Goal: Task Accomplishment & Management: Manage account settings

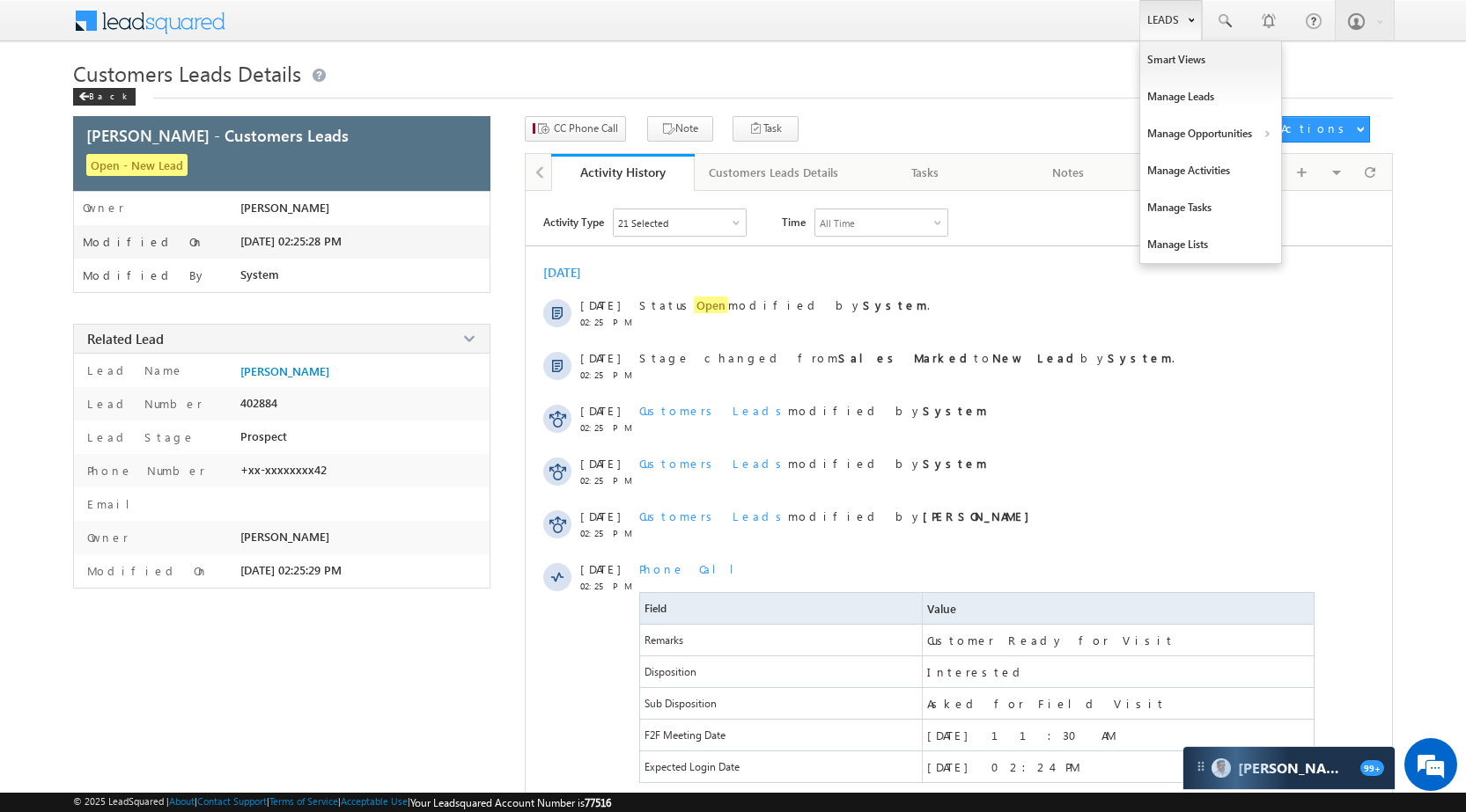
click at [1146, 5] on link "Leads" at bounding box center [1171, 20] width 62 height 40
click at [1211, 127] on link "Manage Opportunities" at bounding box center [1211, 133] width 141 height 37
click at [1159, 35] on link "Leads" at bounding box center [1171, 20] width 62 height 40
click at [1198, 125] on link "Manage Opportunities" at bounding box center [1211, 133] width 141 height 37
click at [1299, 168] on link "Customers Leads" at bounding box center [1363, 171] width 161 height 37
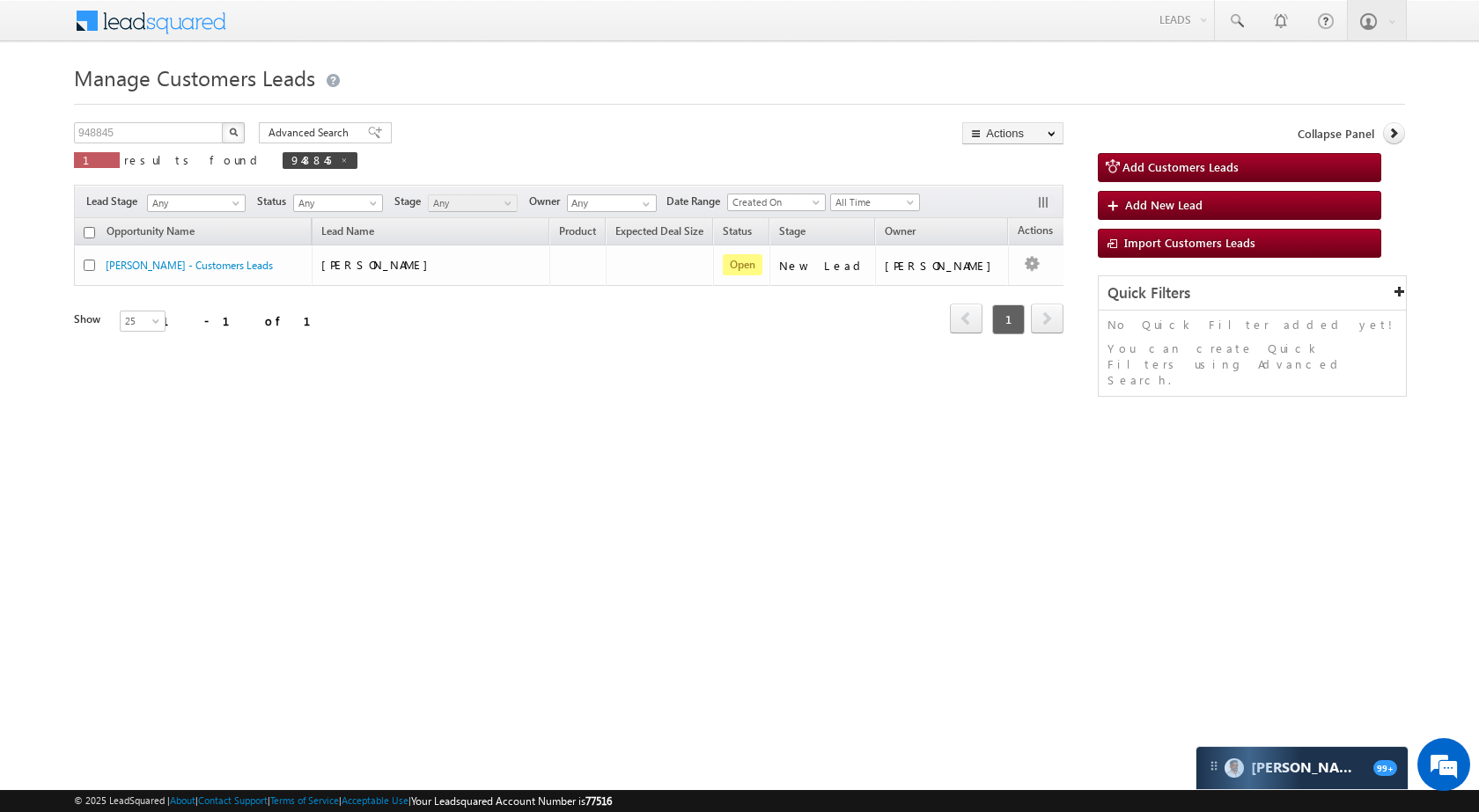
drag, startPoint x: 177, startPoint y: 100, endPoint x: 162, endPoint y: 137, distance: 39.9
click at [177, 100] on div at bounding box center [739, 99] width 1331 height 12
click at [162, 137] on input "948845" at bounding box center [149, 133] width 151 height 21
paste input "71843"
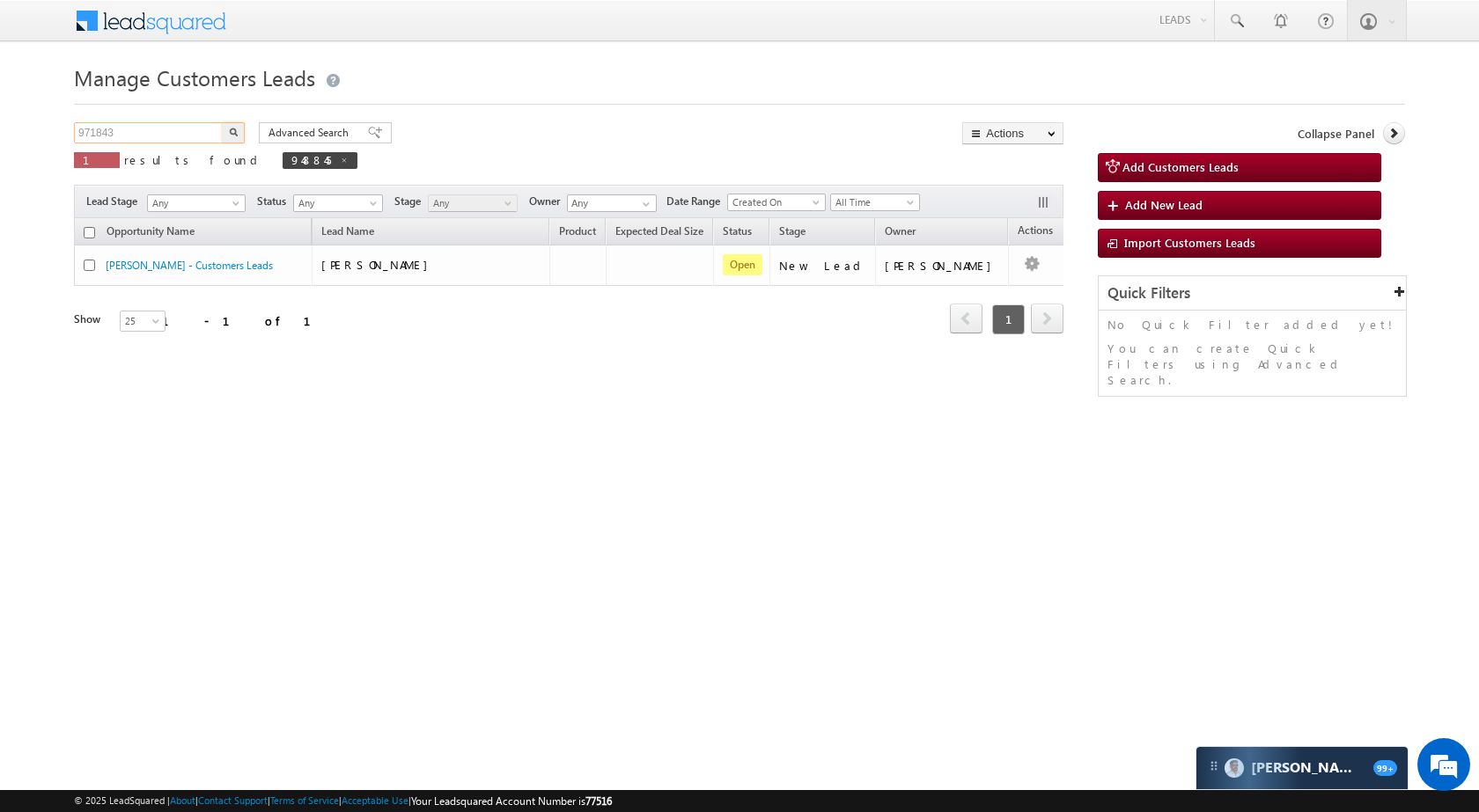
type input "971843"
click at [246, 135] on div "Advanced Search Advanced search results" at bounding box center [319, 133] width 146 height 21
click at [234, 135] on img "button" at bounding box center [234, 132] width 9 height 9
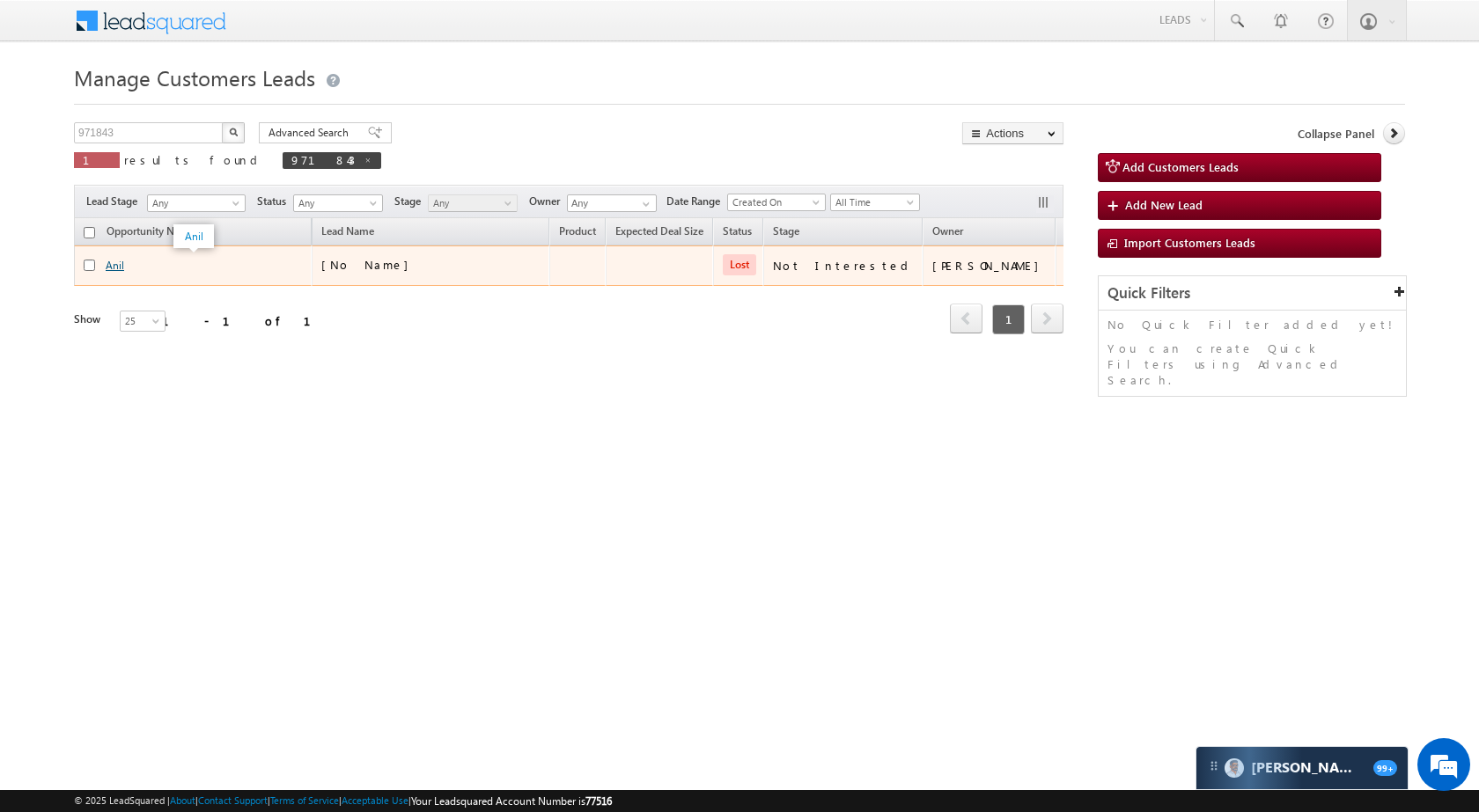
click at [117, 263] on link "Anil" at bounding box center [114, 265] width 19 height 13
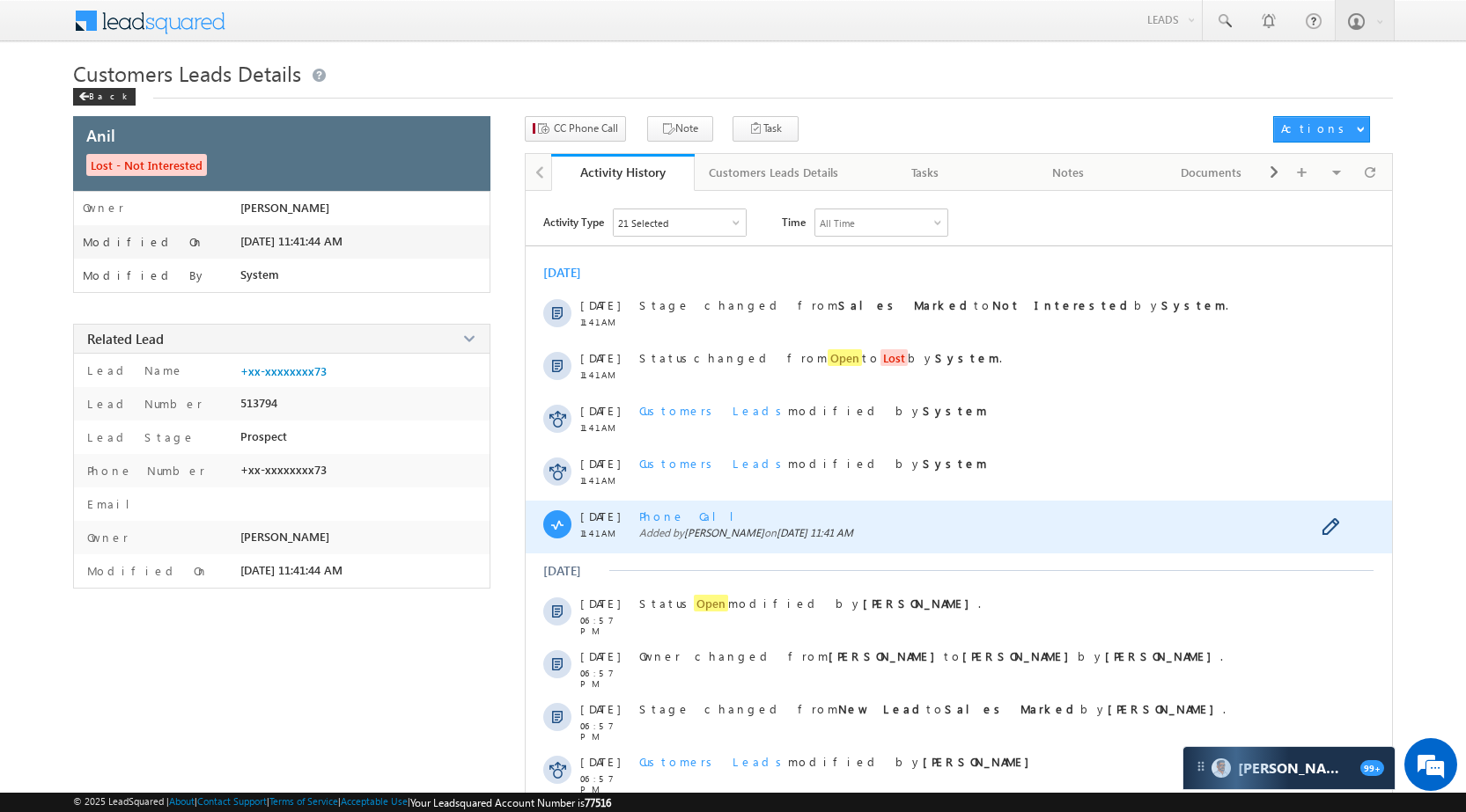
click at [679, 513] on span "Phone Call" at bounding box center [693, 516] width 108 height 15
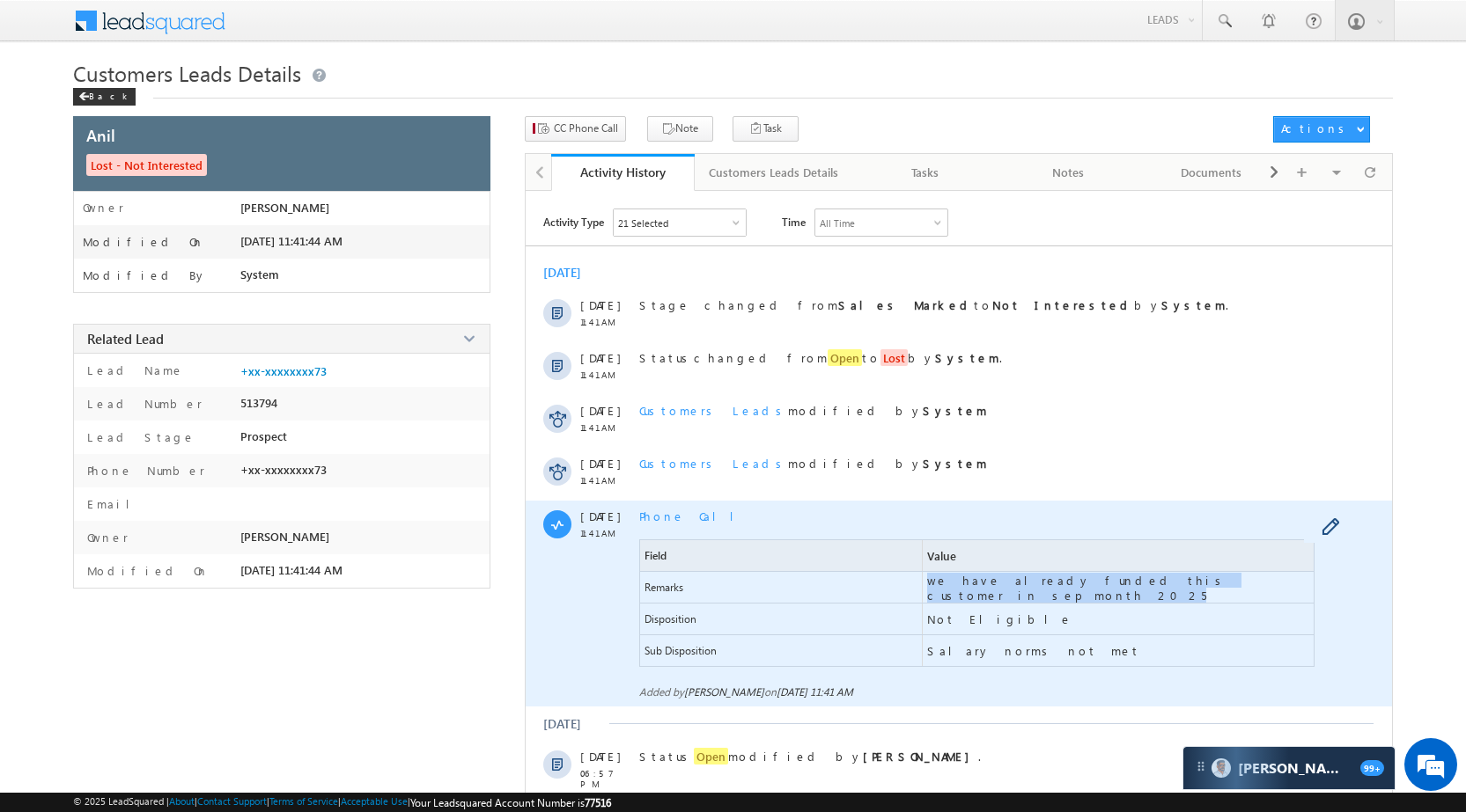
drag, startPoint x: 1226, startPoint y: 585, endPoint x: 922, endPoint y: 596, distance: 304.2
click at [923, 596] on span "we have already funded this customer in sep month 2025" at bounding box center [1118, 587] width 391 height 31
copy span "we have already funded this customer in sep month 2025"
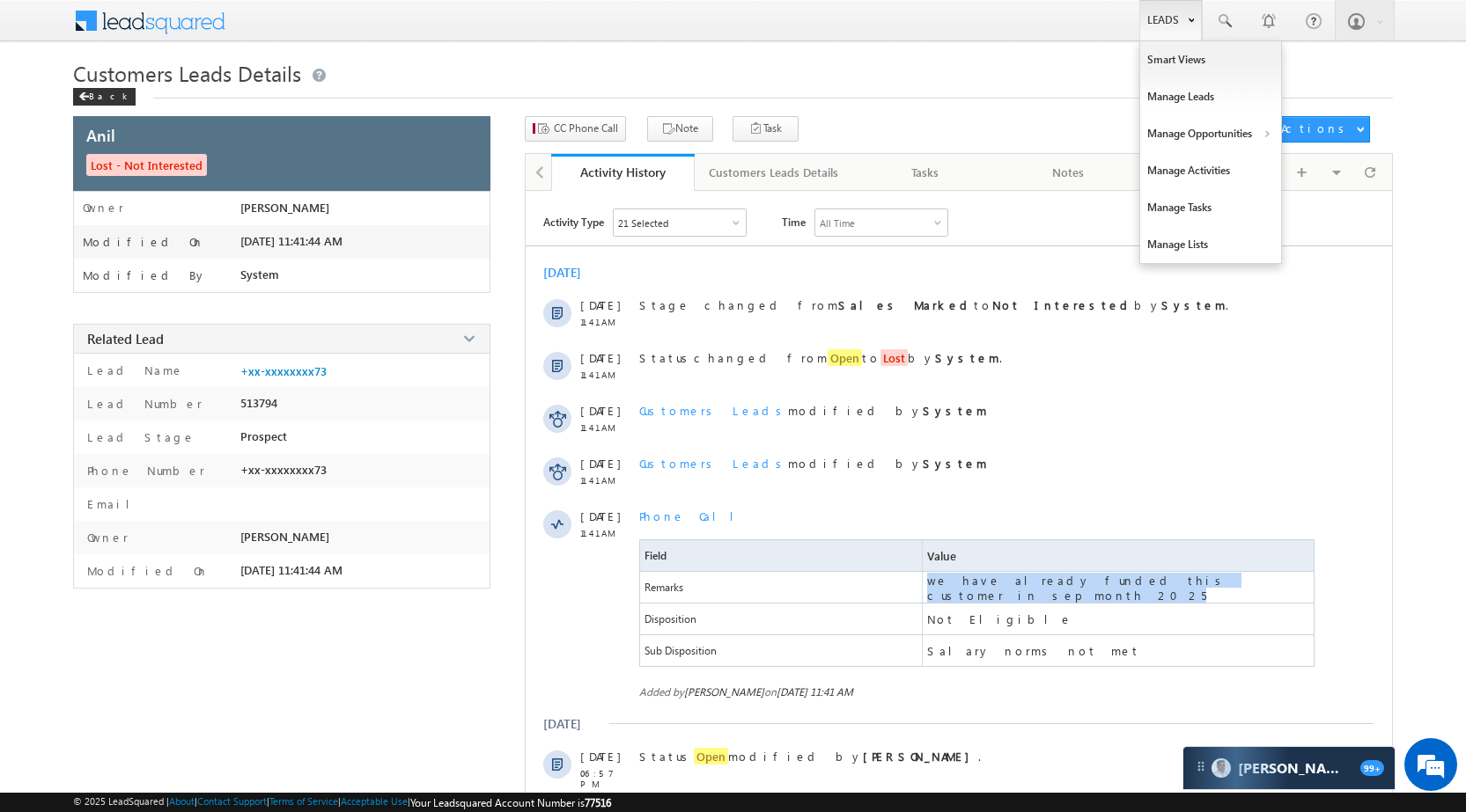
click at [1179, 10] on link "Leads" at bounding box center [1171, 20] width 62 height 40
click at [1194, 123] on link "Manage Opportunities" at bounding box center [1211, 133] width 141 height 37
click at [1171, 17] on link "Leads" at bounding box center [1171, 20] width 62 height 40
click at [1218, 127] on link "Manage Opportunities" at bounding box center [1211, 133] width 141 height 37
click at [1177, 22] on link "Leads" at bounding box center [1171, 20] width 62 height 40
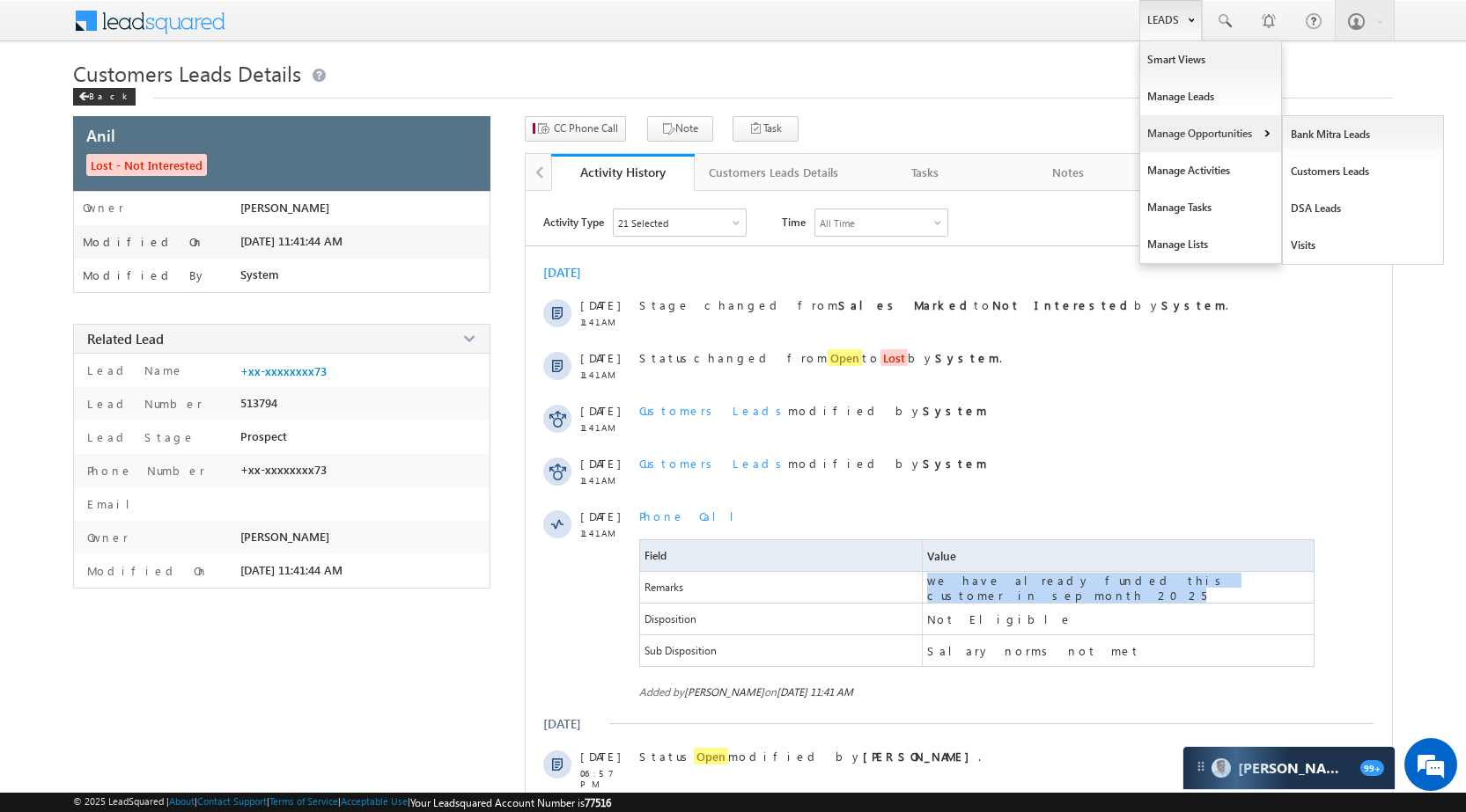
click at [1223, 137] on link "Manage Opportunities" at bounding box center [1211, 133] width 141 height 37
click at [1302, 163] on link "Customers Leads" at bounding box center [1363, 171] width 161 height 37
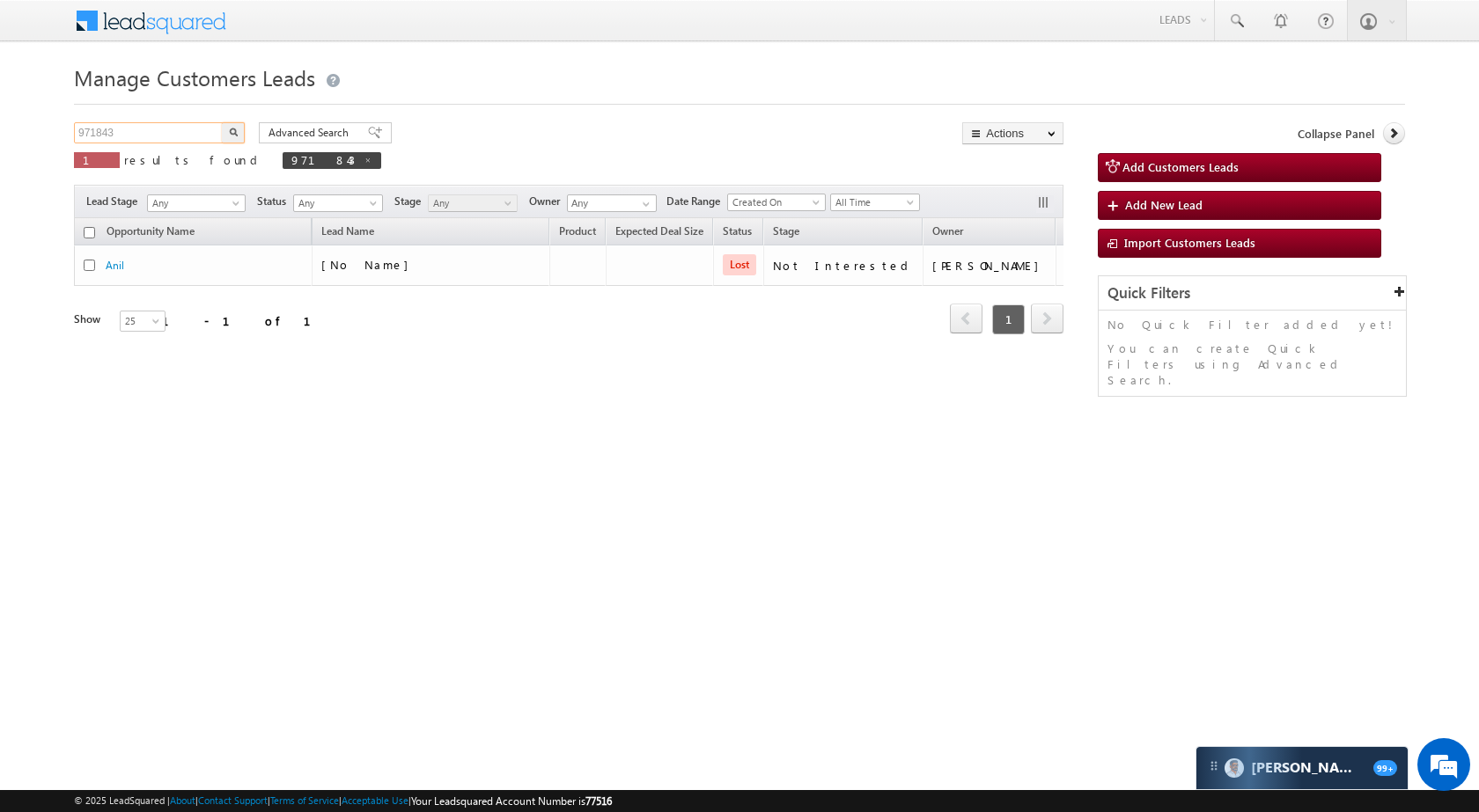
click at [190, 134] on input "971843" at bounding box center [149, 133] width 151 height 21
paste input "52"
type input "971852"
click at [238, 132] on button "button" at bounding box center [234, 133] width 23 height 21
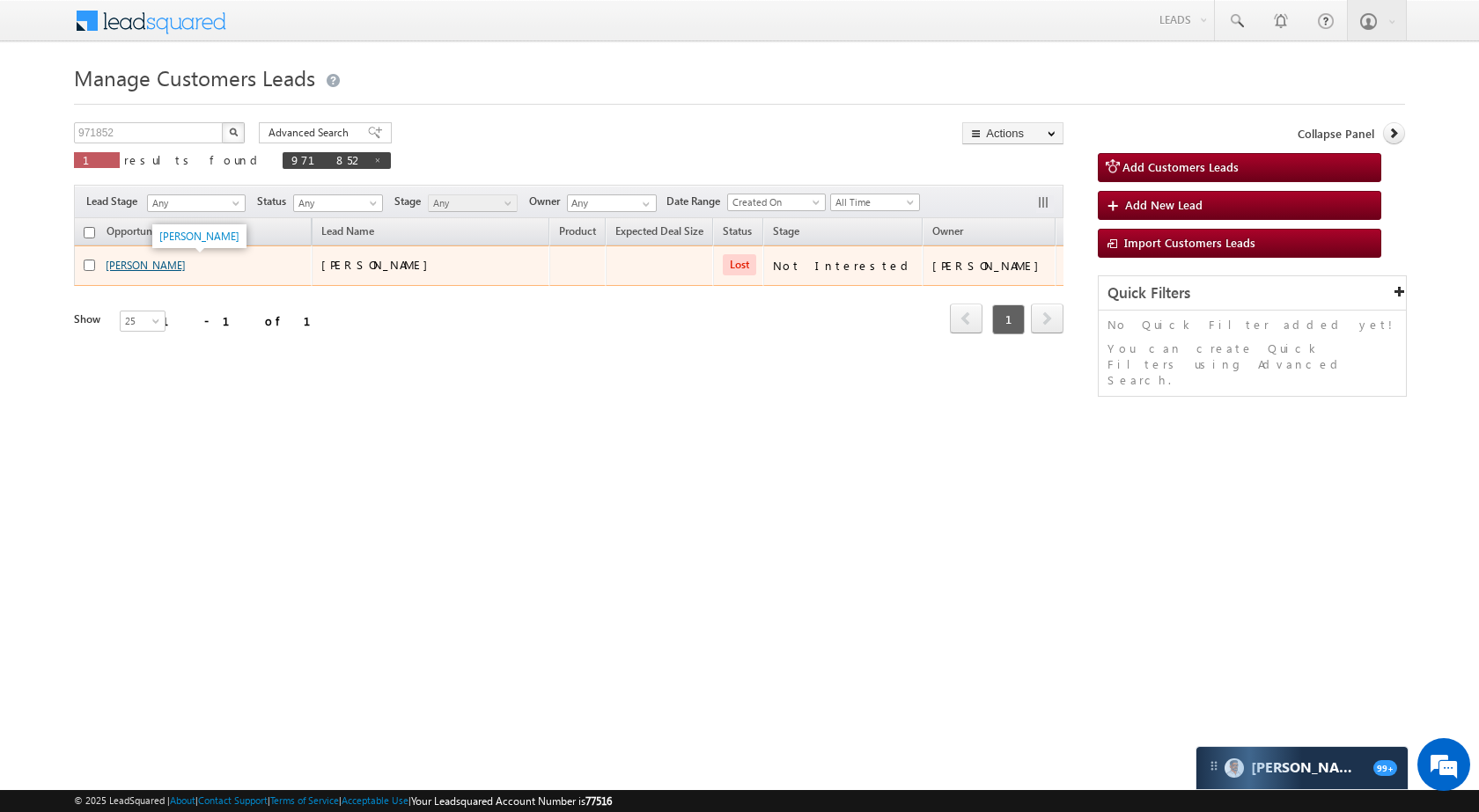
click at [129, 264] on link "Ramesh Ashok" at bounding box center [145, 265] width 80 height 13
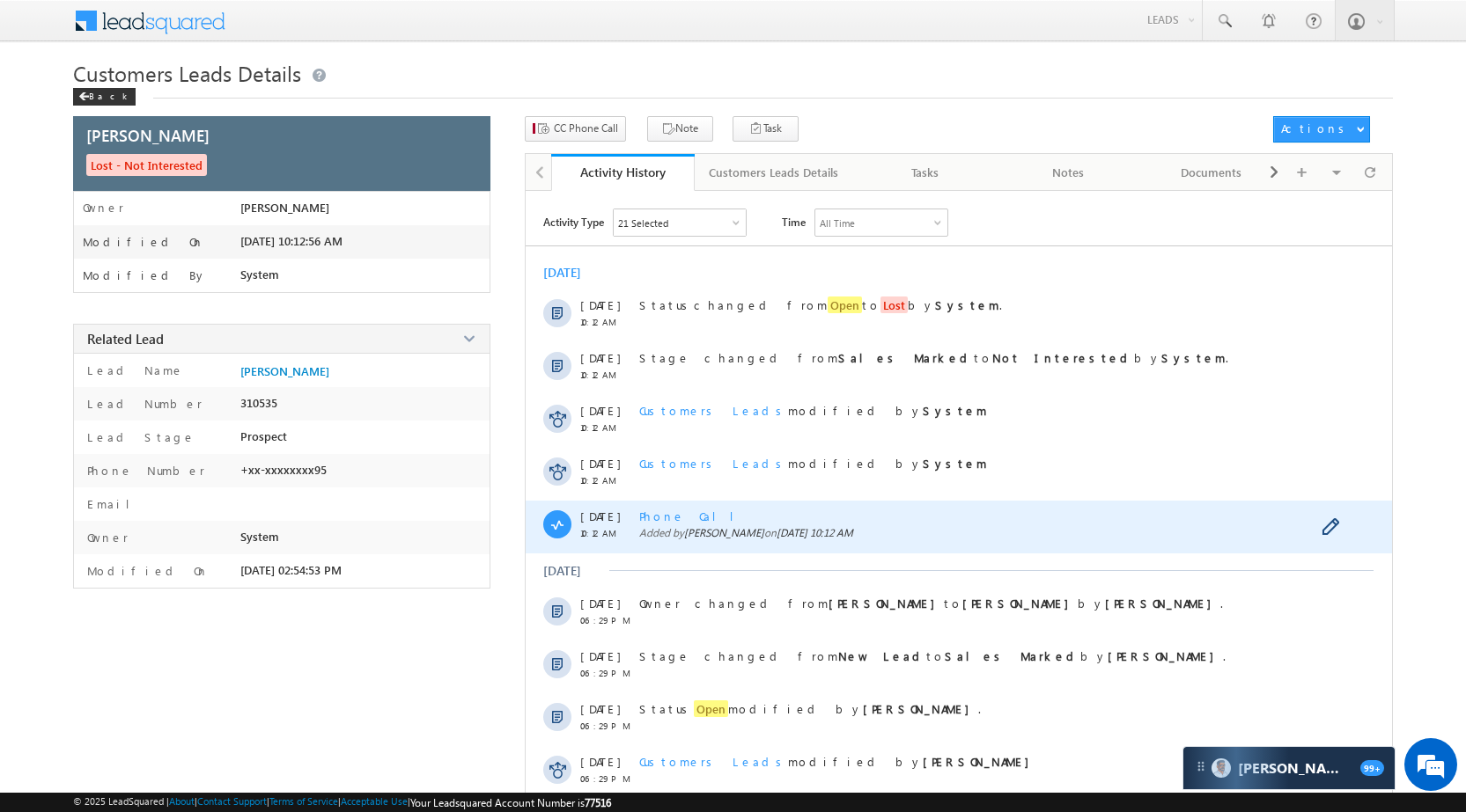
click at [670, 511] on span "Phone Call" at bounding box center [693, 516] width 108 height 15
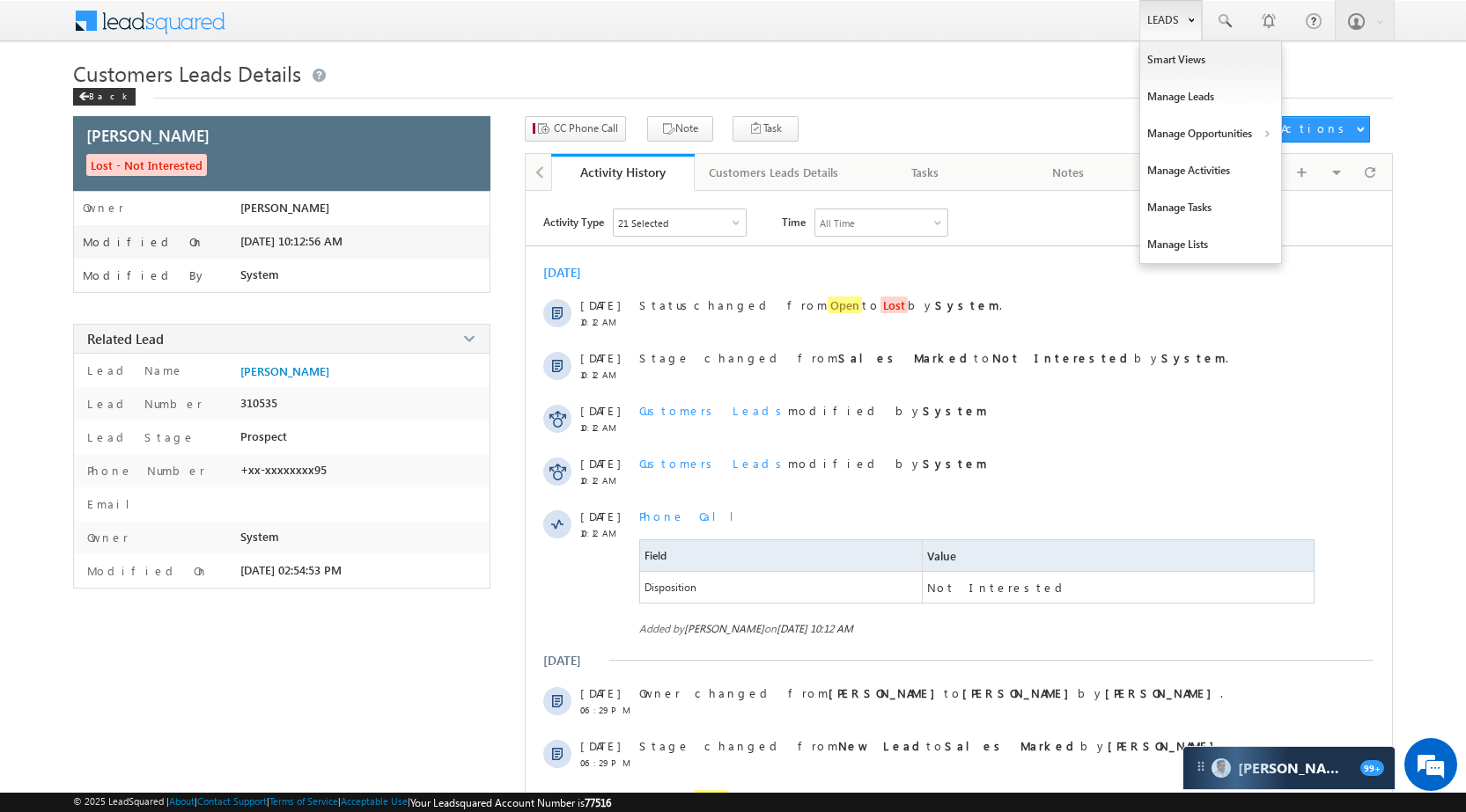
click at [1178, 11] on link "Leads" at bounding box center [1171, 20] width 62 height 40
click at [1213, 130] on link "Manage Opportunities" at bounding box center [1211, 133] width 141 height 37
click at [1330, 176] on link "Customers Leads" at bounding box center [1363, 171] width 161 height 37
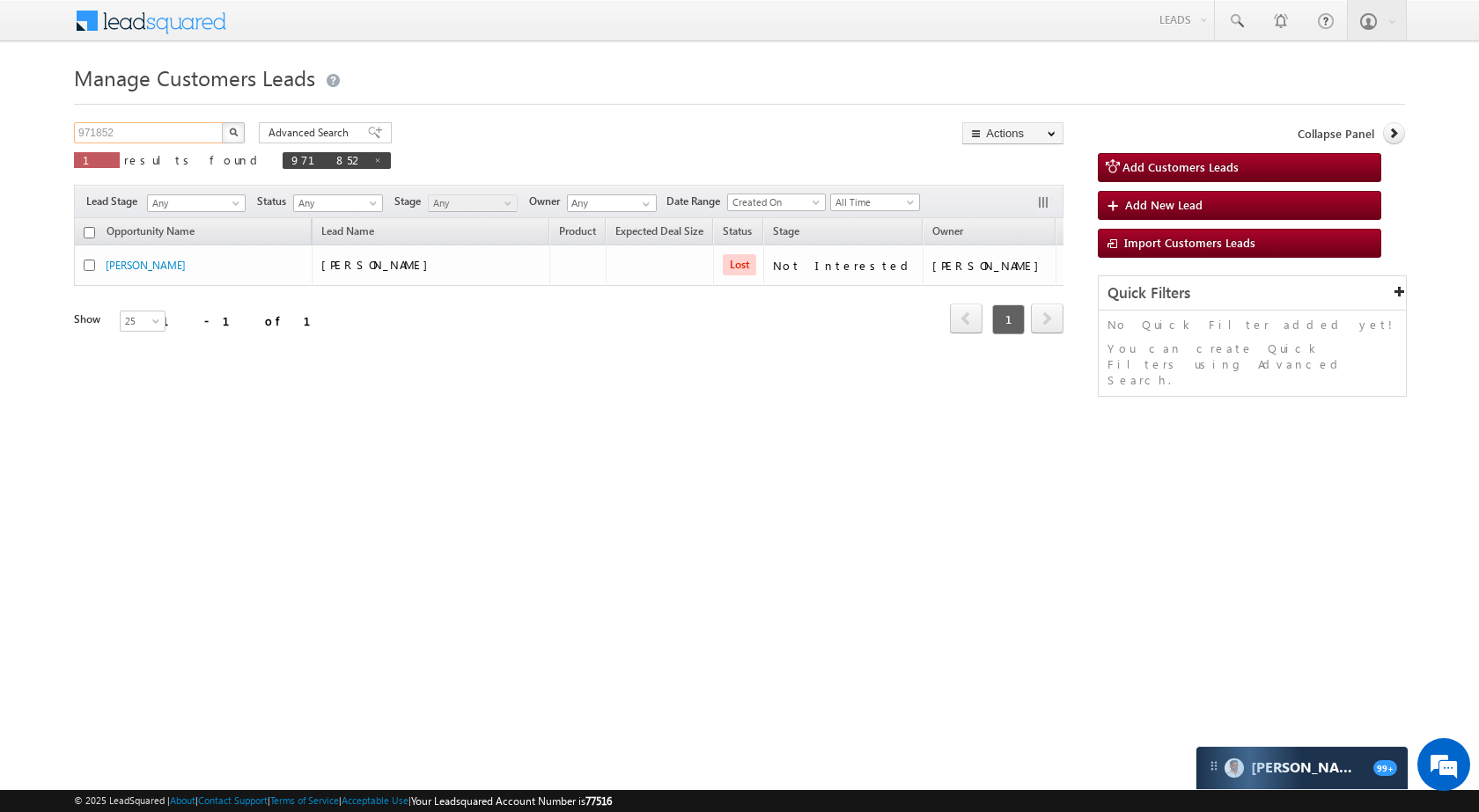
click at [164, 129] on input "971852" at bounding box center [149, 133] width 151 height 21
paste input "5"
type input "971855"
click at [237, 127] on img "button" at bounding box center [234, 132] width 9 height 9
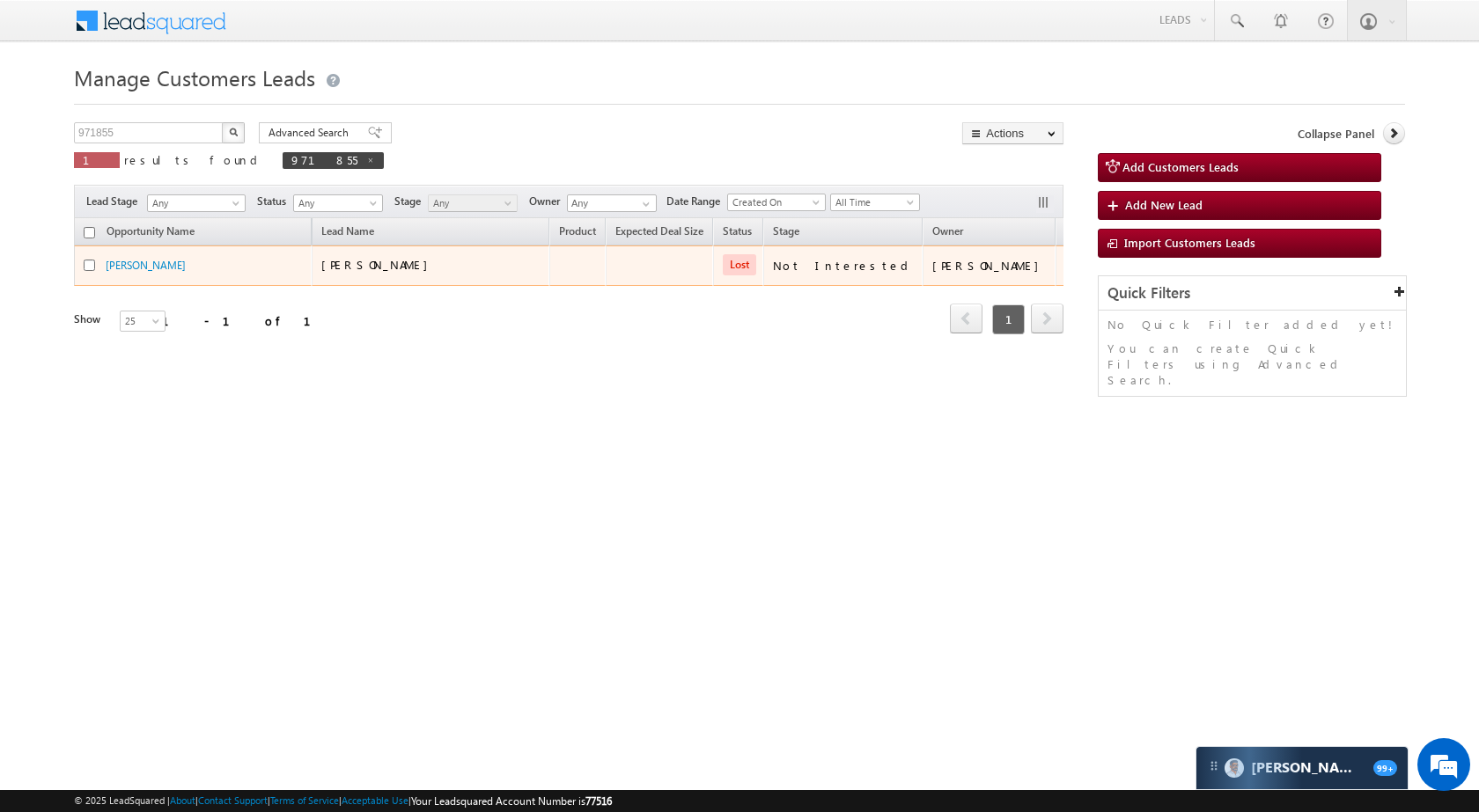
click at [184, 256] on td "[PERSON_NAME]" at bounding box center [193, 266] width 238 height 40
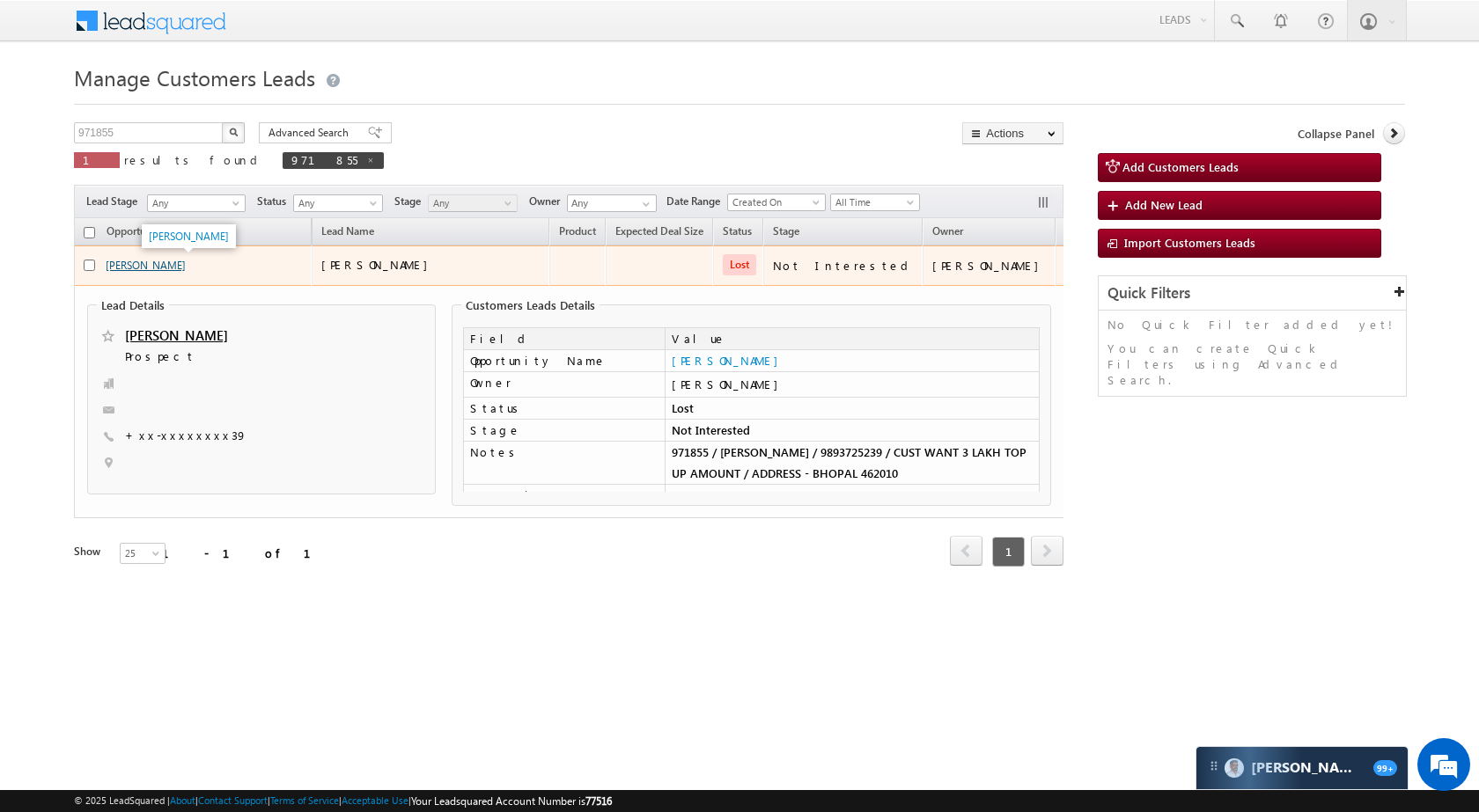
click at [156, 267] on link "[PERSON_NAME]" at bounding box center [145, 265] width 80 height 13
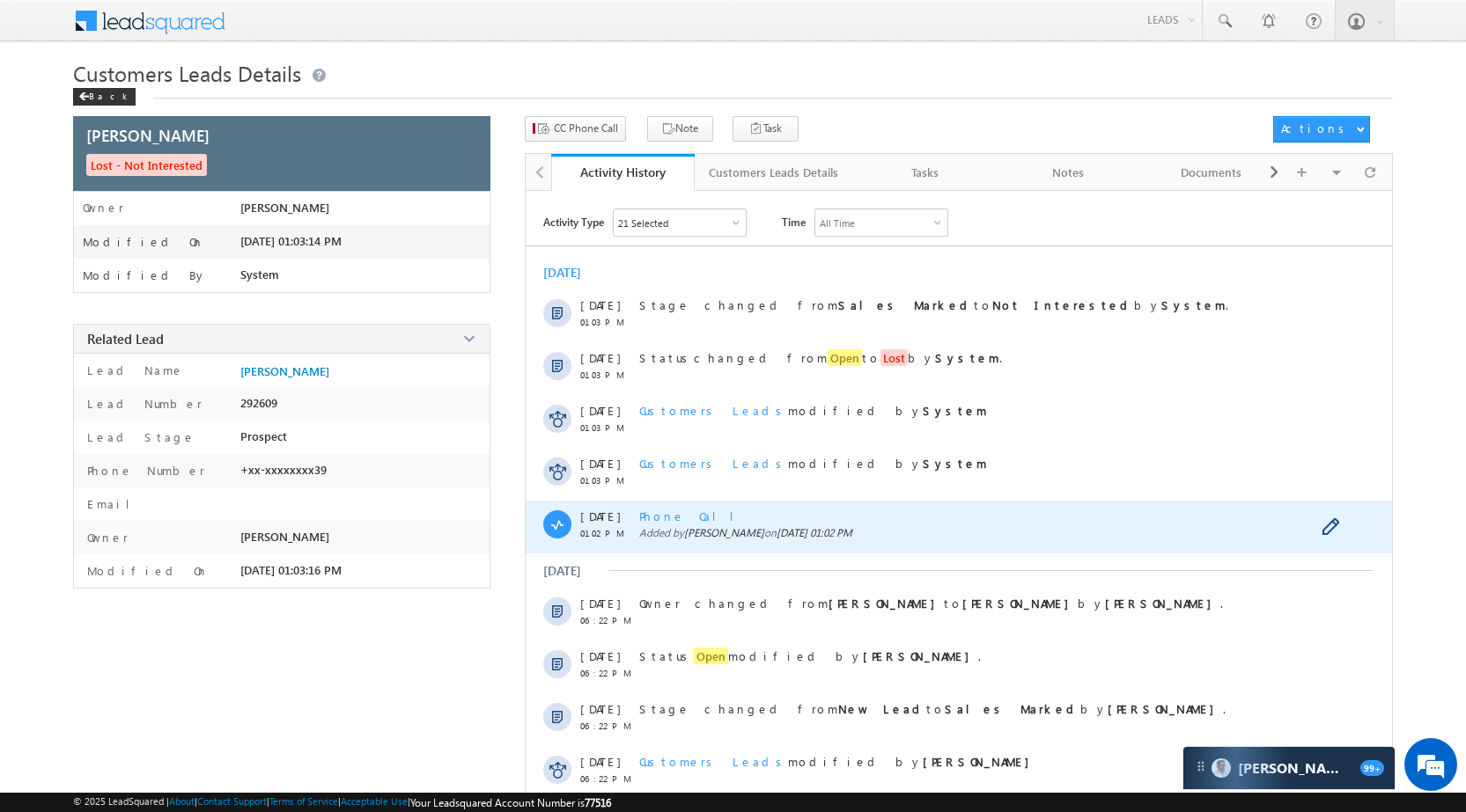
click at [671, 511] on span "Phone Call" at bounding box center [693, 516] width 108 height 15
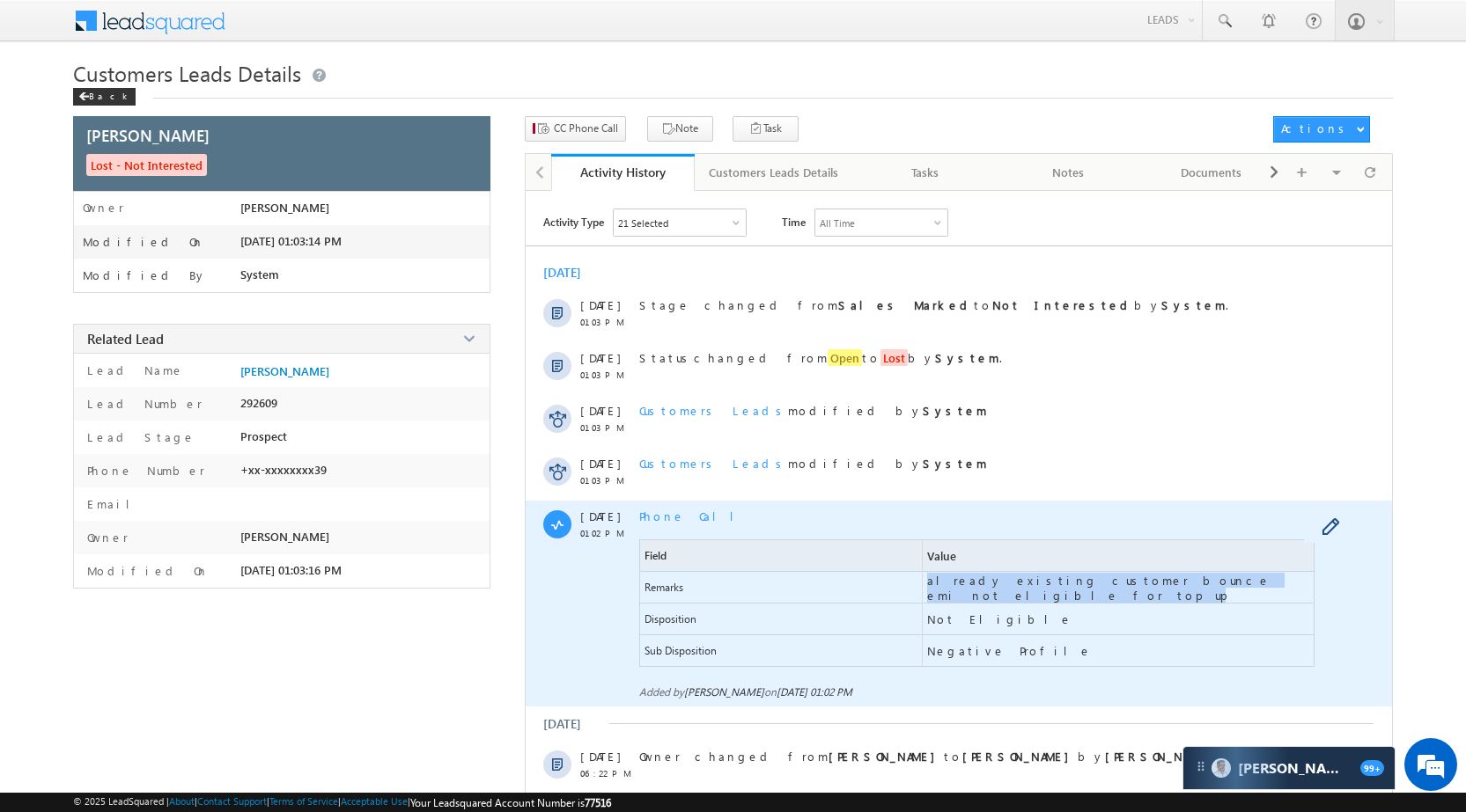
drag, startPoint x: 914, startPoint y: 596, endPoint x: 1236, endPoint y: 588, distance: 322.1
click at [1236, 588] on div "Remarks already existing customer bounce emi not eligible for top up" at bounding box center [976, 588] width 675 height 32
copy div "already existing customer bounce emi not eligible for top up"
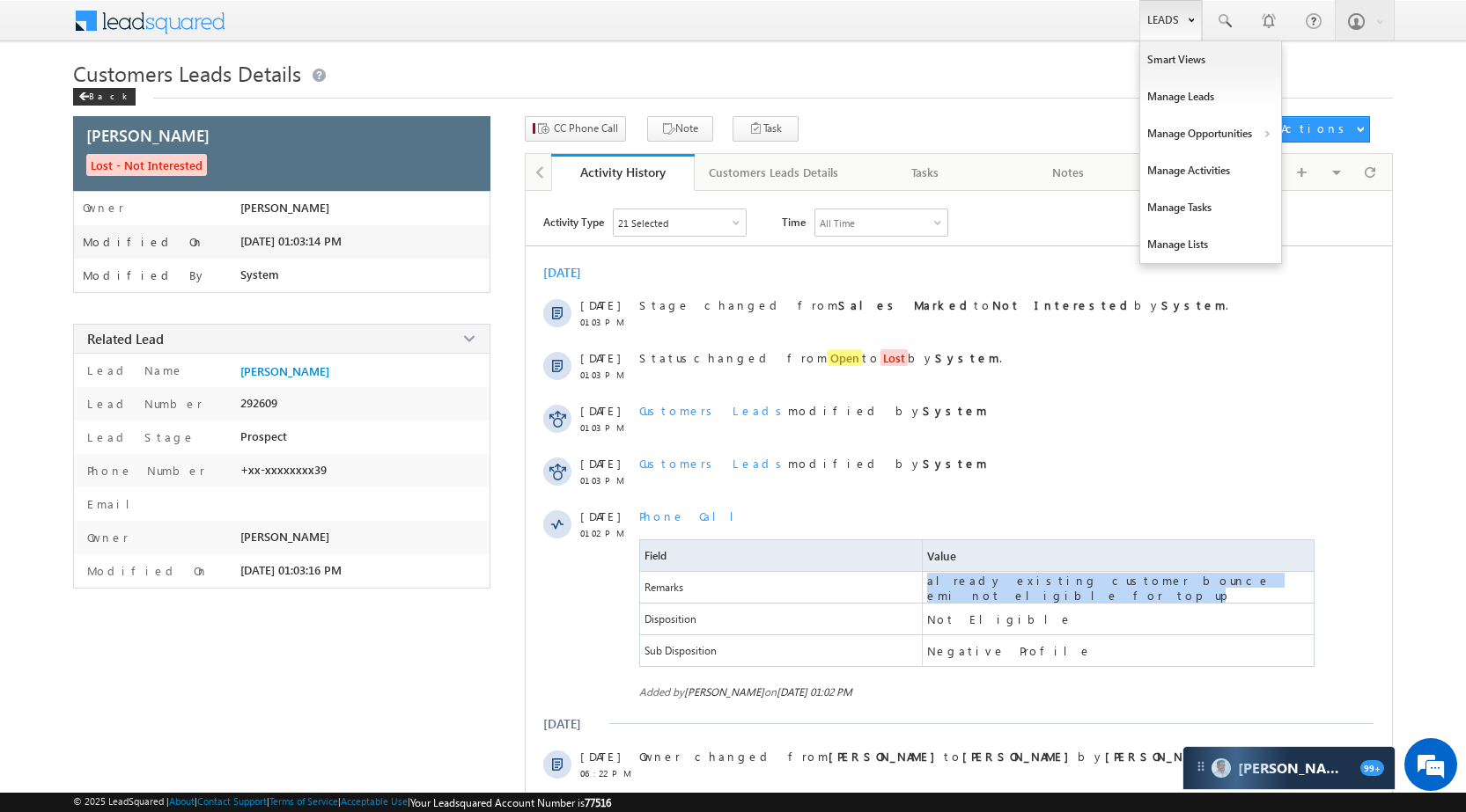
click at [1163, 12] on link "Leads" at bounding box center [1171, 20] width 62 height 40
click at [1223, 131] on link "Manage Opportunities" at bounding box center [1211, 133] width 141 height 37
click at [1325, 173] on link "Customers Leads" at bounding box center [1363, 171] width 161 height 37
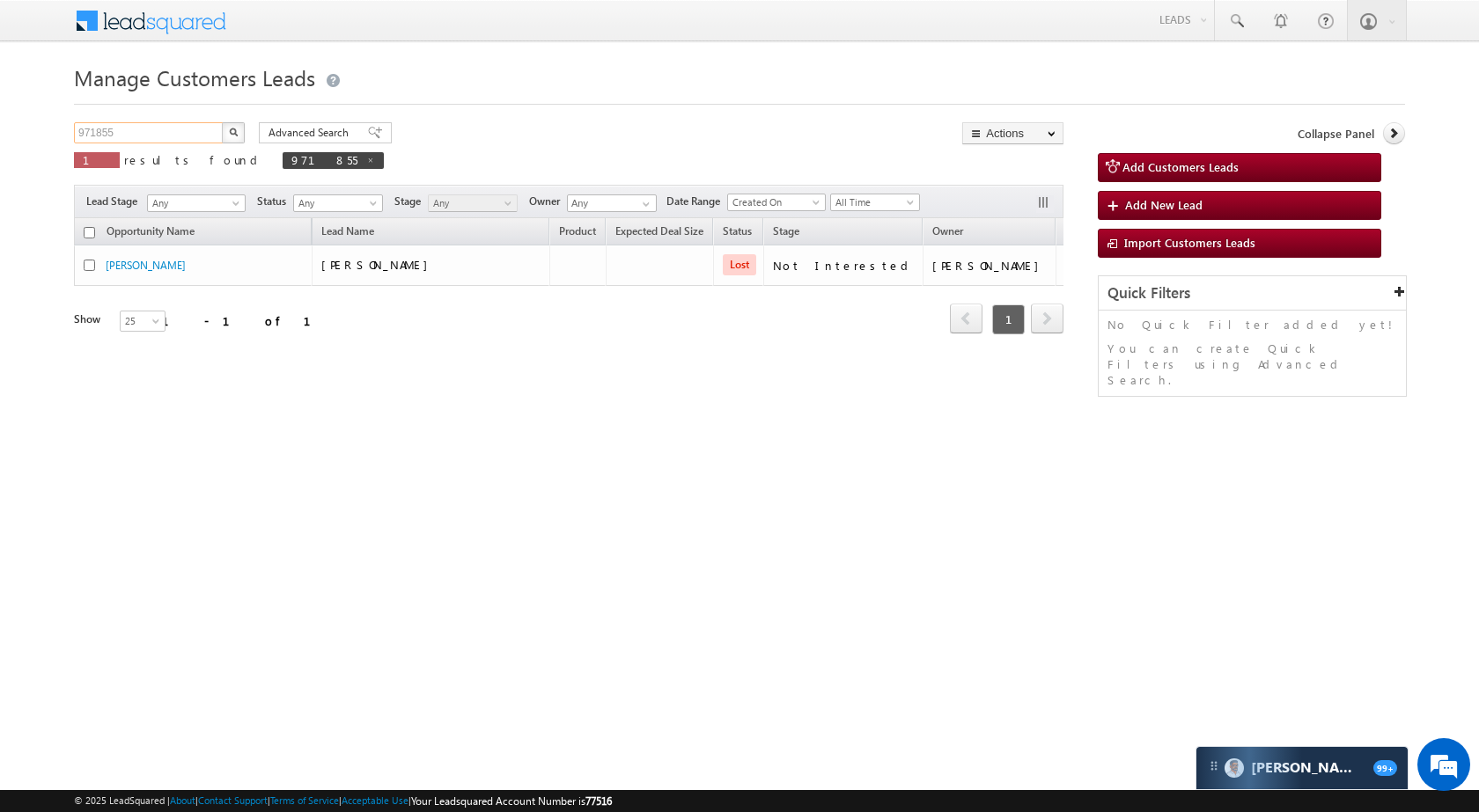
click at [176, 128] on input "971855" at bounding box center [149, 133] width 151 height 21
paste input "03"
click at [232, 124] on button "button" at bounding box center [234, 133] width 23 height 21
click at [163, 128] on input "971803" at bounding box center [149, 133] width 151 height 21
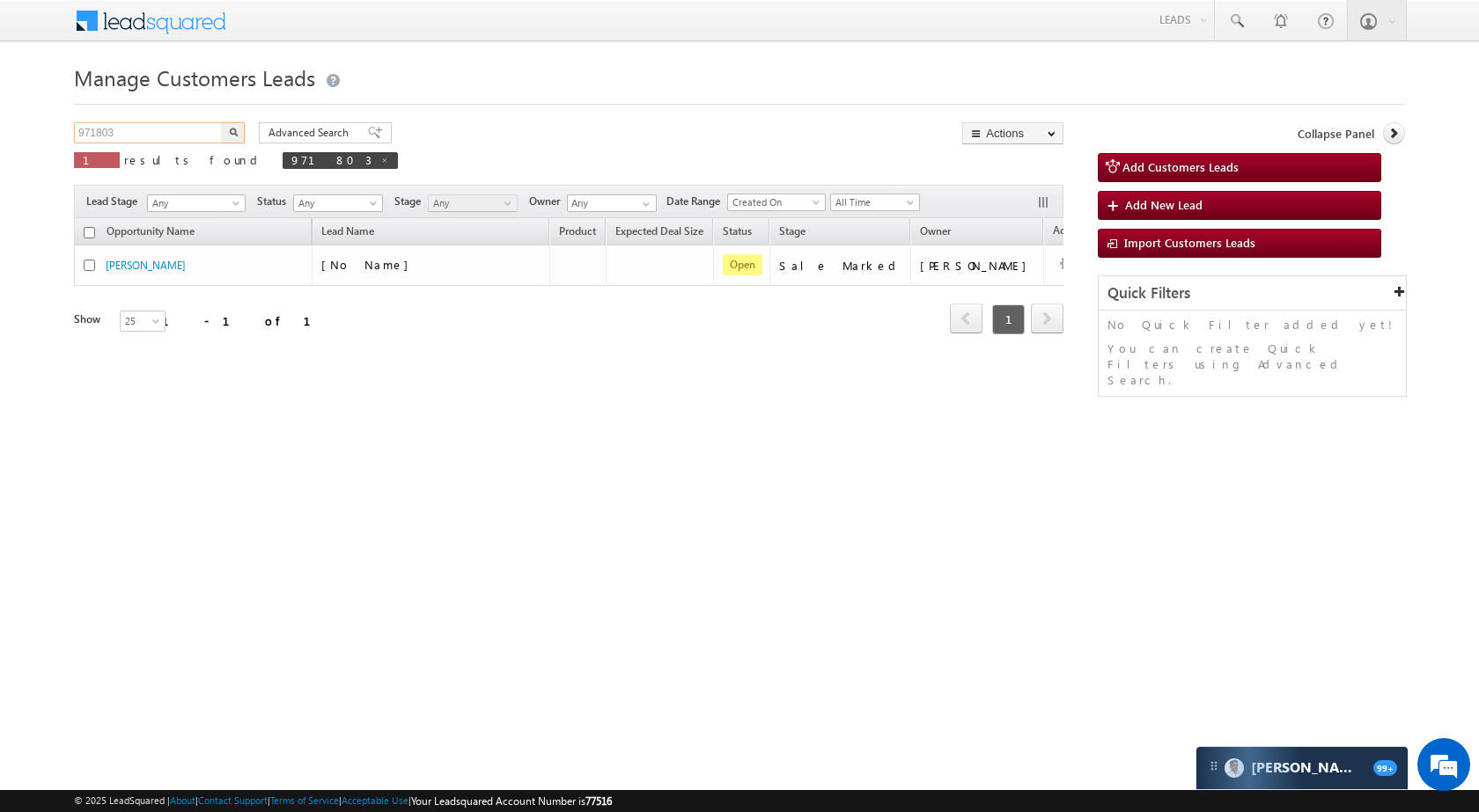
click at [163, 128] on input "971803" at bounding box center [149, 133] width 151 height 21
paste input "26"
click at [229, 125] on button "button" at bounding box center [234, 133] width 23 height 21
click at [199, 135] on input "971826" at bounding box center [149, 133] width 151 height 21
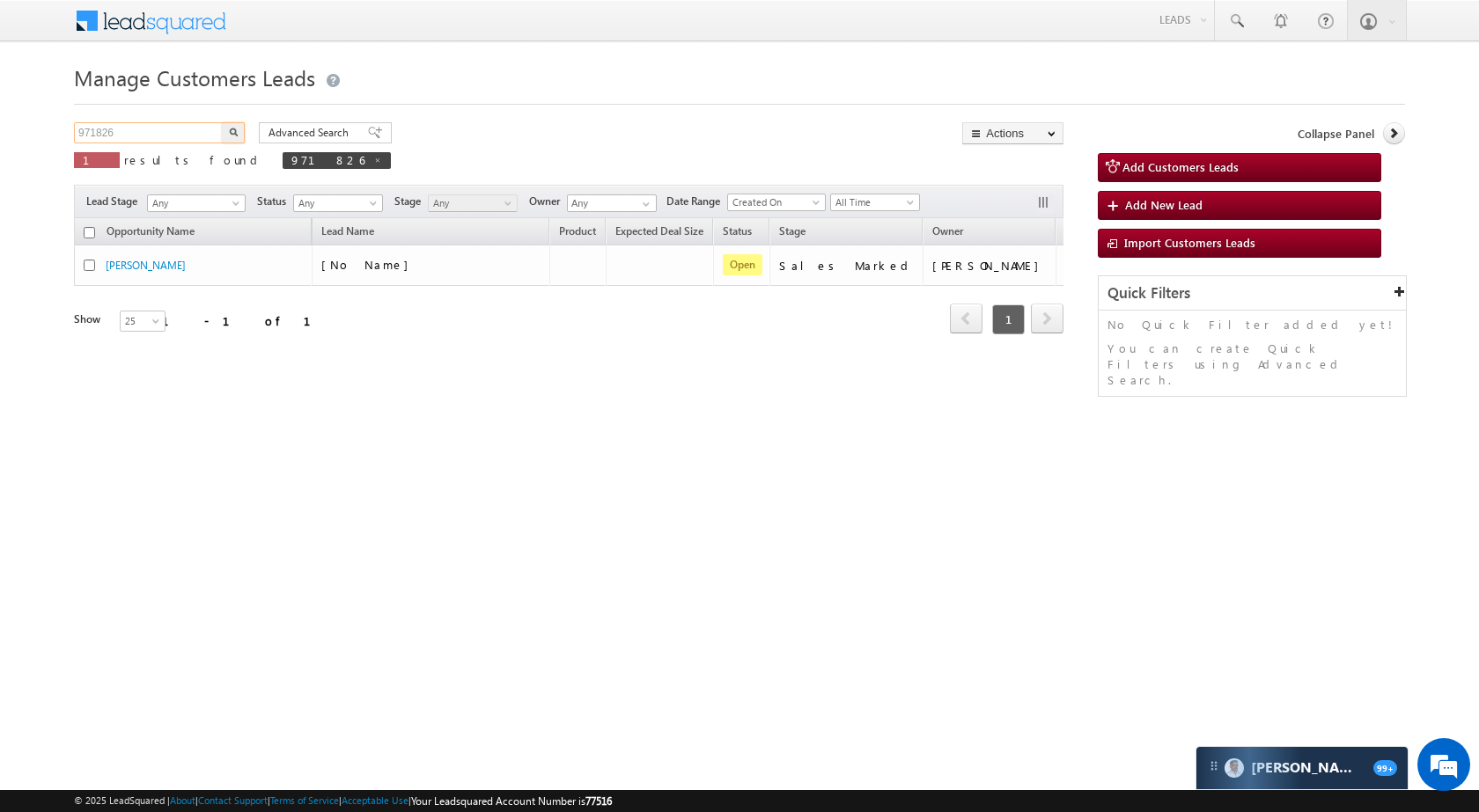
paste input "13"
click at [244, 133] on button "button" at bounding box center [234, 133] width 23 height 21
click at [193, 126] on input "971813" at bounding box center [149, 133] width 151 height 21
paste input "08"
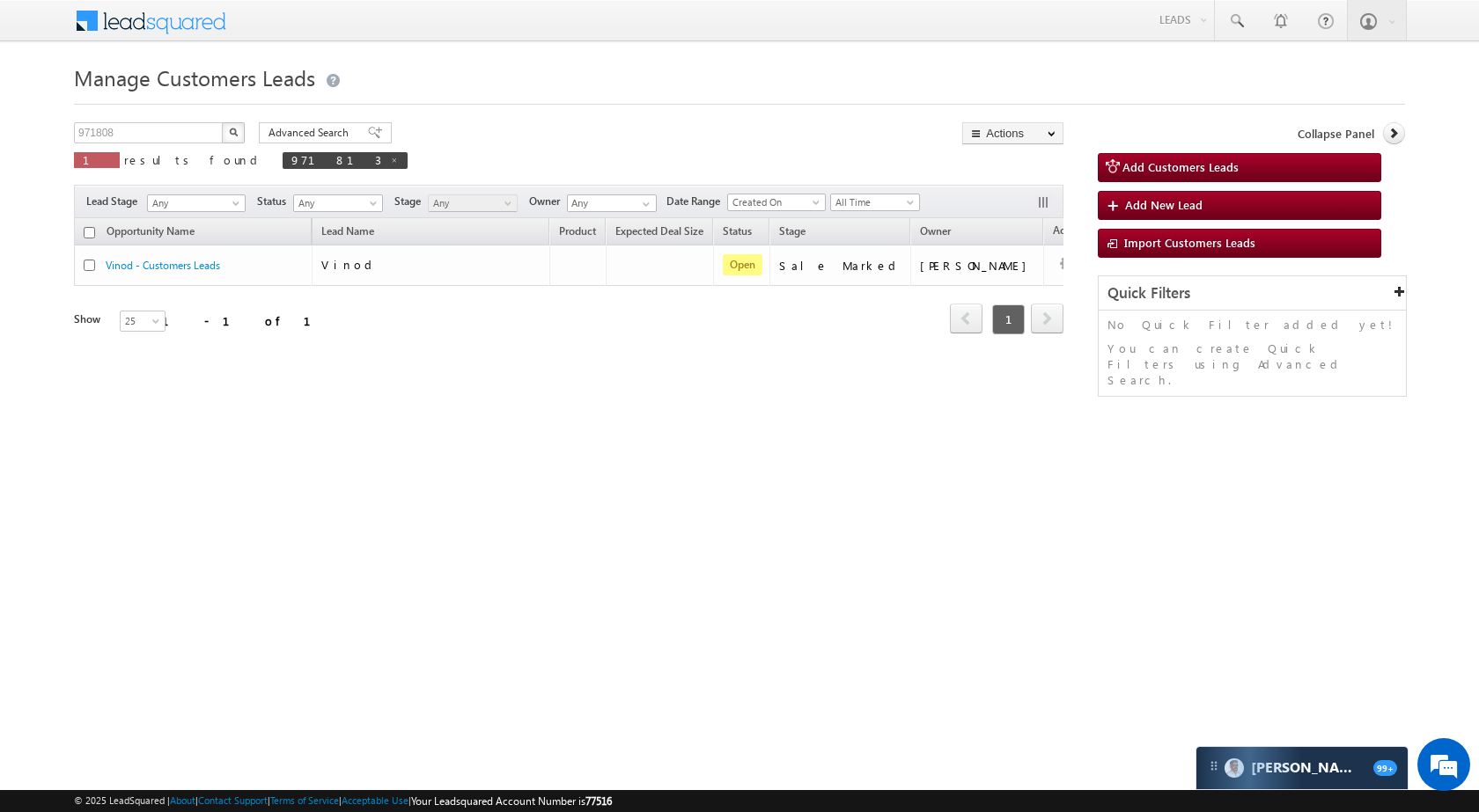
click at [226, 131] on button "button" at bounding box center [234, 133] width 23 height 21
click at [191, 129] on input "971808" at bounding box center [149, 133] width 151 height 21
paste input "0"
type input "971800"
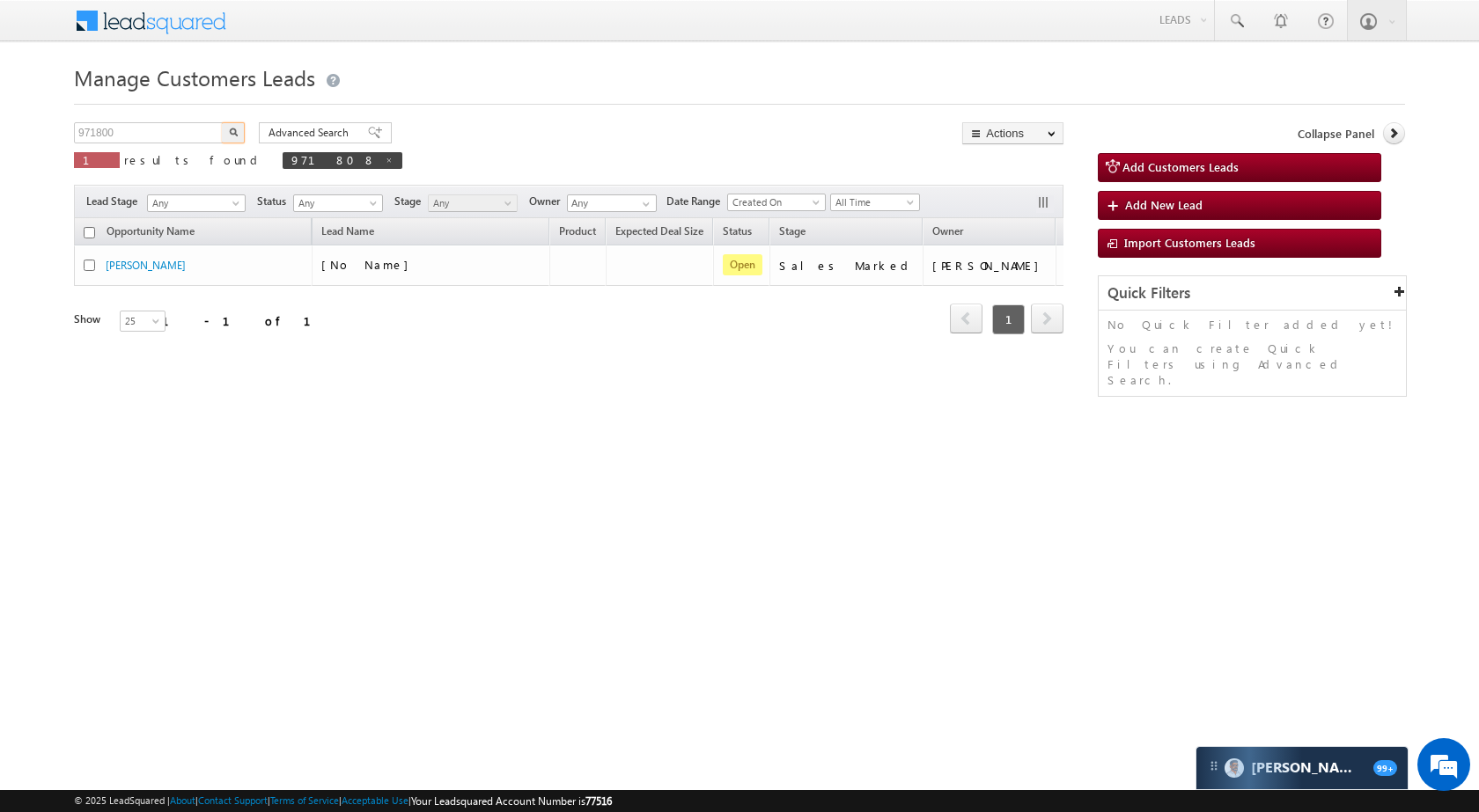
click at [227, 128] on button "button" at bounding box center [234, 133] width 23 height 21
click at [142, 131] on input "971800" at bounding box center [149, 133] width 151 height 21
paste input "161"
type input "971161"
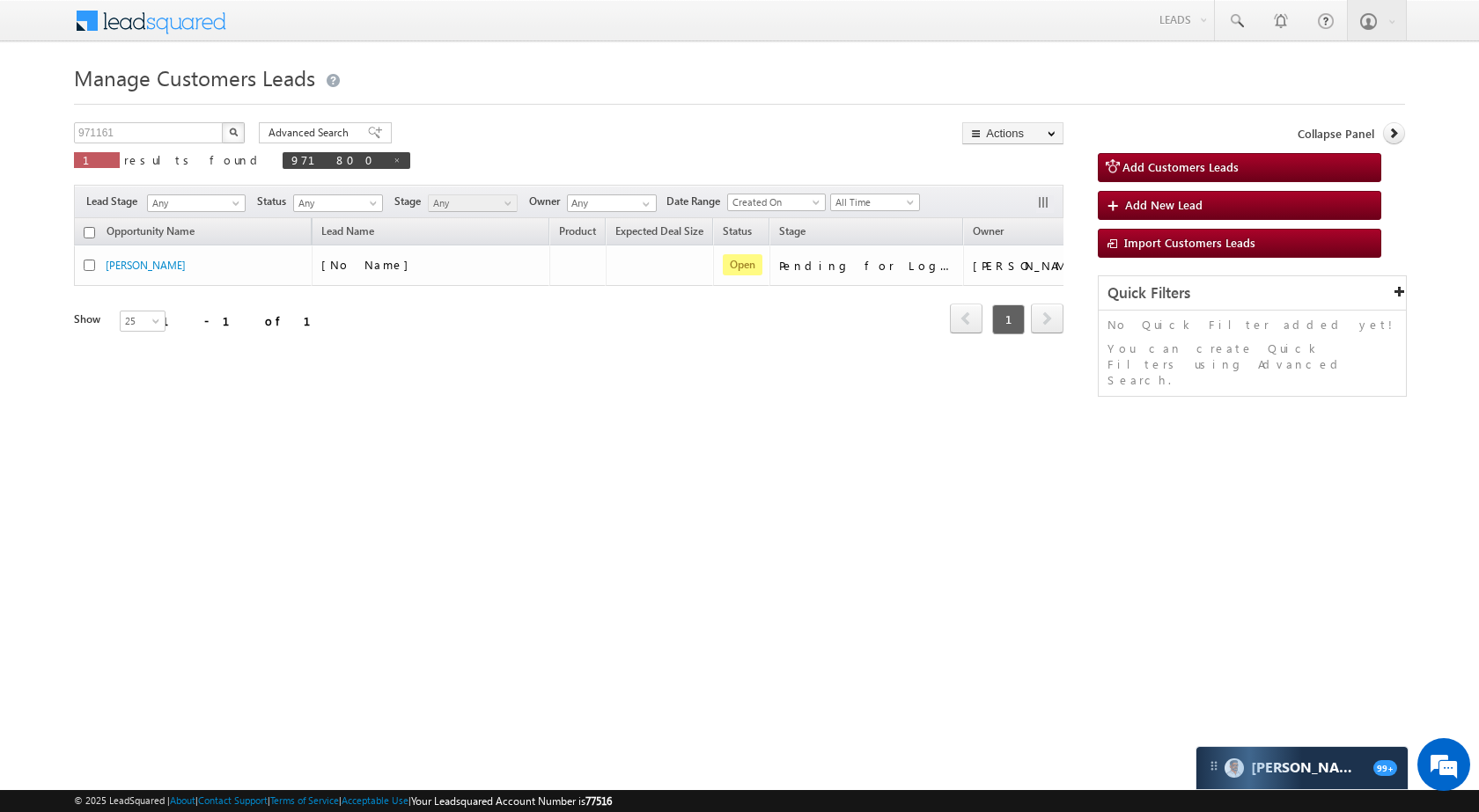
click at [240, 122] on button "button" at bounding box center [234, 133] width 23 height 21
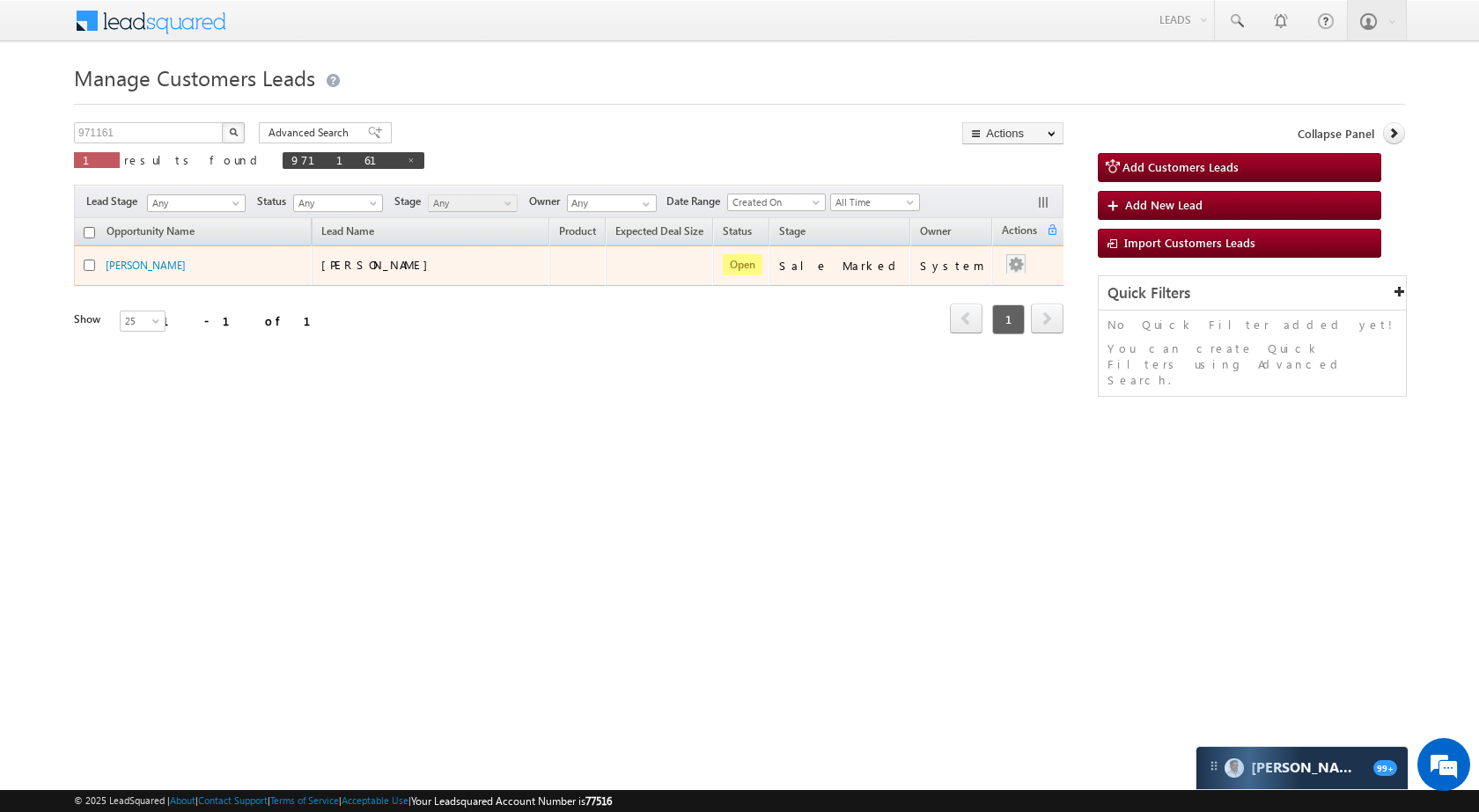
click at [1002, 273] on div at bounding box center [1016, 266] width 29 height 23
click at [975, 286] on link "Edit" at bounding box center [981, 288] width 88 height 21
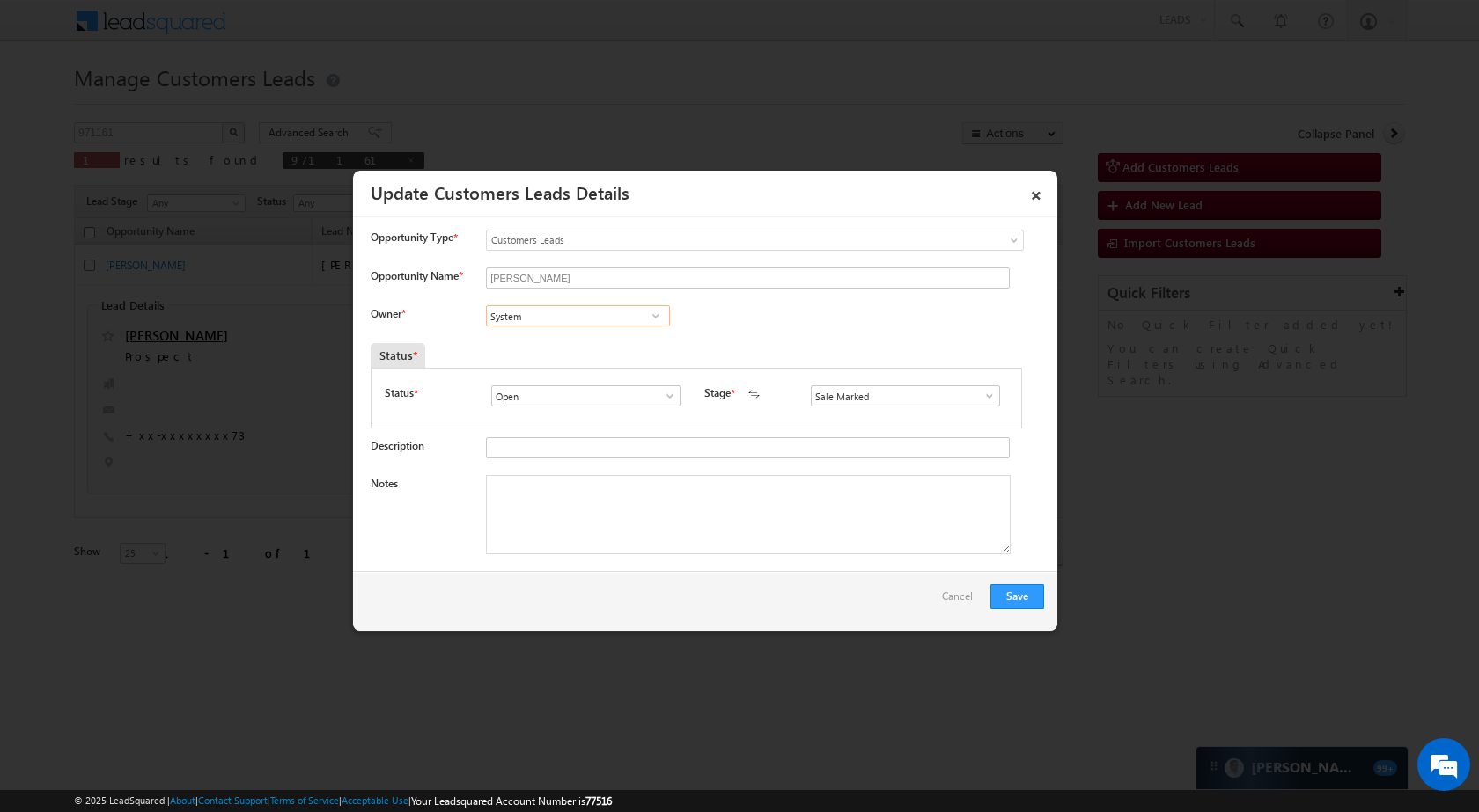
click at [616, 308] on input "System" at bounding box center [578, 316] width 184 height 21
paste input "Gangandeep Singh"
type input "Gangandee"
click at [562, 317] on input at bounding box center [578, 316] width 184 height 21
paste input "Jaswant Singh"
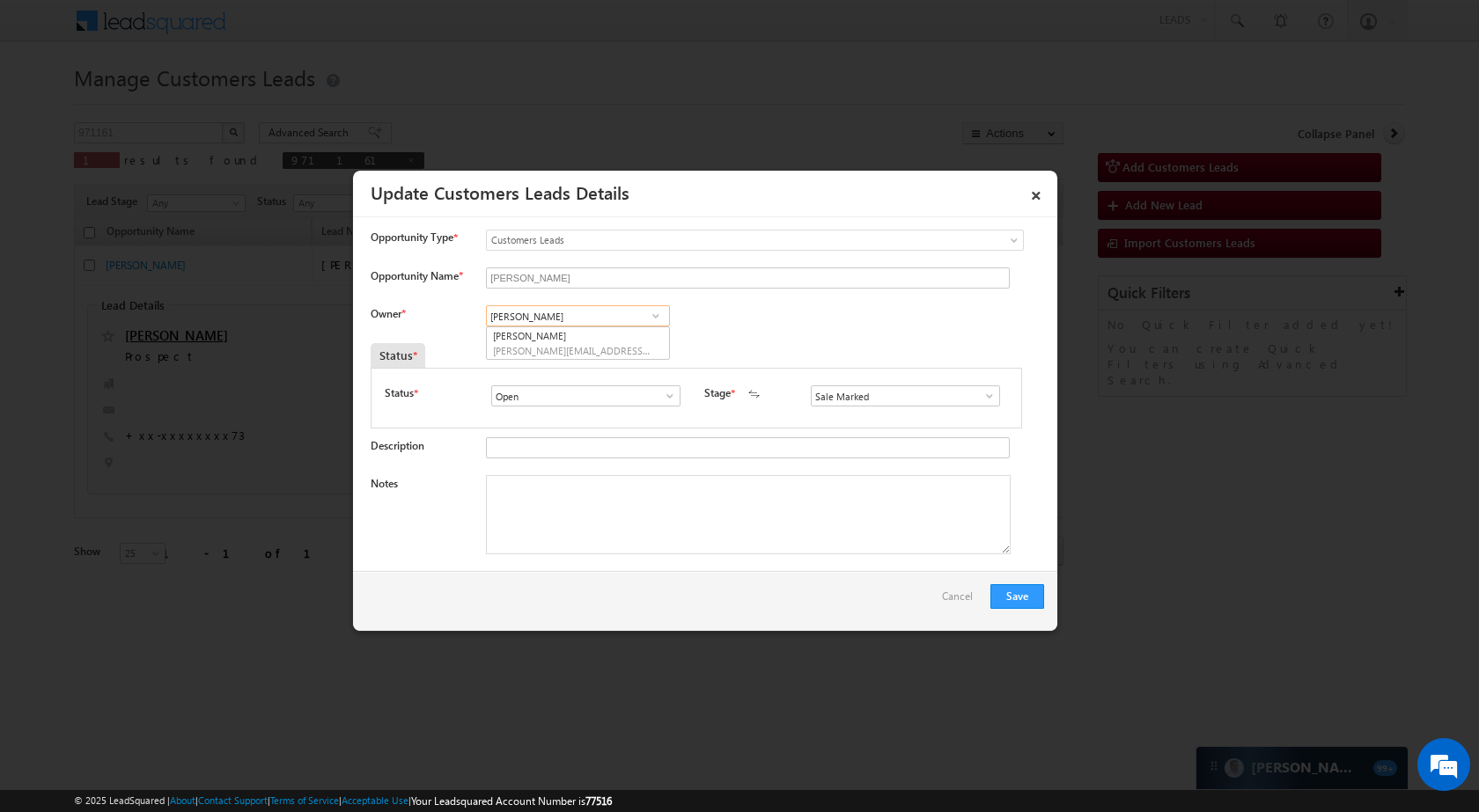
click at [570, 322] on input "Jaswant Singh" at bounding box center [578, 316] width 184 height 21
click at [558, 340] on link "Jaswant Singh jaswant.s@sgrlimited.in" at bounding box center [578, 343] width 184 height 34
type input "Jaswant Singh"
click at [1018, 598] on button "Save" at bounding box center [1017, 597] width 53 height 25
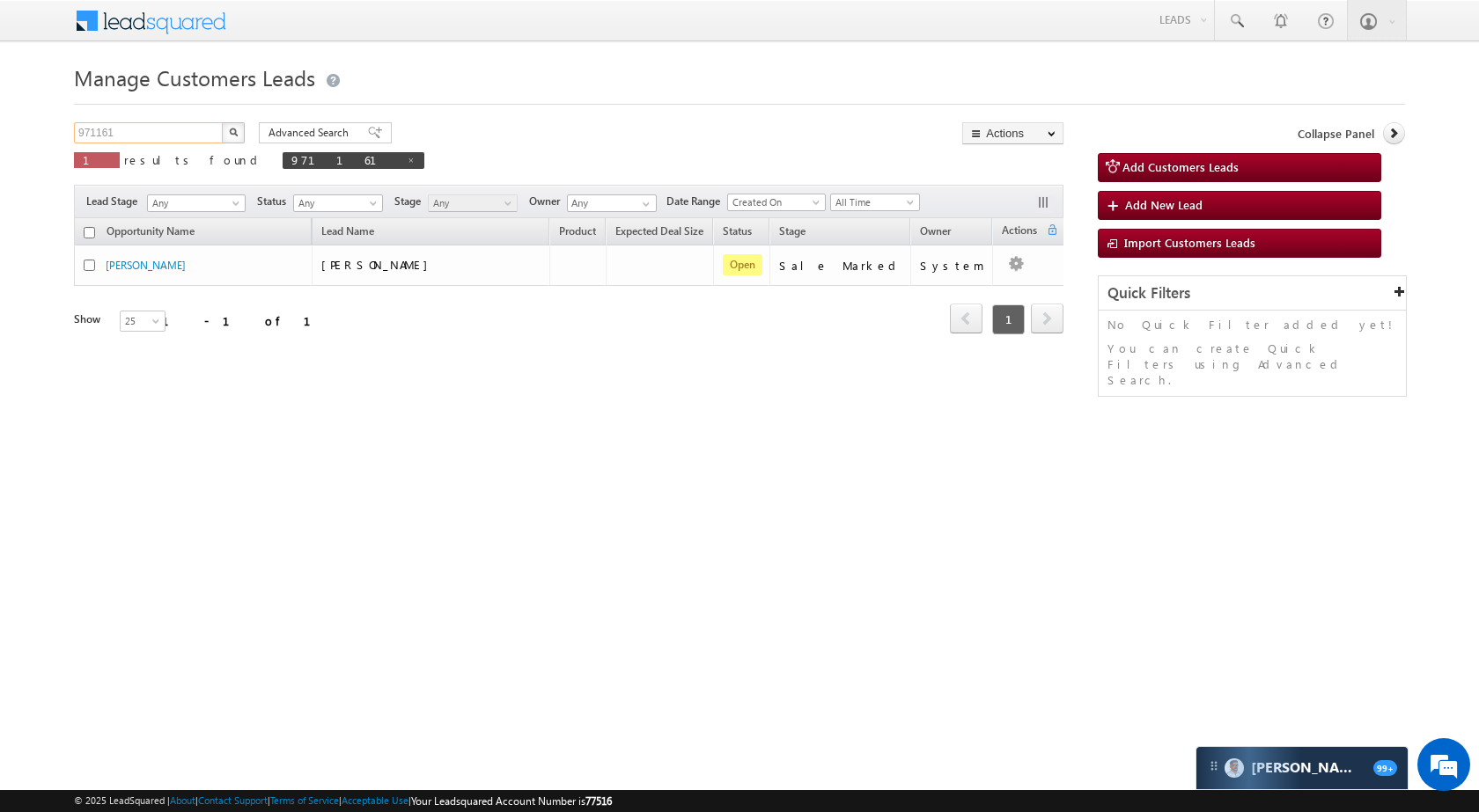
click at [160, 140] on input "971161" at bounding box center [149, 133] width 151 height 21
paste input "51940"
click at [231, 133] on img "button" at bounding box center [234, 132] width 9 height 9
click at [167, 124] on input "951940" at bounding box center [149, 133] width 151 height 21
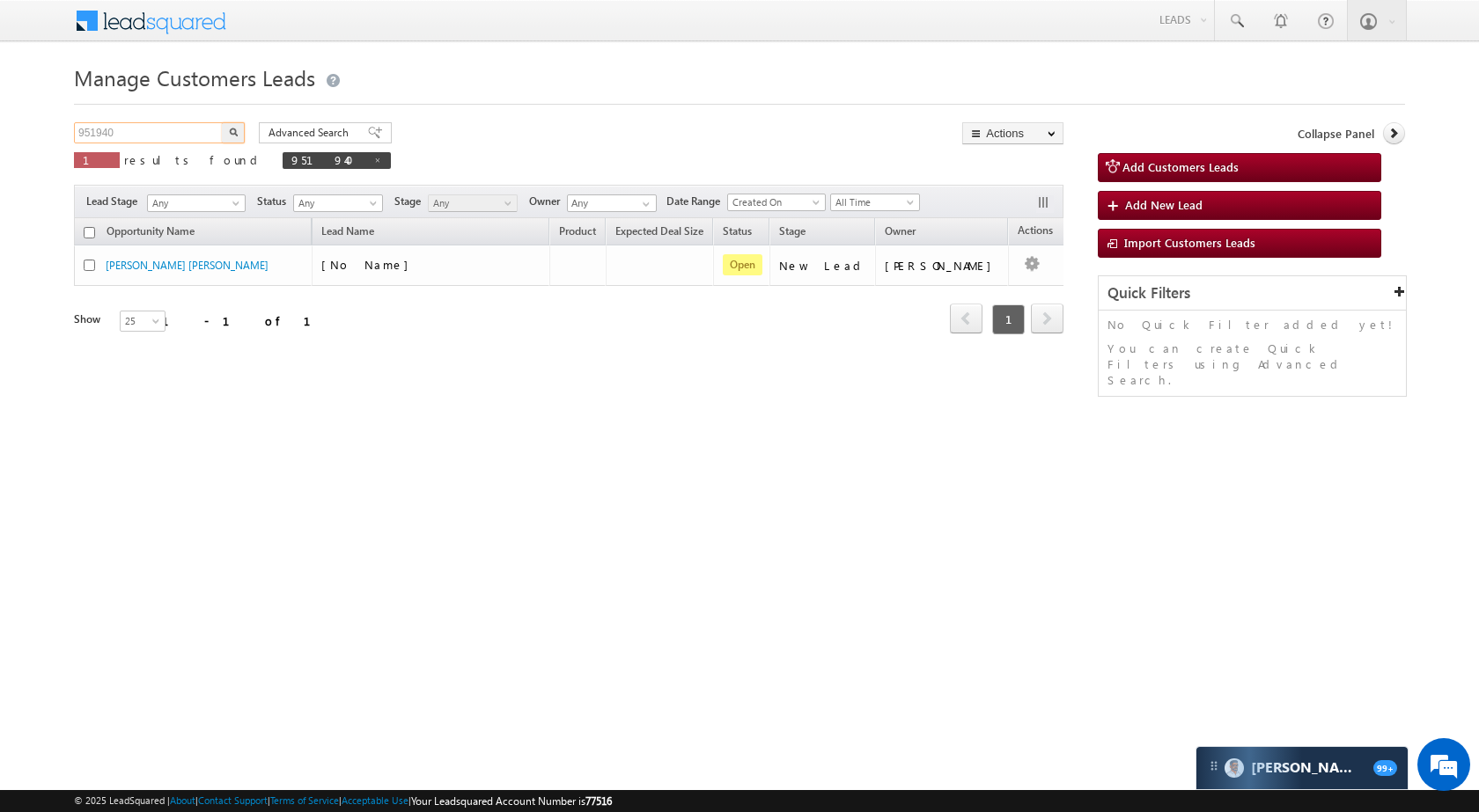
click at [167, 124] on input "951940" at bounding box center [149, 133] width 151 height 21
paste input "6588"
click at [246, 125] on div "Advanced Search Advanced search results" at bounding box center [319, 133] width 146 height 21
click at [232, 131] on img "button" at bounding box center [234, 132] width 9 height 9
click at [159, 131] on input "965880" at bounding box center [149, 133] width 151 height 21
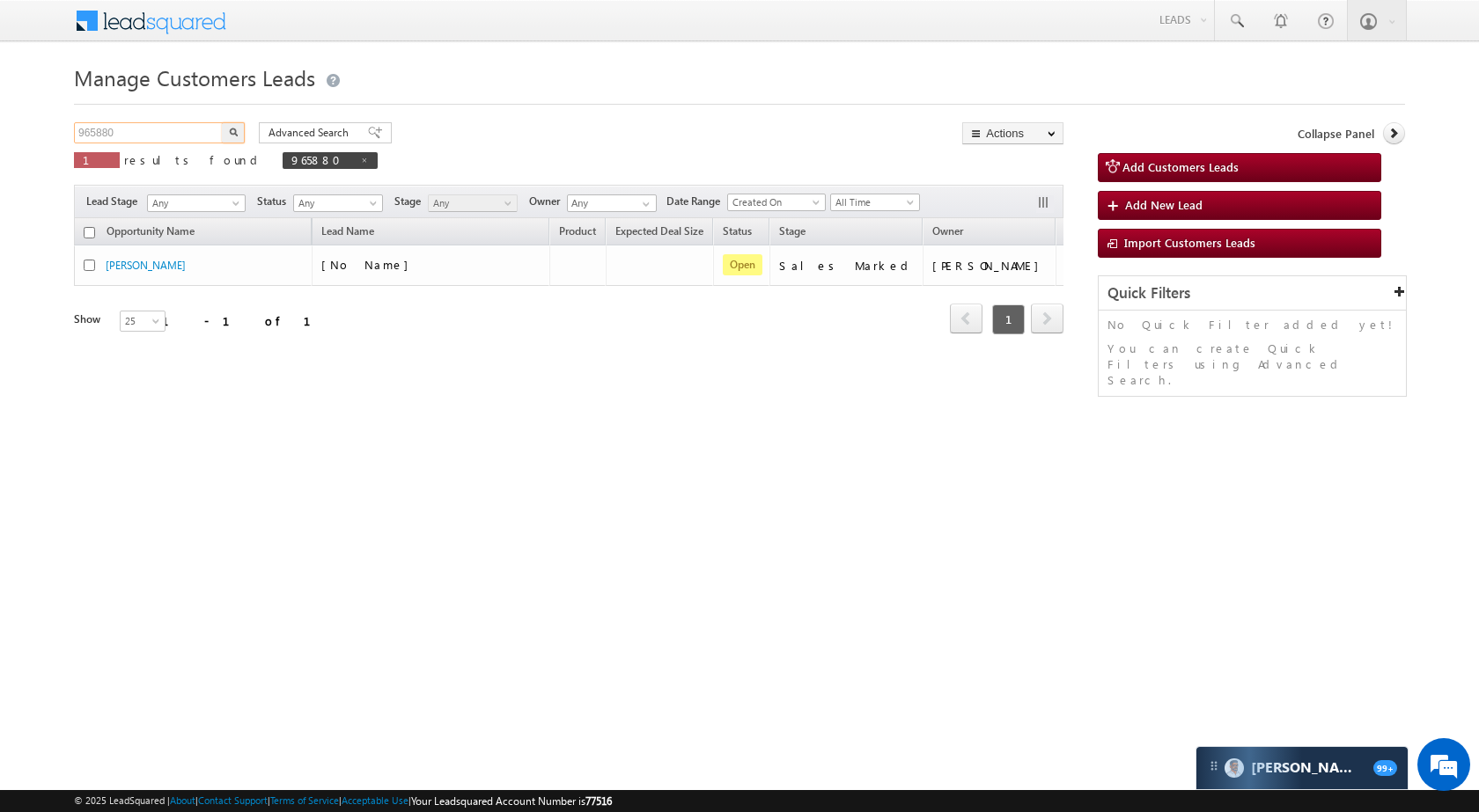
click at [159, 131] on input "965880" at bounding box center [149, 133] width 151 height 21
paste input "59719"
click at [229, 128] on img "button" at bounding box center [234, 132] width 9 height 9
click at [168, 145] on div "959719 X 1 results found 959719" at bounding box center [231, 147] width 314 height 50
click at [168, 137] on input "959719" at bounding box center [149, 133] width 151 height 21
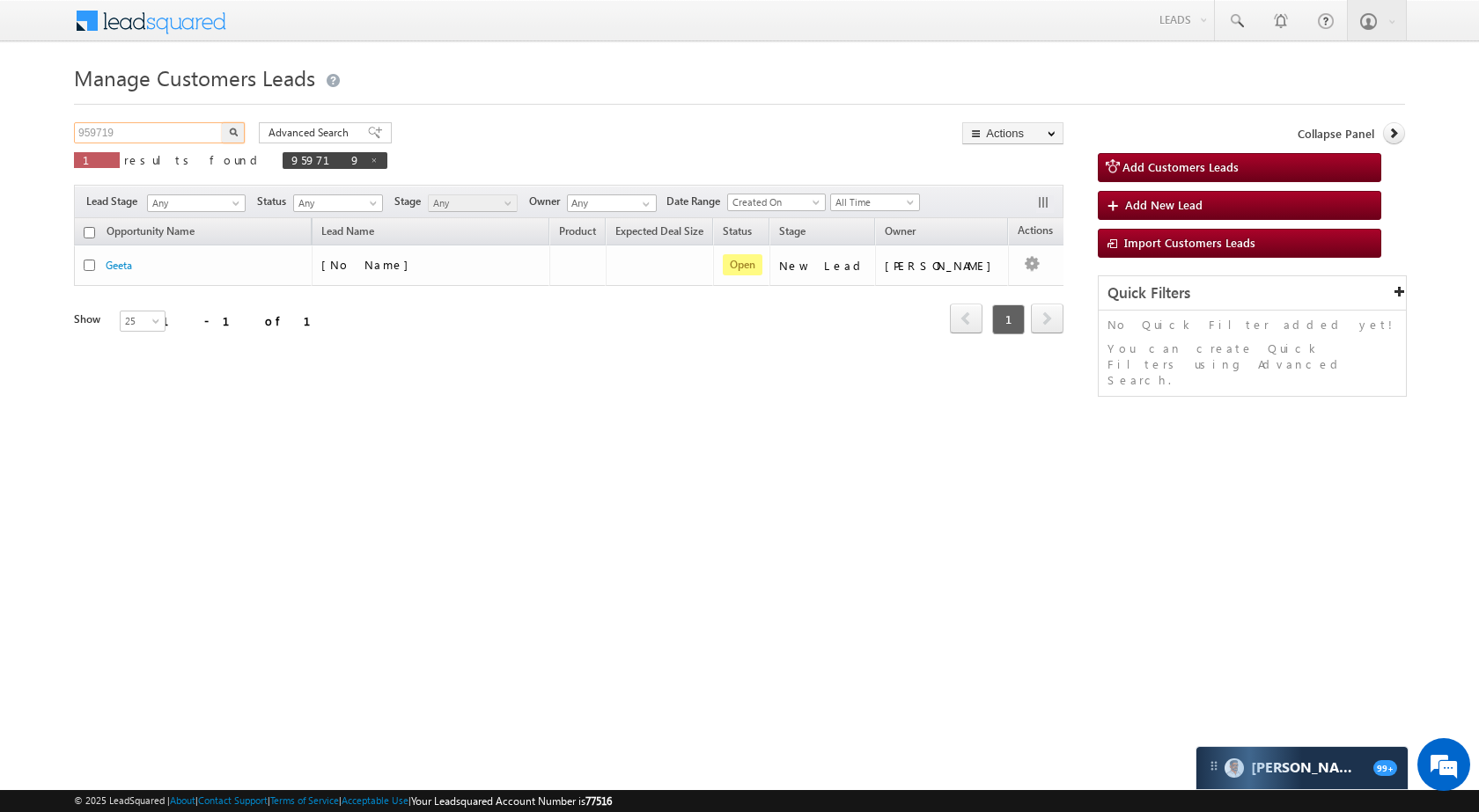
click at [168, 137] on input "959719" at bounding box center [149, 133] width 151 height 21
paste input "6"
click at [235, 127] on img "button" at bounding box center [234, 132] width 9 height 9
click at [184, 135] on input "959716" at bounding box center [149, 133] width 151 height 21
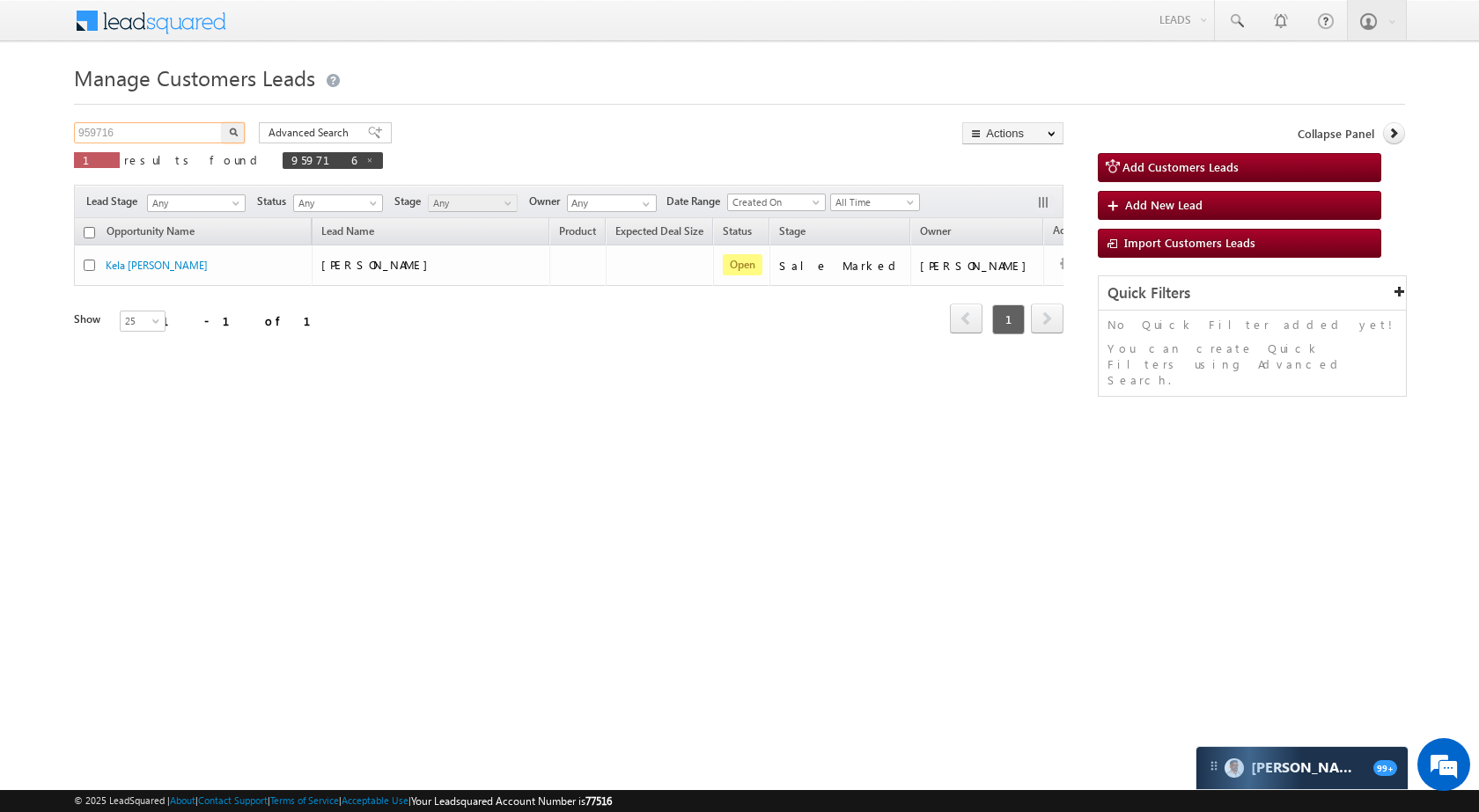
paste input "64"
click at [240, 131] on button "button" at bounding box center [234, 133] width 23 height 21
click at [168, 134] on input "959764" at bounding box center [149, 133] width 151 height 21
paste input "65882"
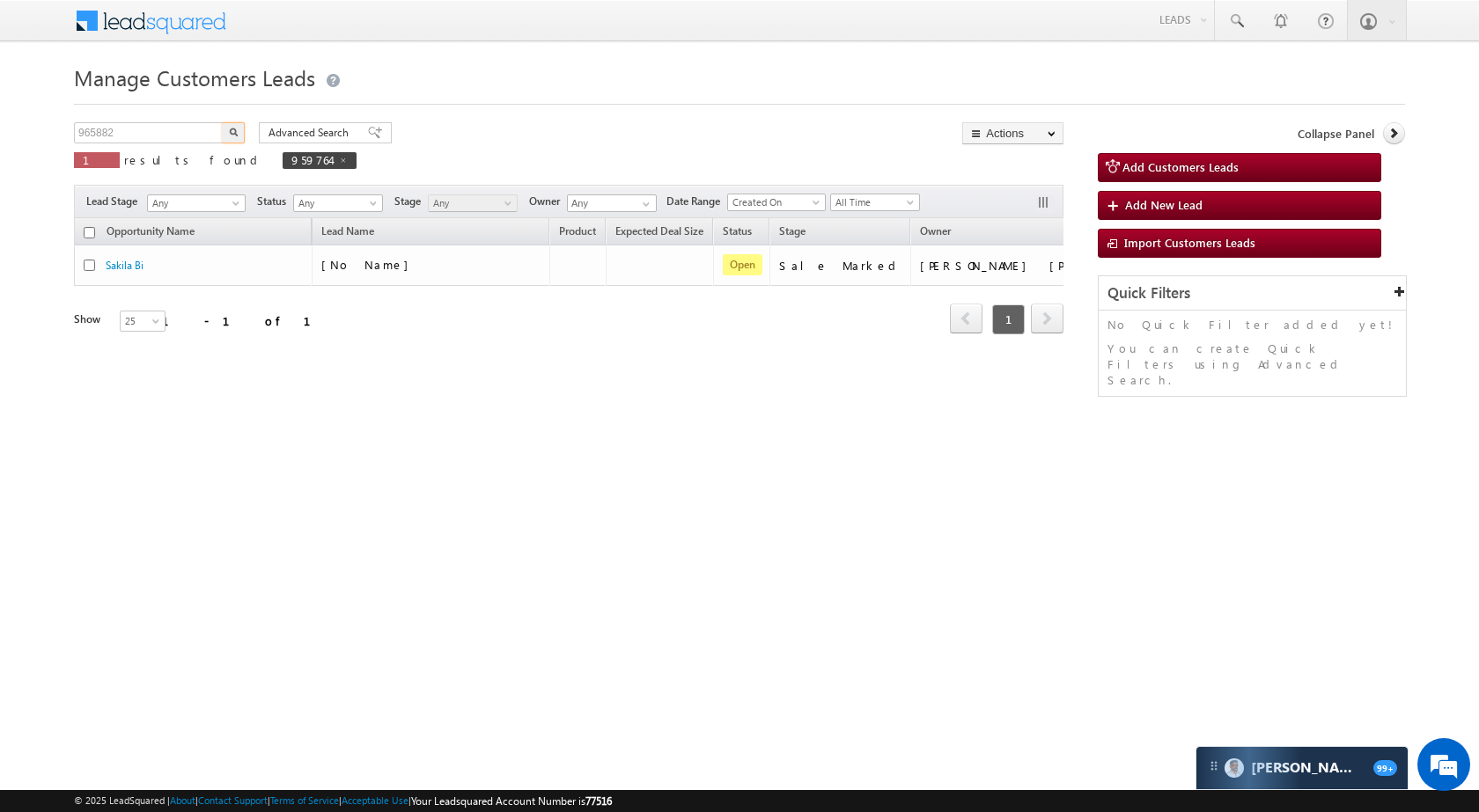
click at [239, 133] on button "button" at bounding box center [234, 133] width 23 height 21
click at [182, 137] on input "965882" at bounding box center [149, 133] width 151 height 21
paste input "1273"
click at [241, 132] on button "button" at bounding box center [234, 133] width 23 height 21
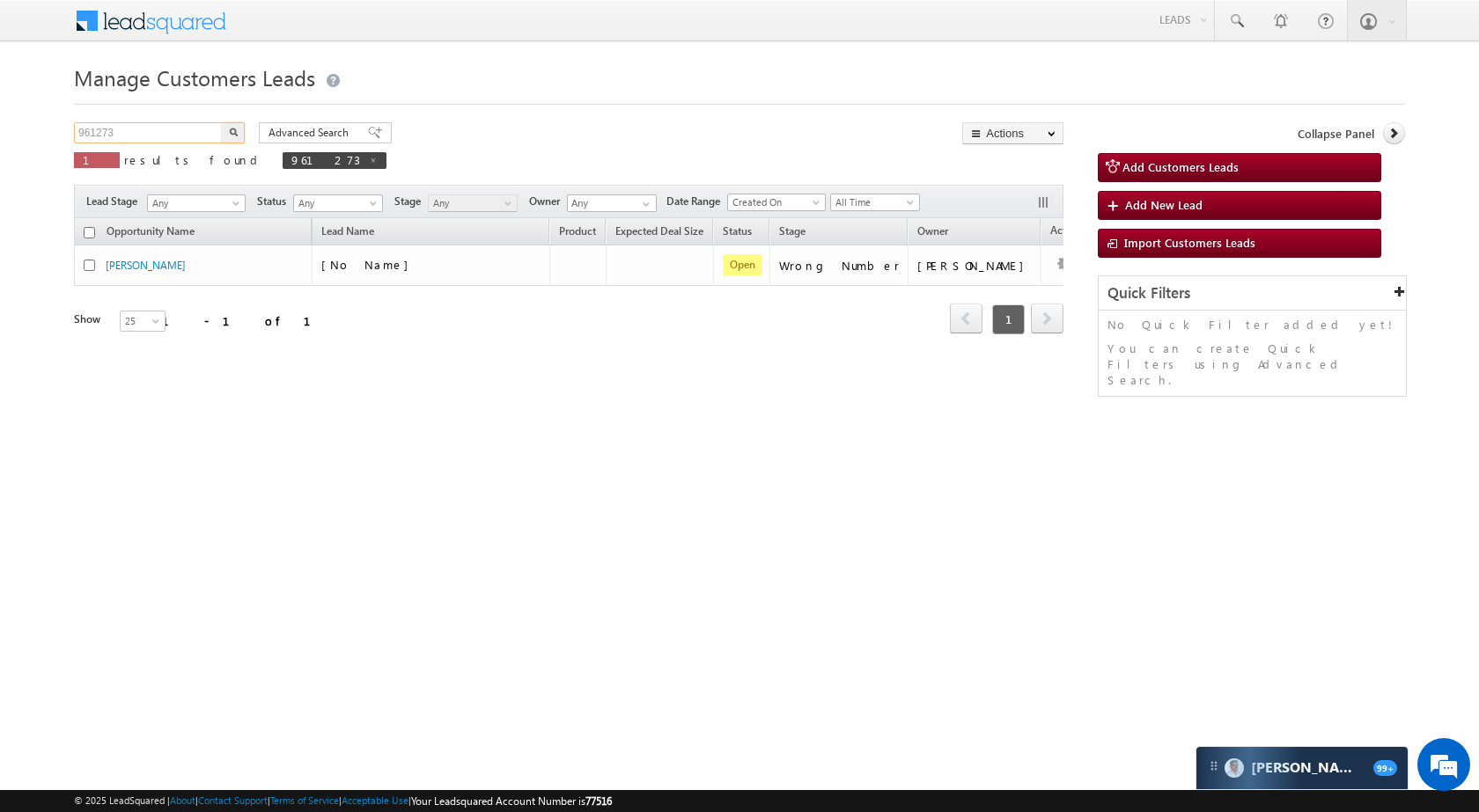
click at [169, 132] on input "961273" at bounding box center [149, 133] width 151 height 21
paste input "66"
click at [234, 127] on button "button" at bounding box center [234, 133] width 23 height 21
click at [183, 115] on div "Manage Customers Leads Customers Leads updated successfully. 961266 X 1 results…" at bounding box center [739, 279] width 1331 height 440
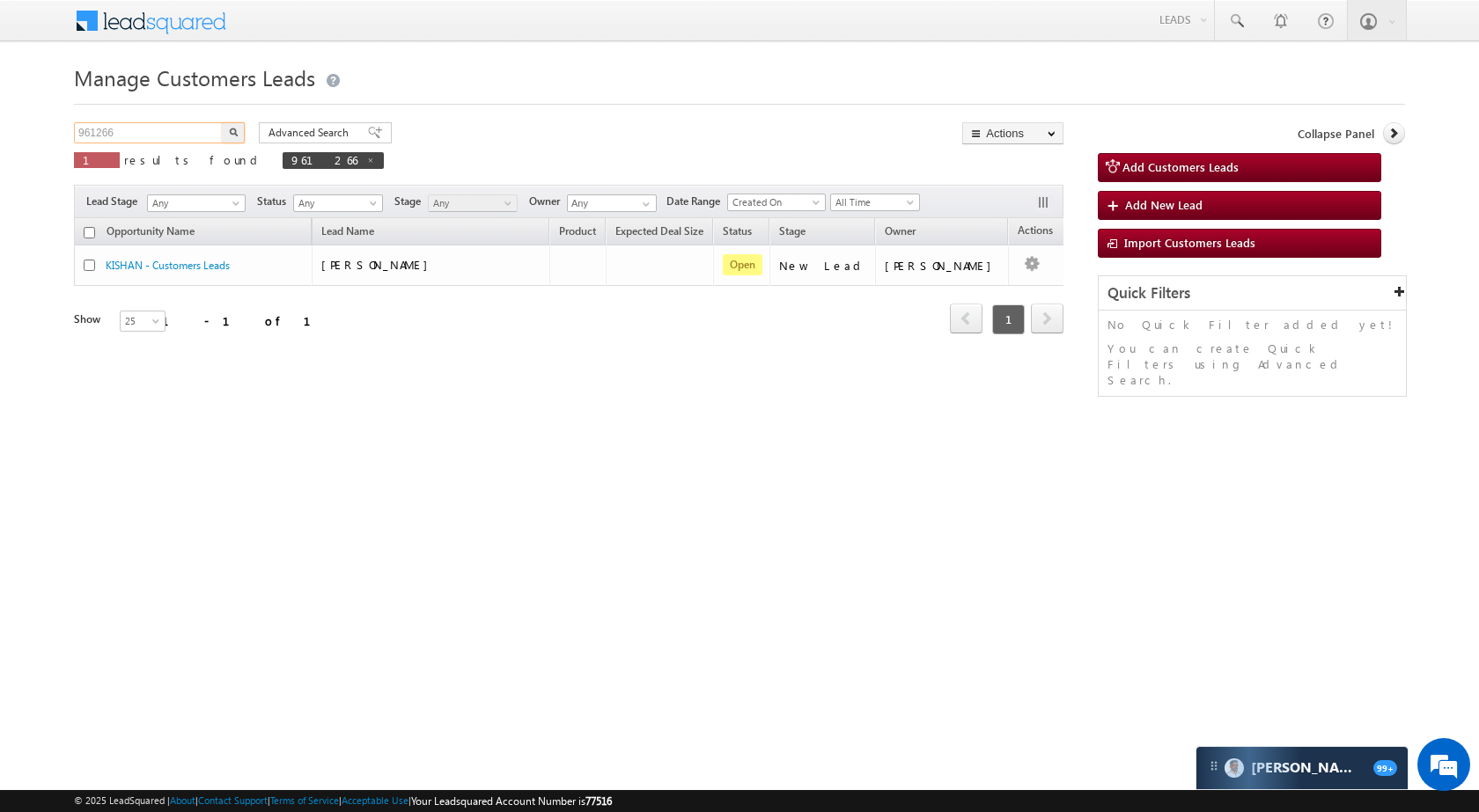
click at [171, 127] on input "961266" at bounding box center [149, 133] width 151 height 21
paste input "5975"
type input "965975"
click at [242, 128] on button "button" at bounding box center [234, 133] width 23 height 21
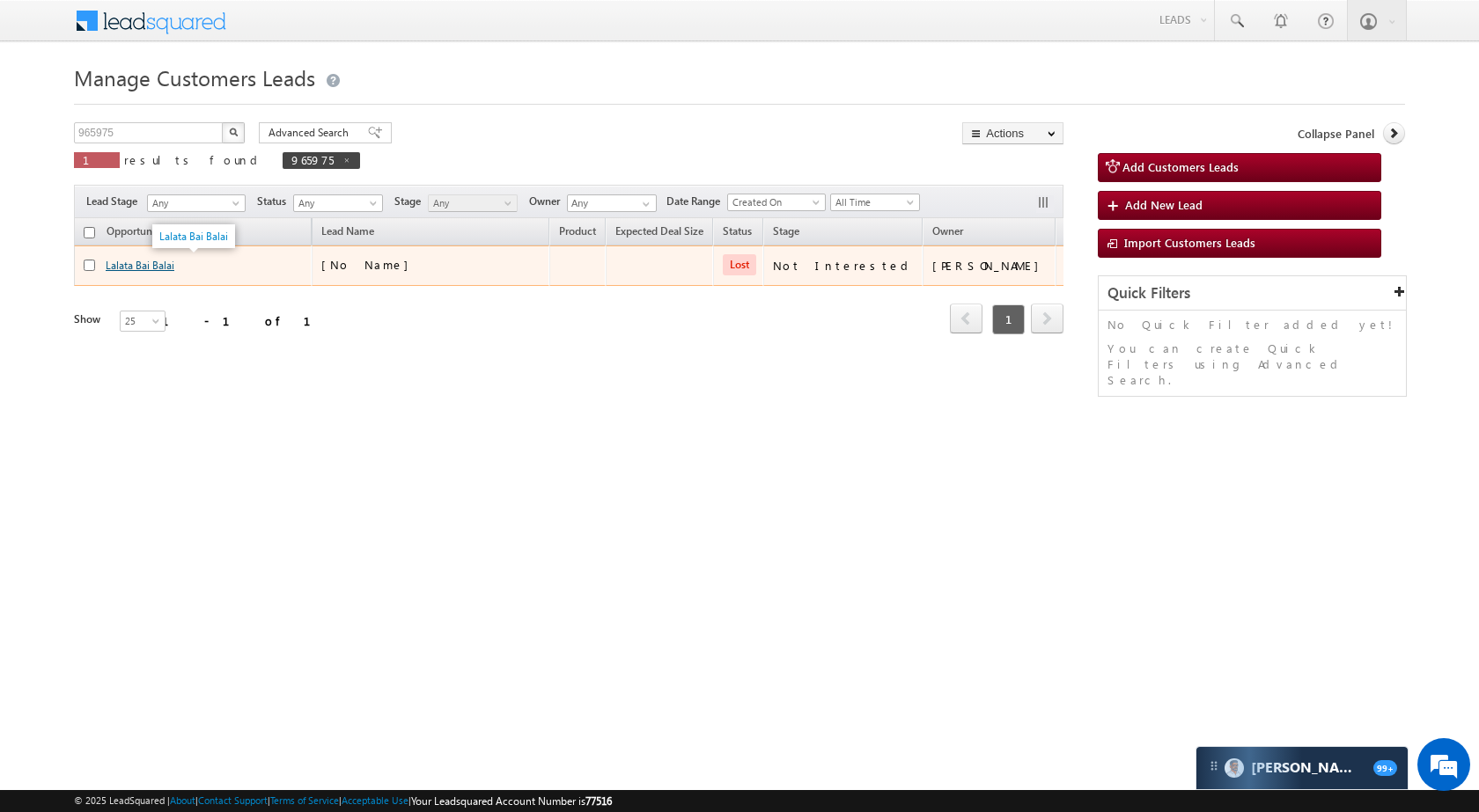
click at [166, 258] on link "Lalata Bai Balai" at bounding box center [139, 265] width 69 height 13
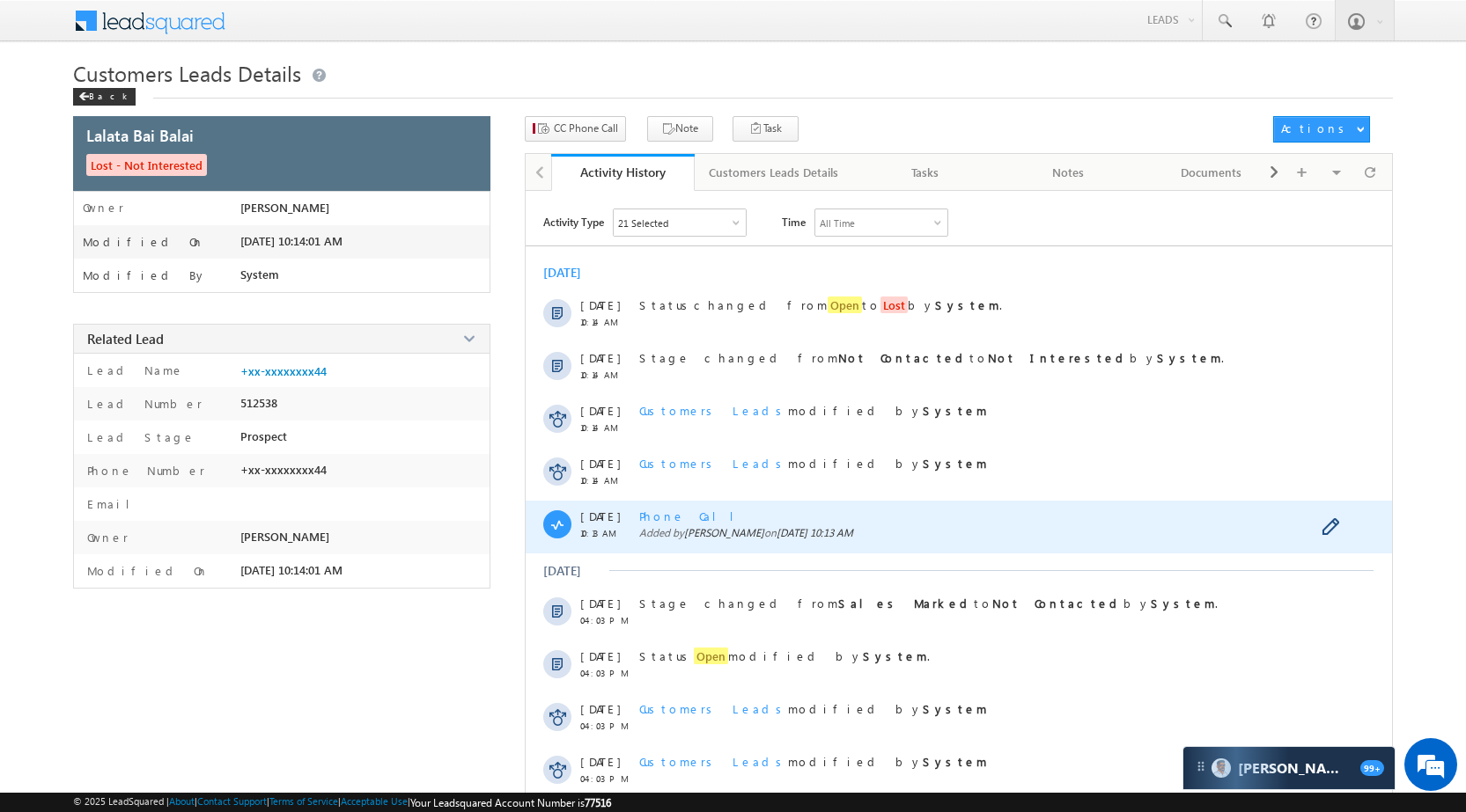
click at [677, 520] on span "Phone Call" at bounding box center [693, 516] width 108 height 15
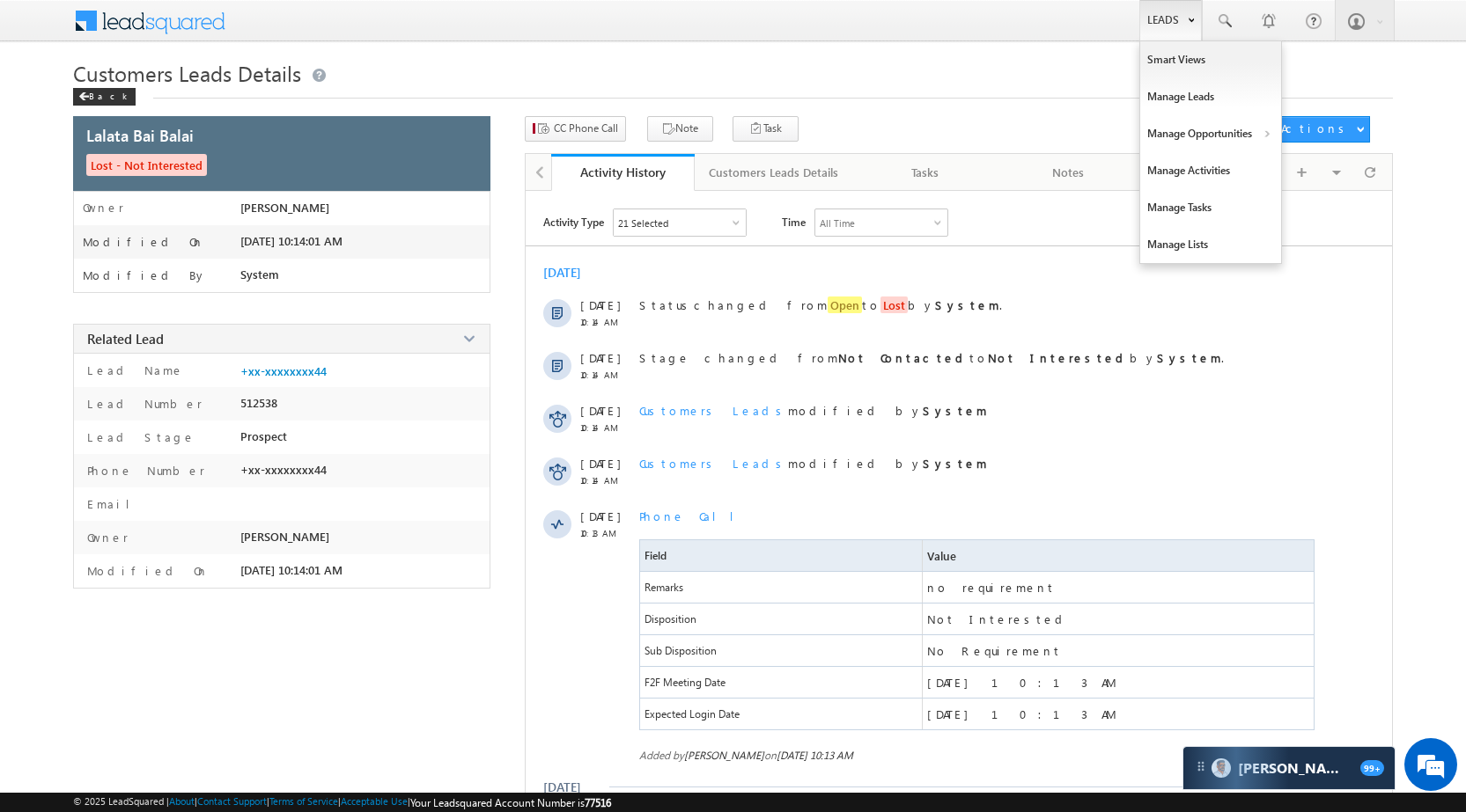
click at [1162, 18] on link "Leads" at bounding box center [1171, 20] width 62 height 40
click at [1212, 133] on link "Manage Opportunities" at bounding box center [1211, 133] width 141 height 37
click at [1328, 167] on link "Customers Leads" at bounding box center [1363, 171] width 161 height 37
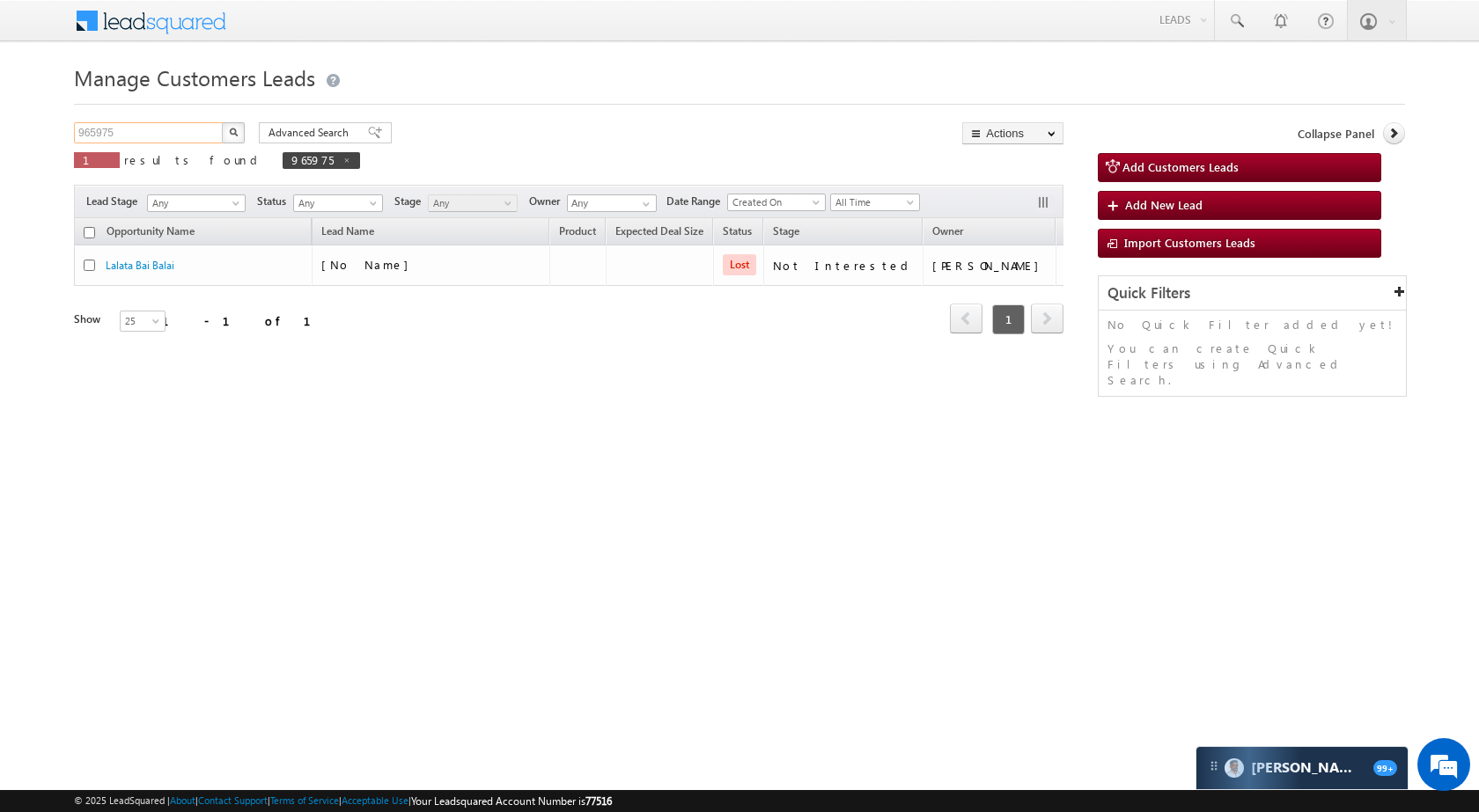
click at [179, 138] on input "965975" at bounding box center [149, 133] width 151 height 21
paste input "877"
click at [237, 134] on img "button" at bounding box center [234, 132] width 9 height 9
click at [174, 137] on input "965877" at bounding box center [149, 133] width 151 height 21
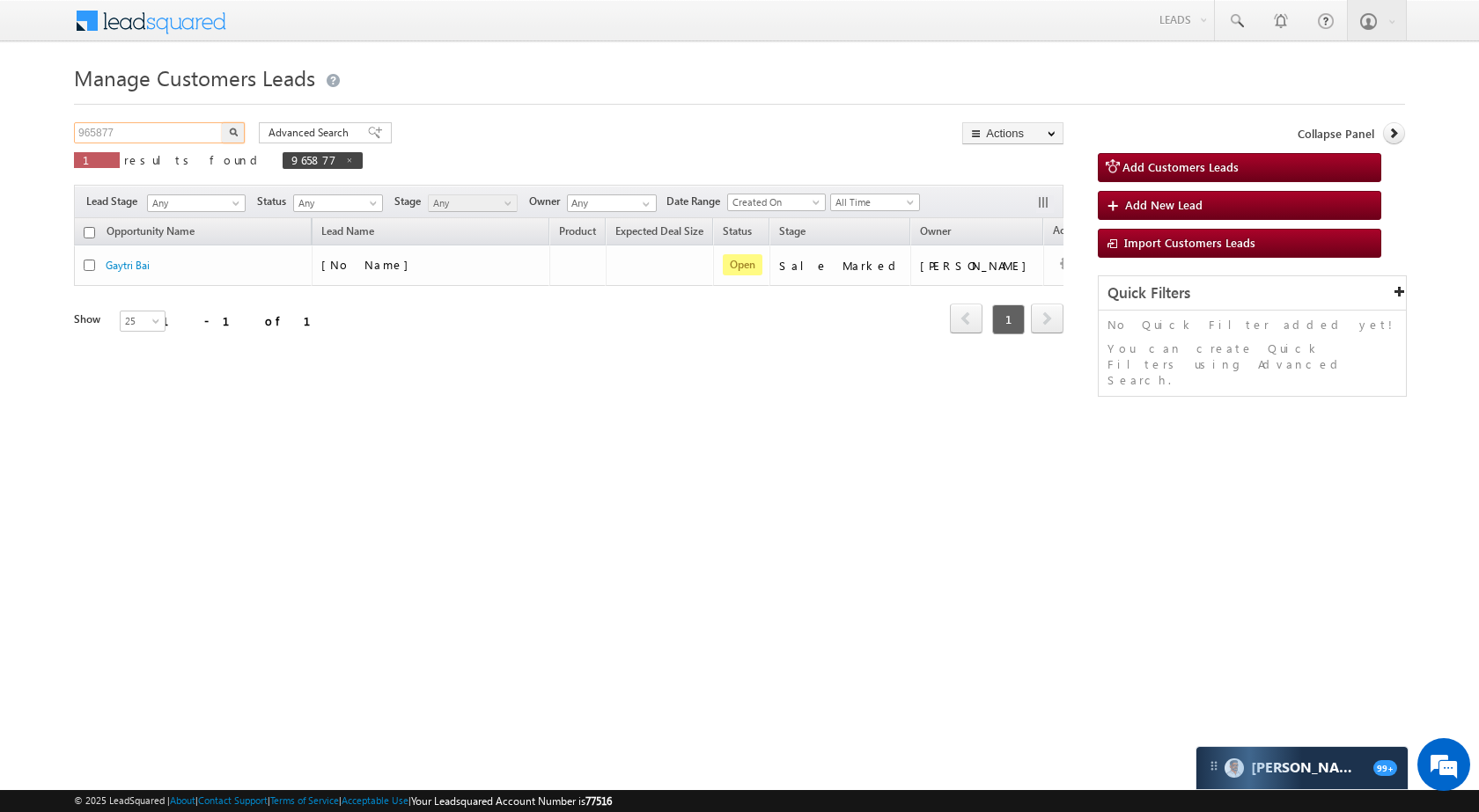
click at [174, 137] on input "965877" at bounding box center [149, 133] width 151 height 21
paste input "6002"
type input "966002"
click at [226, 132] on button "button" at bounding box center [234, 133] width 23 height 21
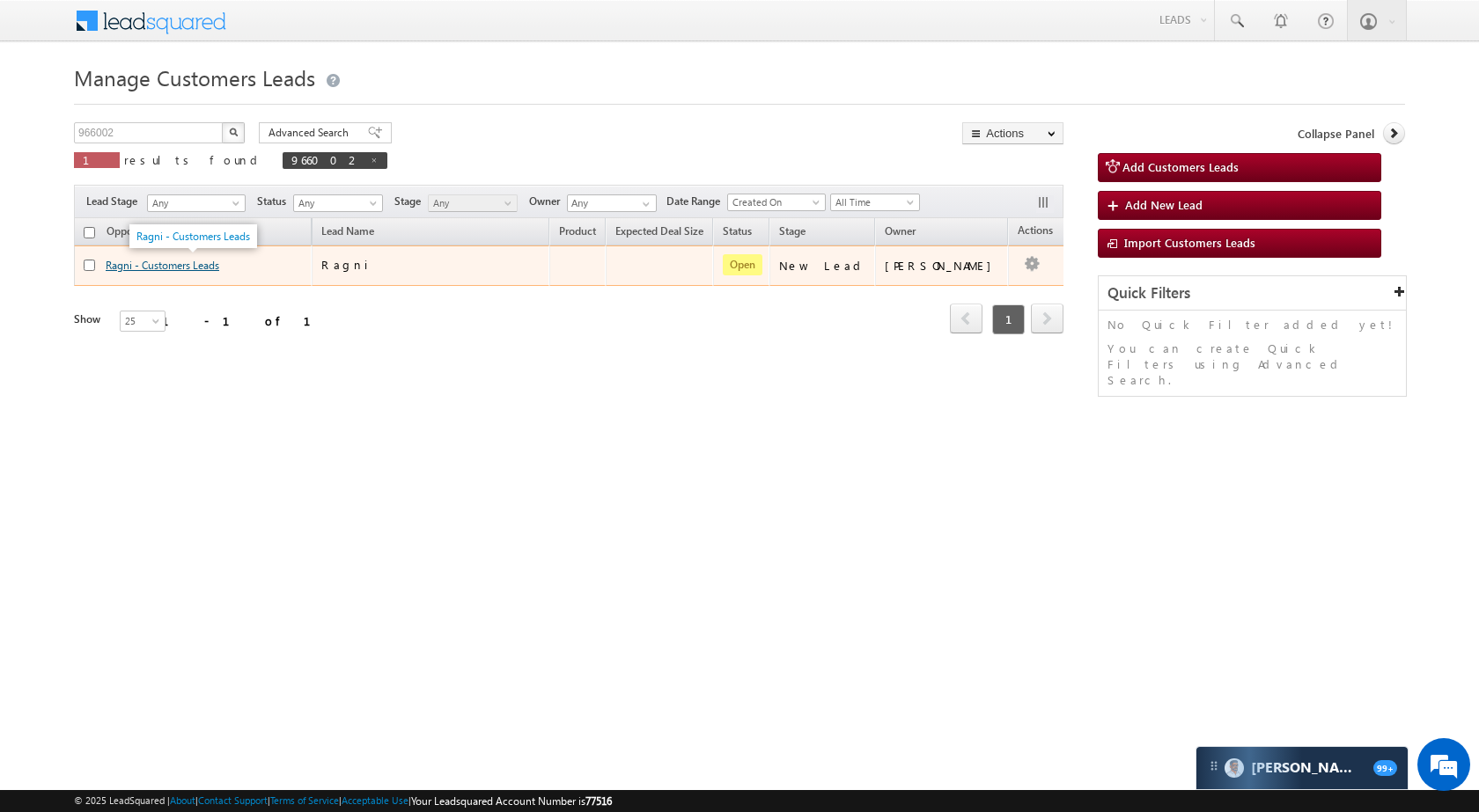
click at [125, 262] on link "Ragni - Customers Leads" at bounding box center [161, 265] width 113 height 13
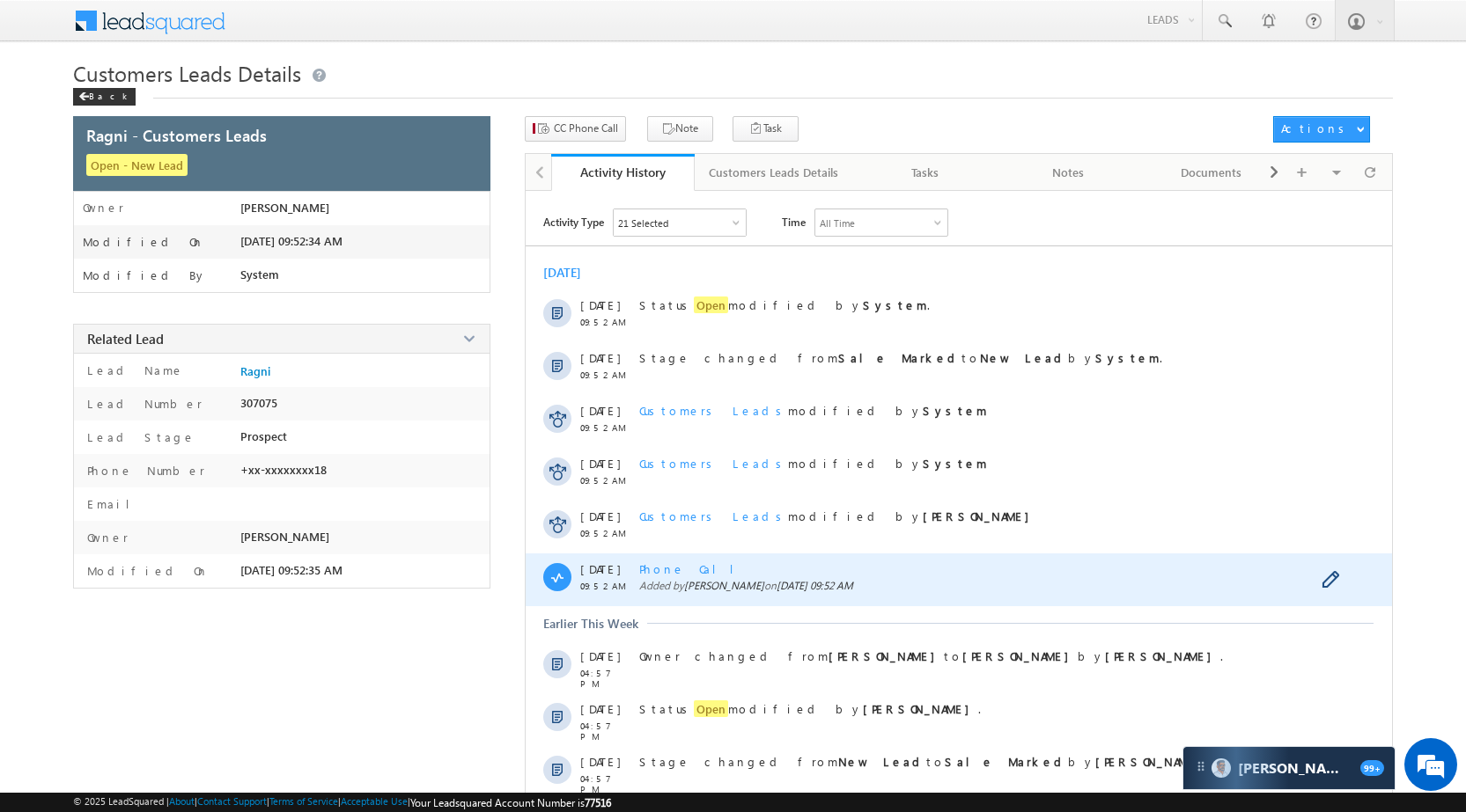
click at [672, 569] on span "Phone Call" at bounding box center [693, 569] width 108 height 15
click at [679, 566] on span "Phone Call" at bounding box center [693, 569] width 108 height 15
click at [683, 567] on span "Phone Call" at bounding box center [693, 569] width 108 height 15
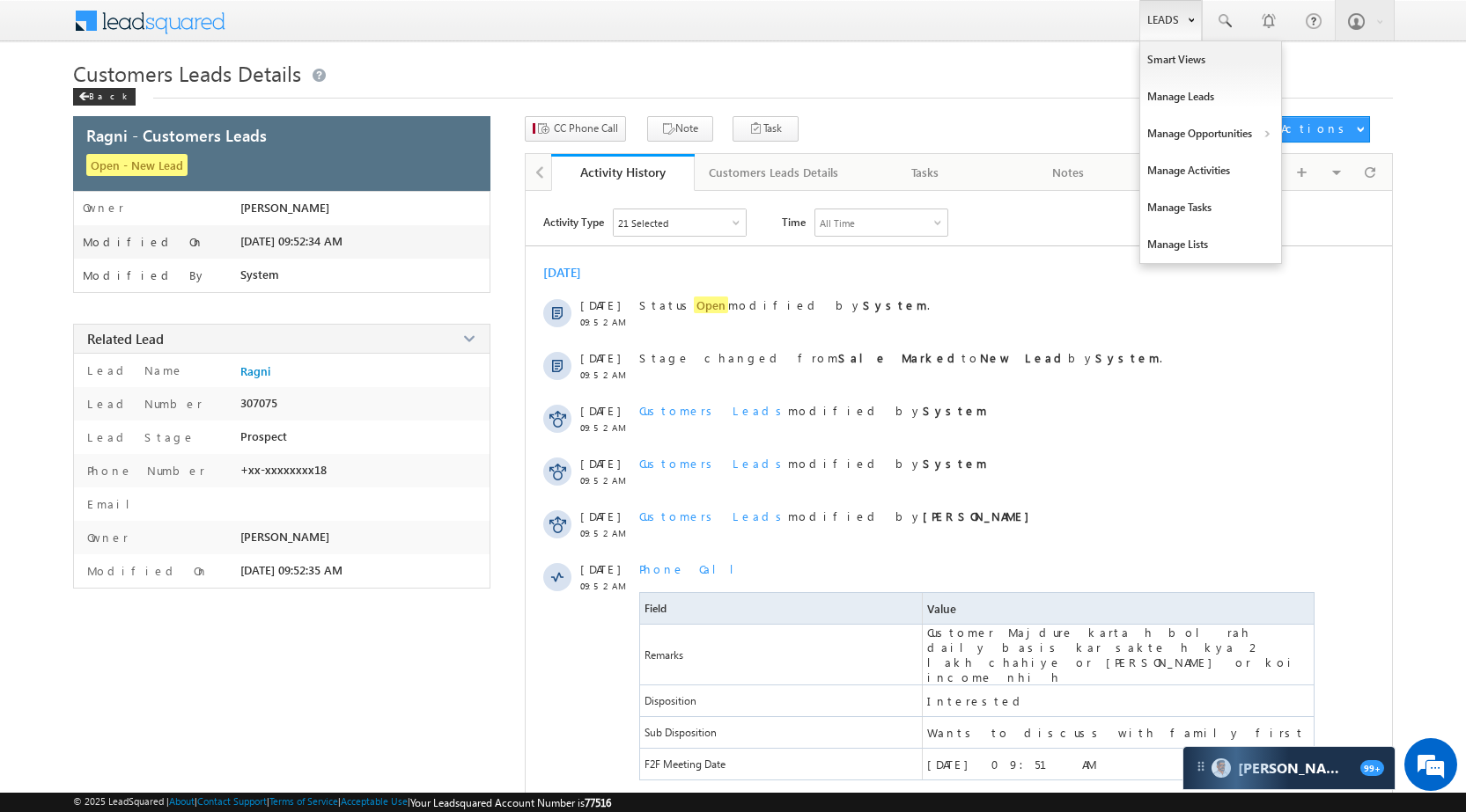
click at [1154, 27] on link "Leads" at bounding box center [1171, 20] width 62 height 40
click at [1207, 122] on link "Manage Opportunities" at bounding box center [1211, 133] width 141 height 37
click at [1160, 21] on link "Leads" at bounding box center [1171, 20] width 62 height 40
click at [1197, 135] on link "Manage Opportunities" at bounding box center [1211, 133] width 141 height 37
click at [1205, 130] on link "Manage Opportunities" at bounding box center [1211, 133] width 141 height 37
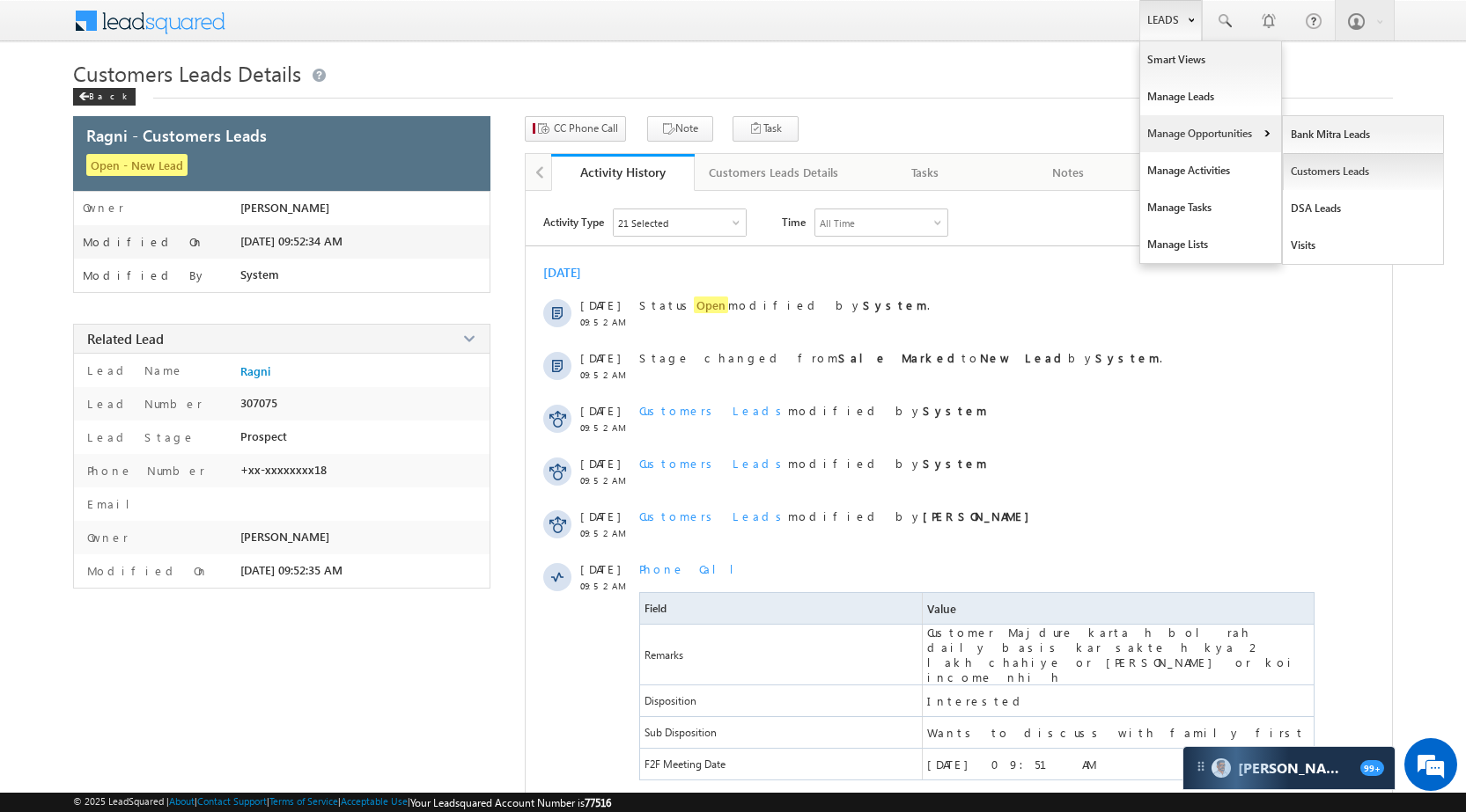
click at [1313, 168] on link "Customers Leads" at bounding box center [1363, 171] width 161 height 37
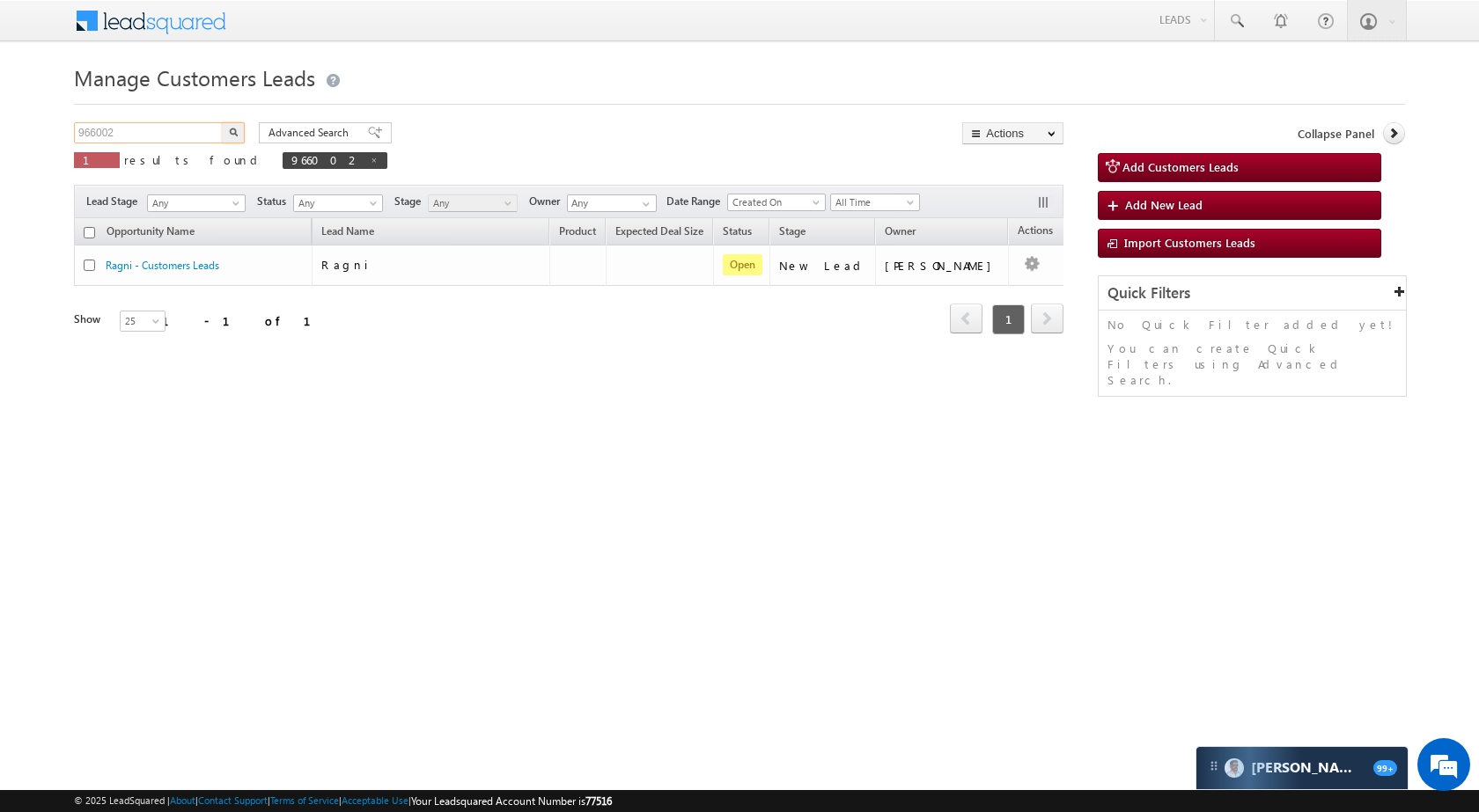
click at [177, 132] on input "966002" at bounding box center [149, 133] width 151 height 21
paste input "653"
type input "966653"
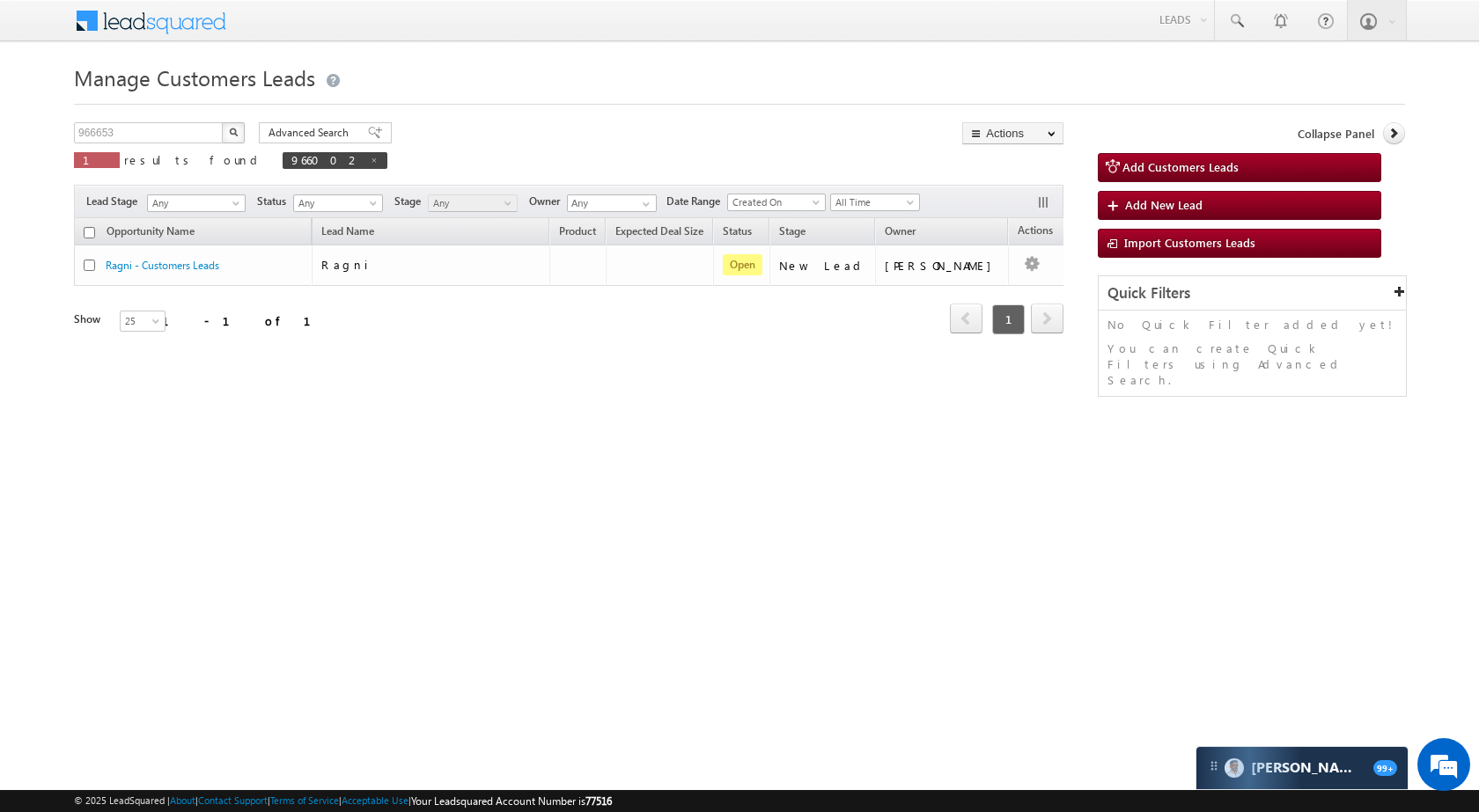
click at [236, 136] on button "button" at bounding box center [234, 133] width 23 height 21
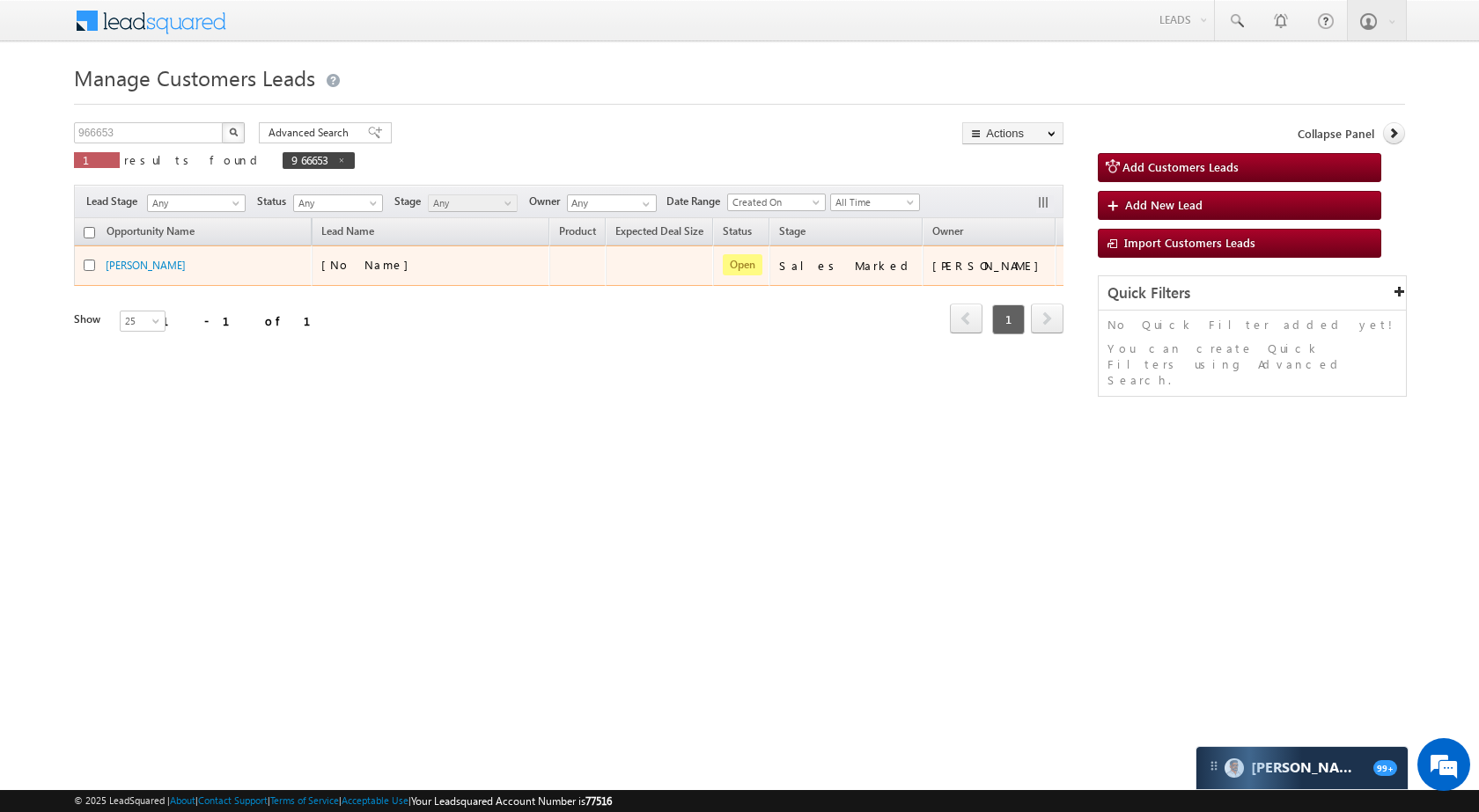
click at [121, 255] on td "[PERSON_NAME]" at bounding box center [193, 266] width 238 height 40
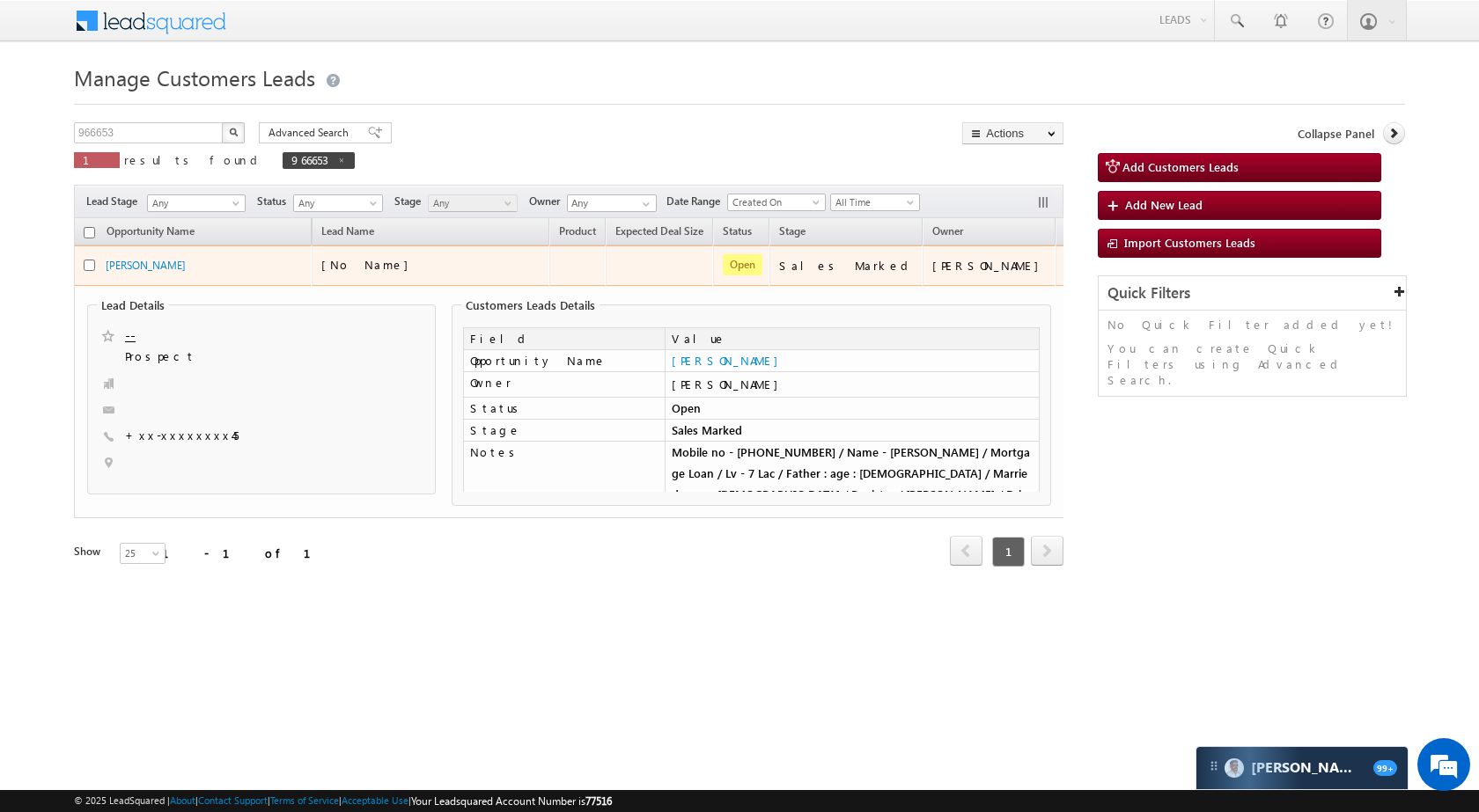
click at [125, 256] on td "[PERSON_NAME]" at bounding box center [193, 266] width 238 height 40
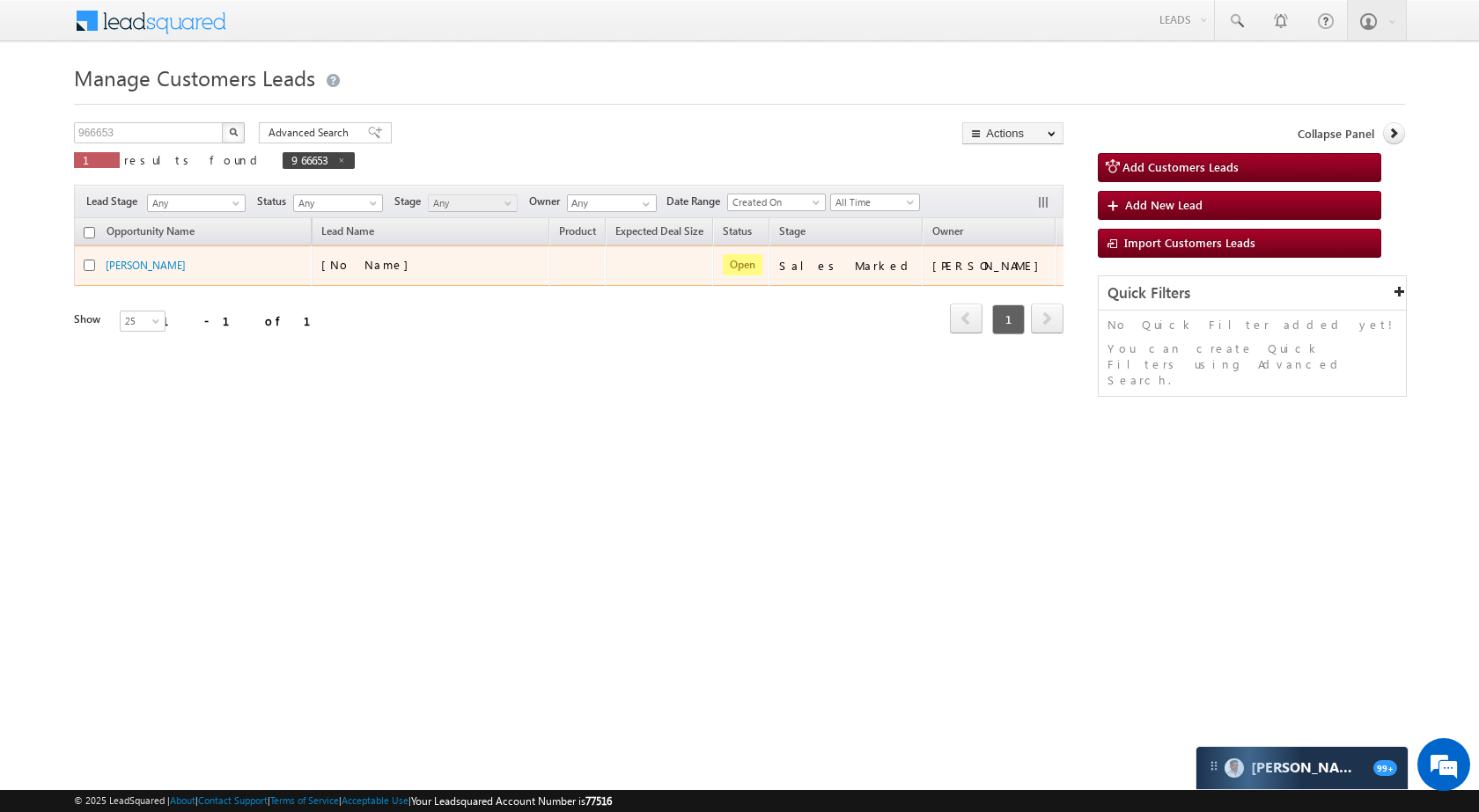
click at [125, 256] on td "[PERSON_NAME]" at bounding box center [193, 266] width 238 height 40
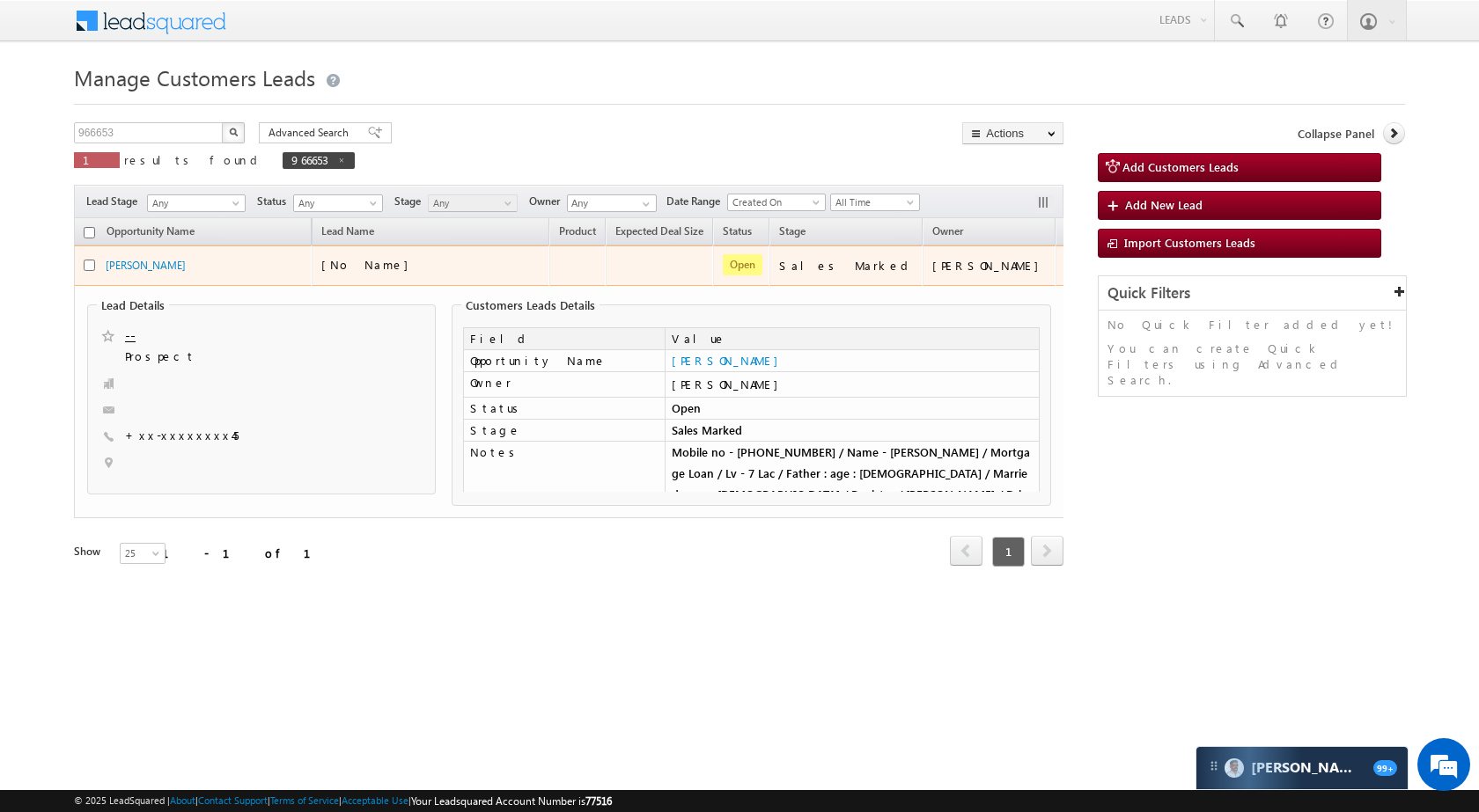
click at [125, 256] on td "[PERSON_NAME]" at bounding box center [193, 266] width 238 height 40
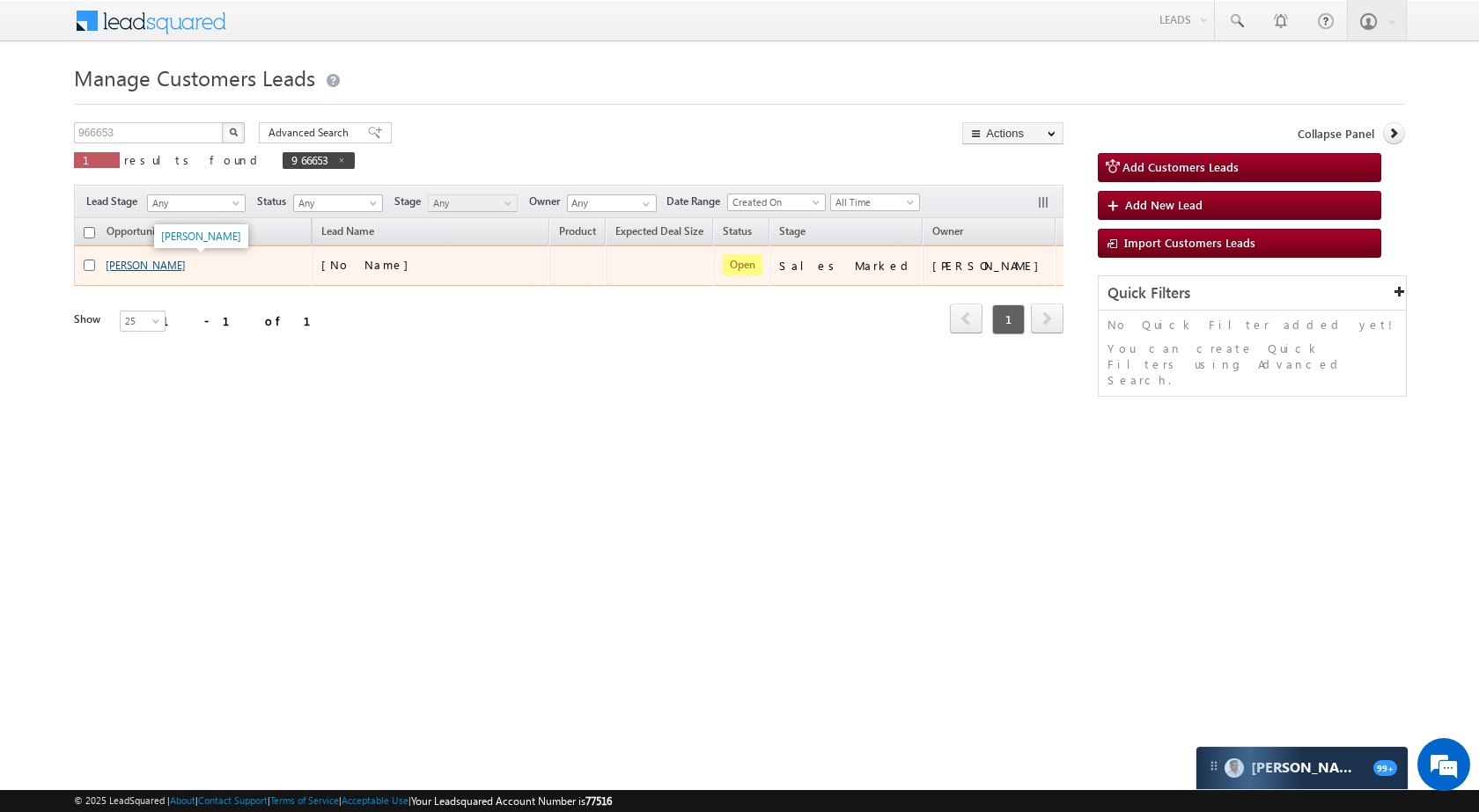
click at [145, 259] on link "[PERSON_NAME]" at bounding box center [145, 265] width 80 height 13
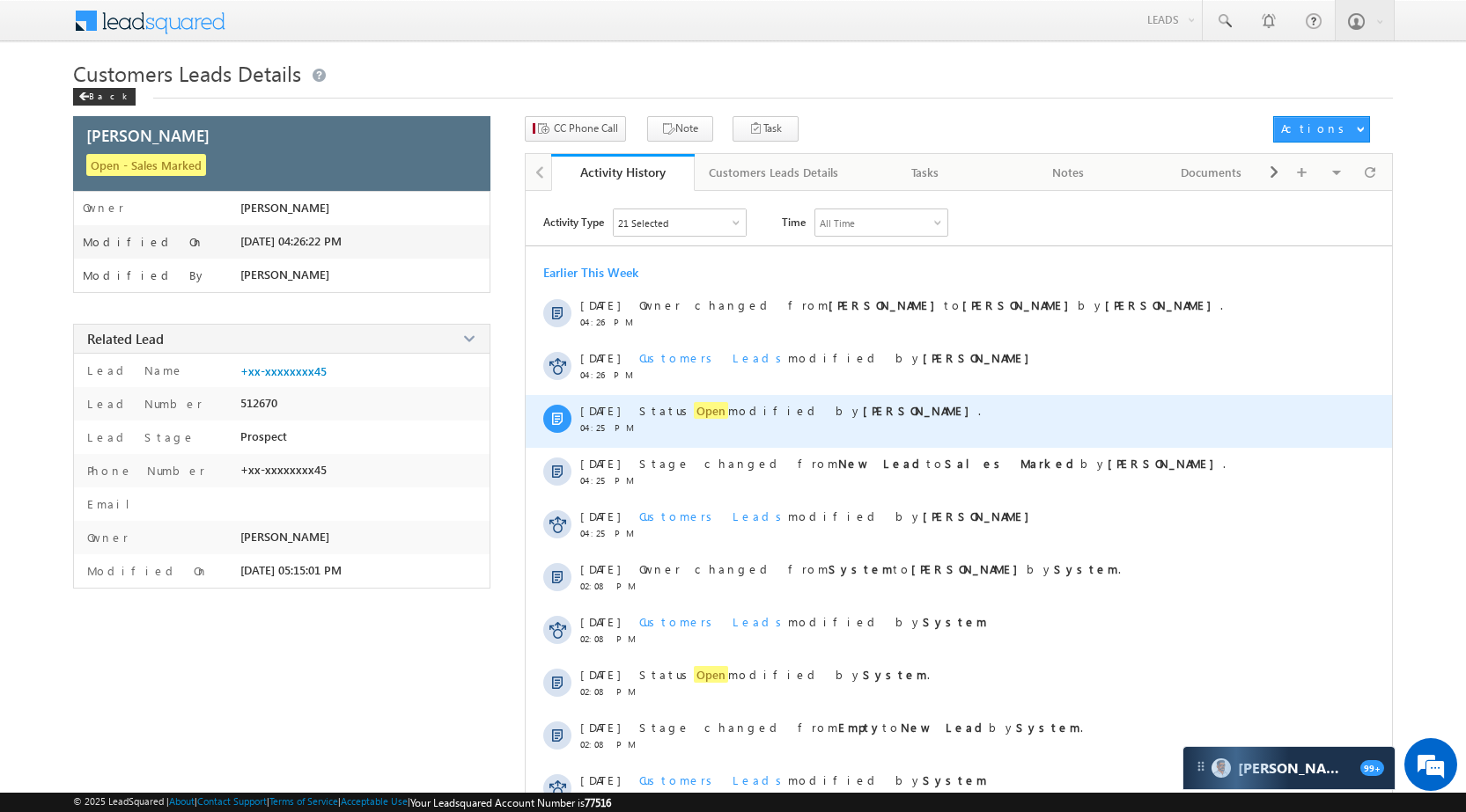
click at [694, 412] on span "Open" at bounding box center [711, 410] width 35 height 17
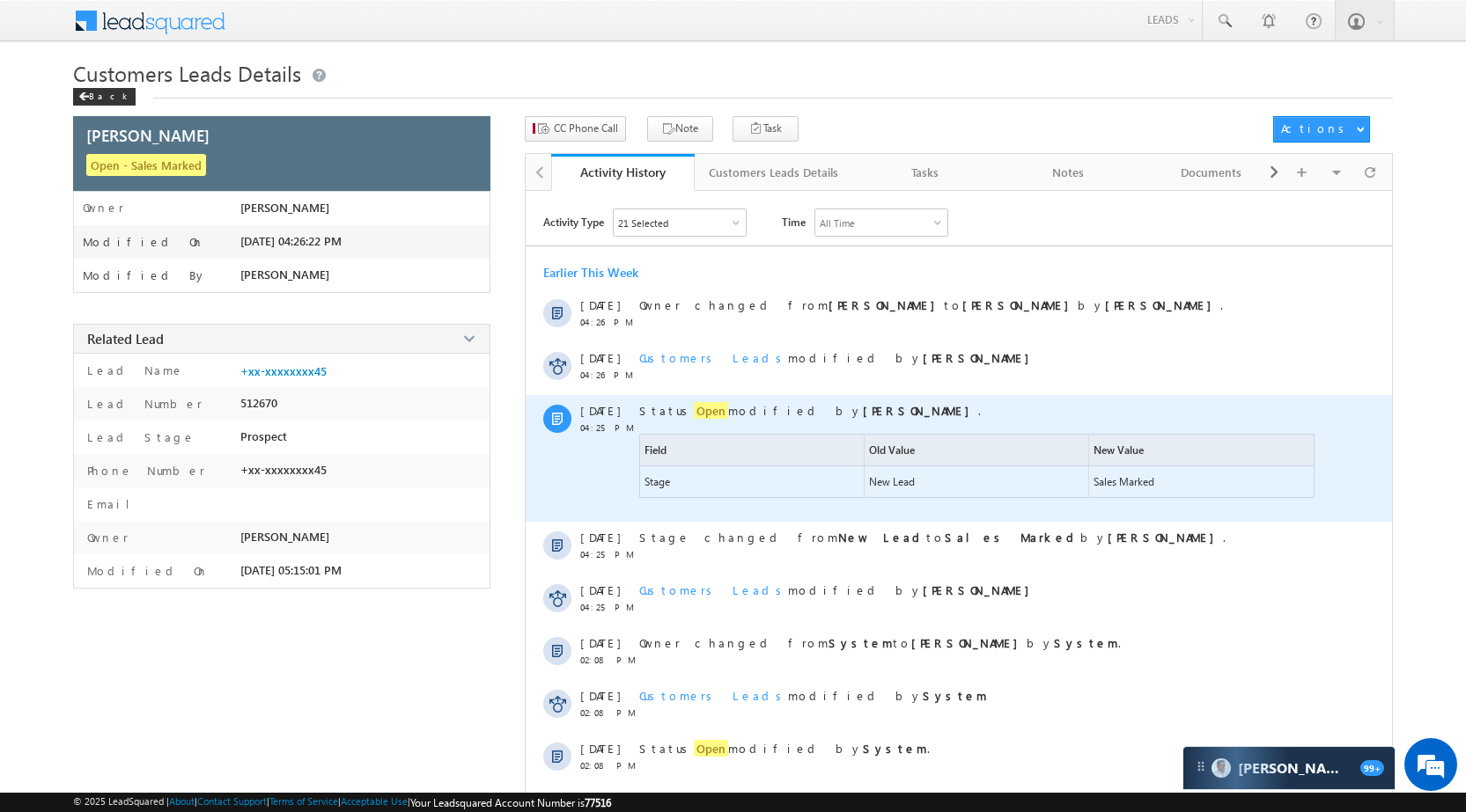
click at [694, 412] on span "Open" at bounding box center [711, 410] width 35 height 17
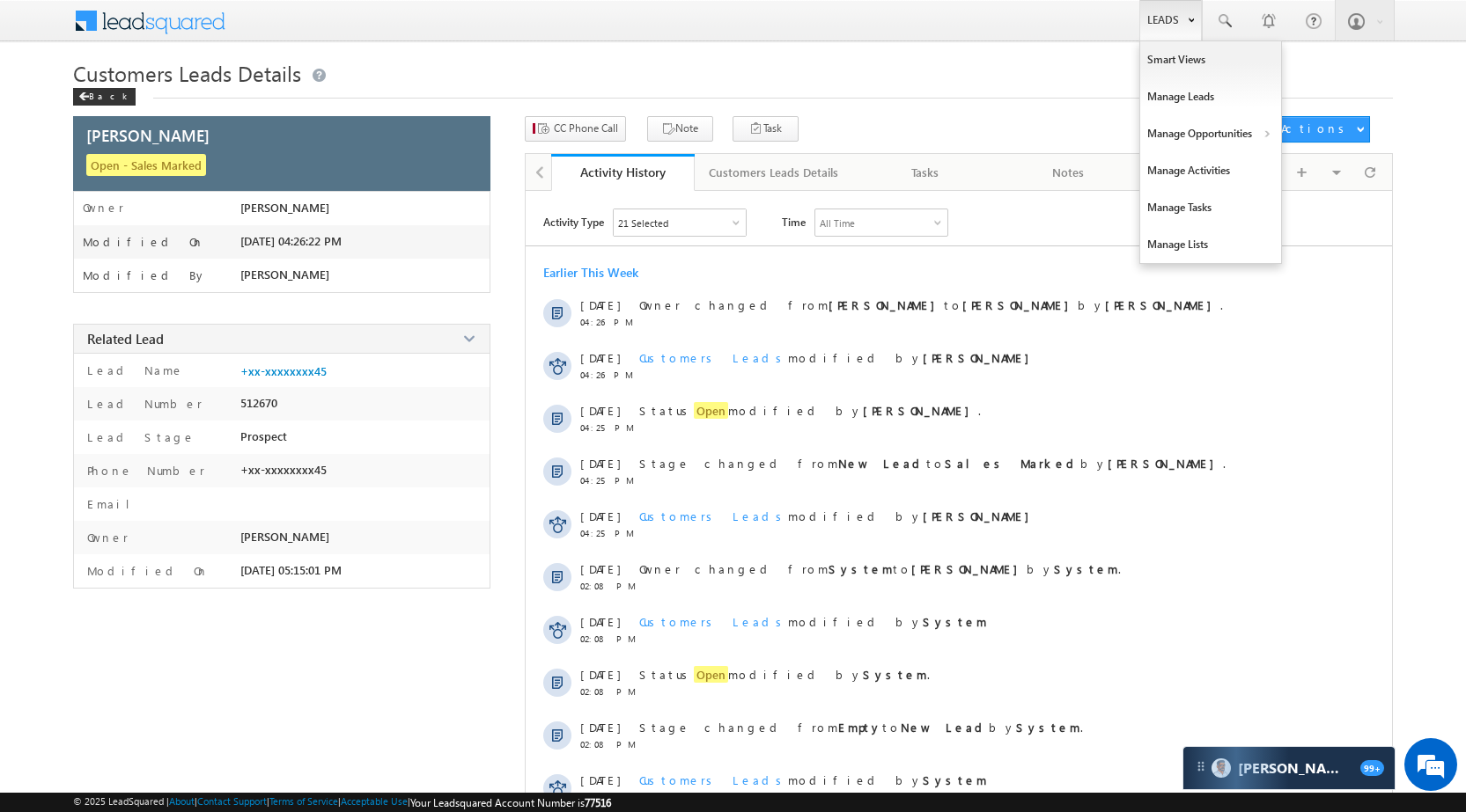
click at [1183, 17] on link "Leads" at bounding box center [1171, 20] width 62 height 40
click at [1199, 134] on link "Manage Opportunities" at bounding box center [1211, 133] width 141 height 37
click at [1307, 168] on link "Customers Leads" at bounding box center [1363, 171] width 161 height 37
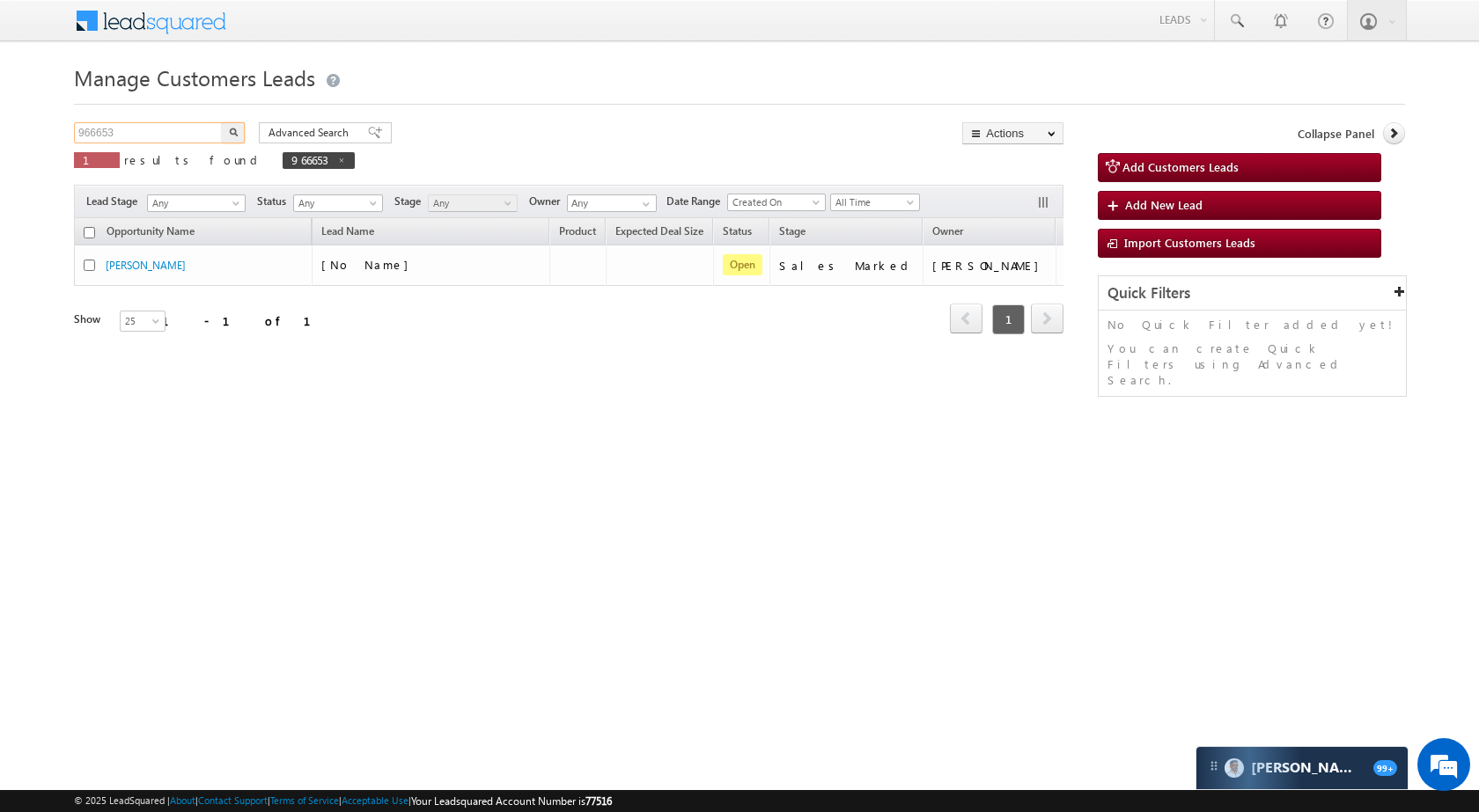
click at [154, 128] on input "966653" at bounding box center [149, 133] width 151 height 21
paste input "5980"
type input "965980"
click at [226, 131] on button "button" at bounding box center [234, 133] width 23 height 21
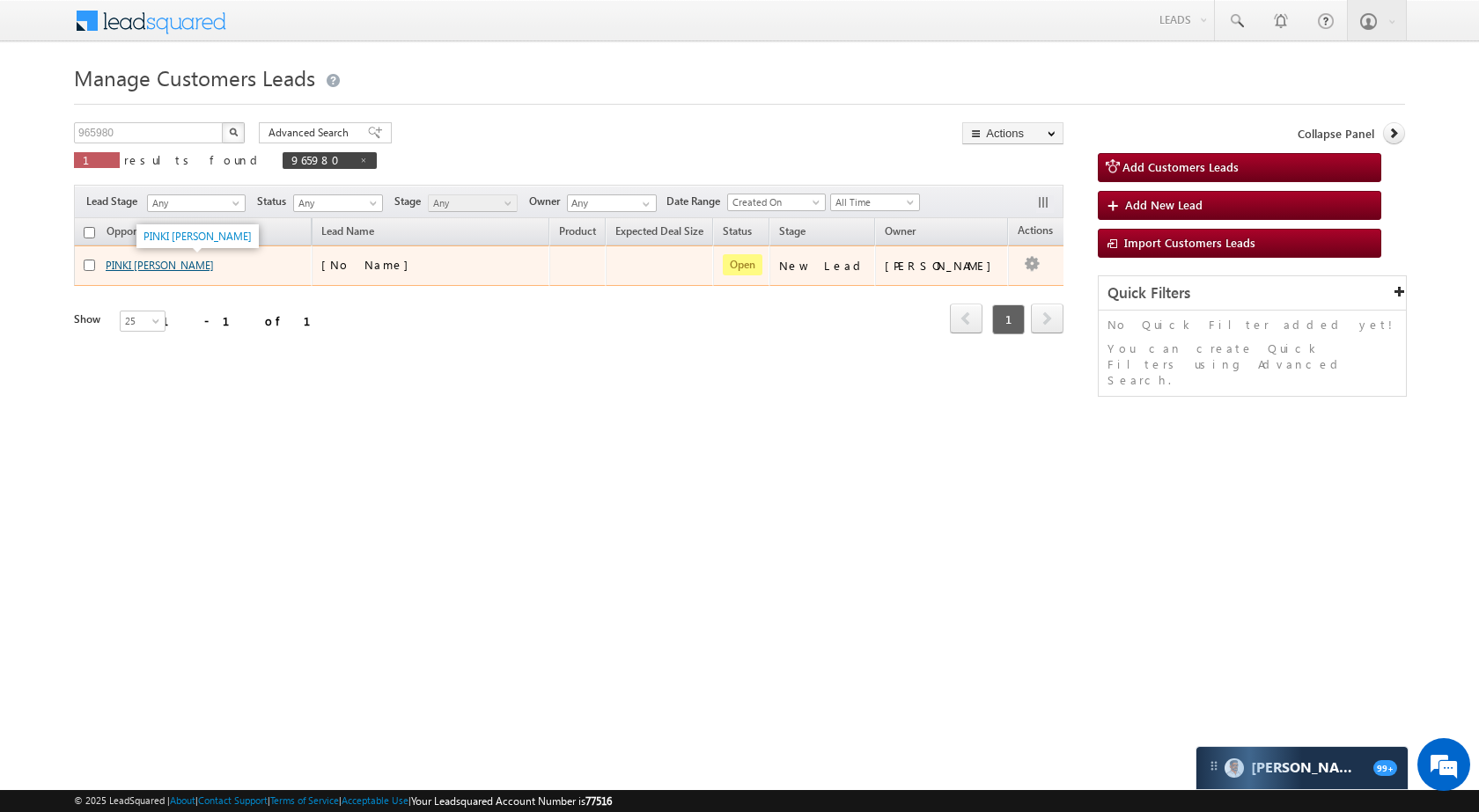
click at [128, 267] on link "PINKI [PERSON_NAME]" at bounding box center [159, 265] width 108 height 13
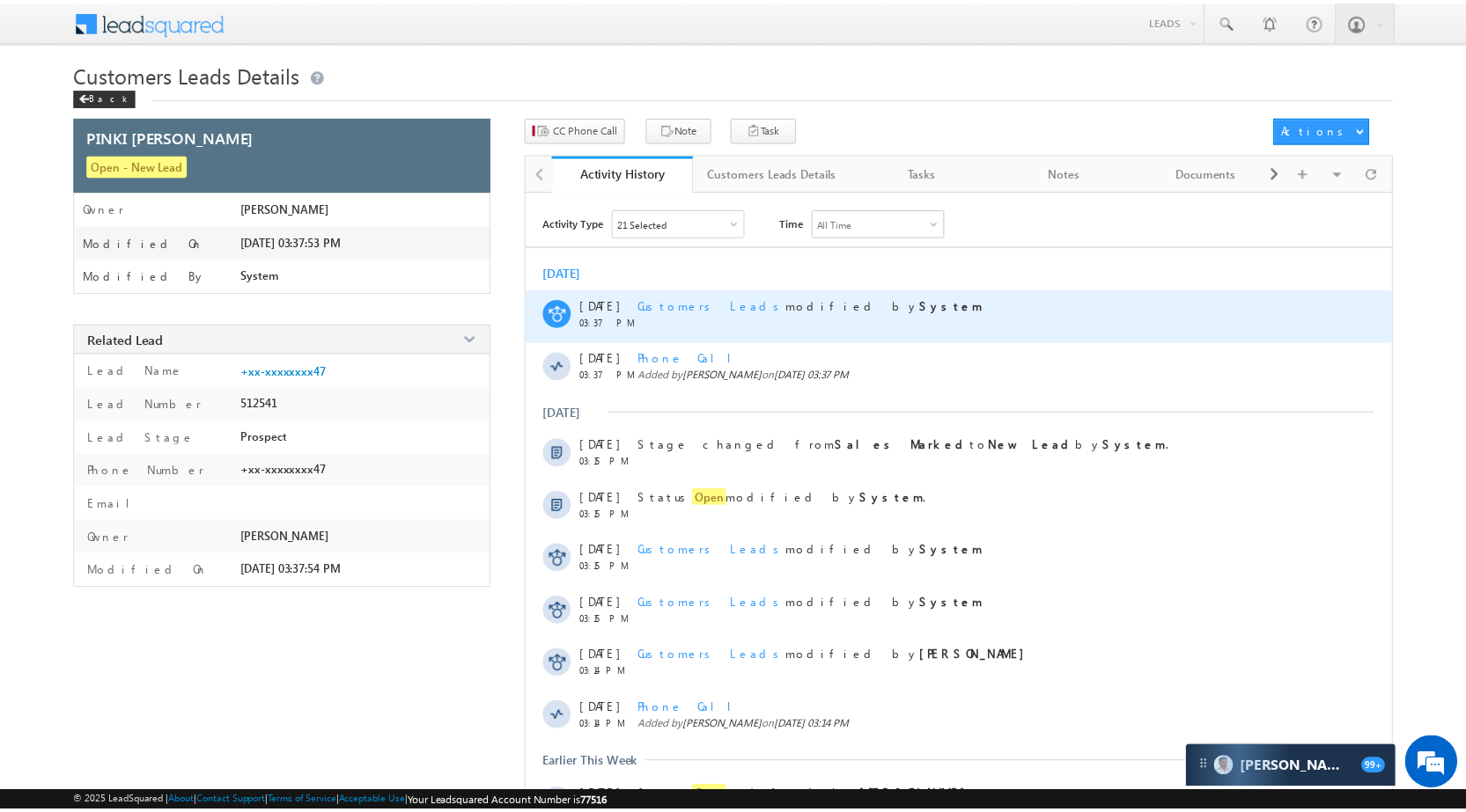
scroll to position [88, 0]
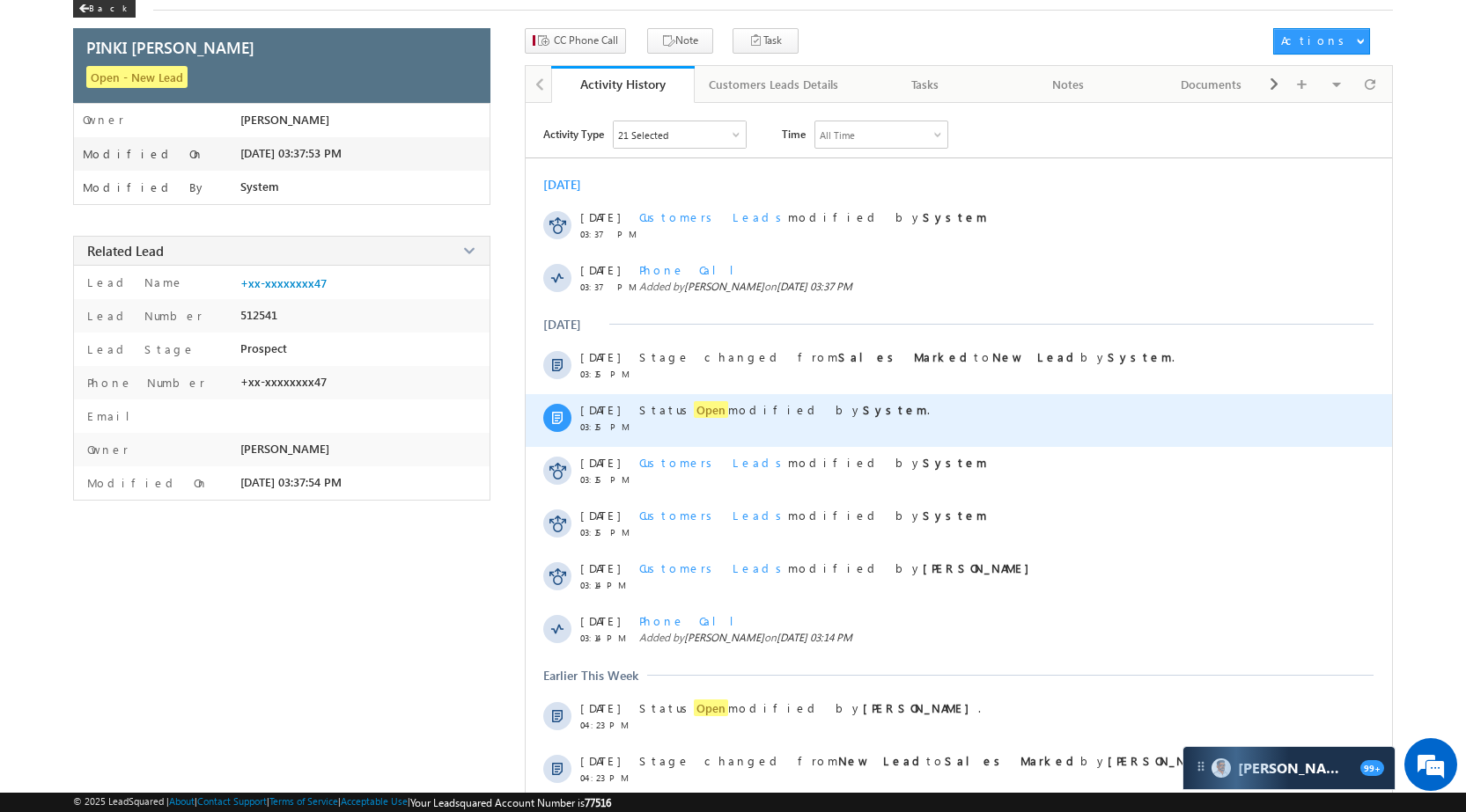
click at [694, 405] on span "Open" at bounding box center [711, 409] width 35 height 17
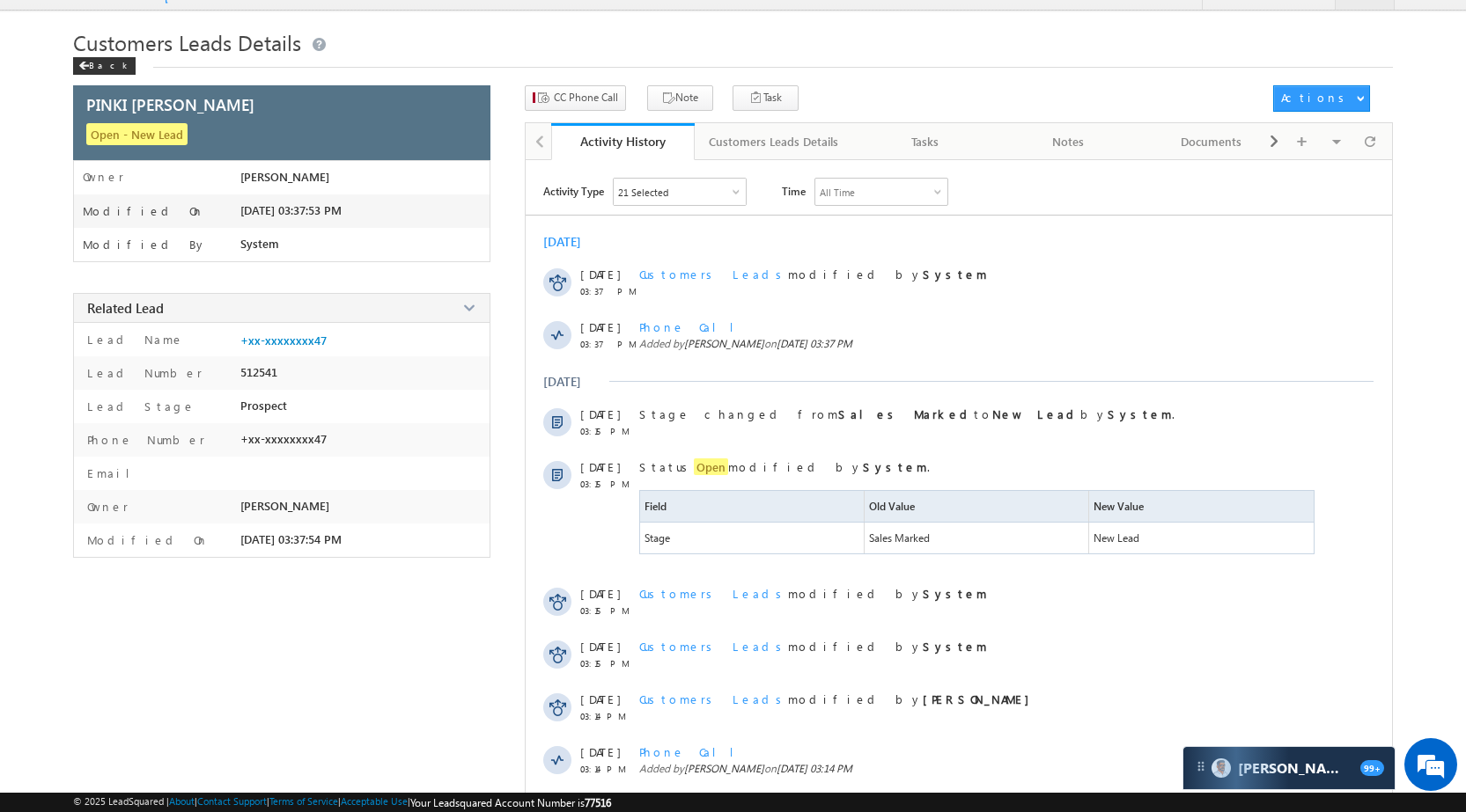
scroll to position [0, 0]
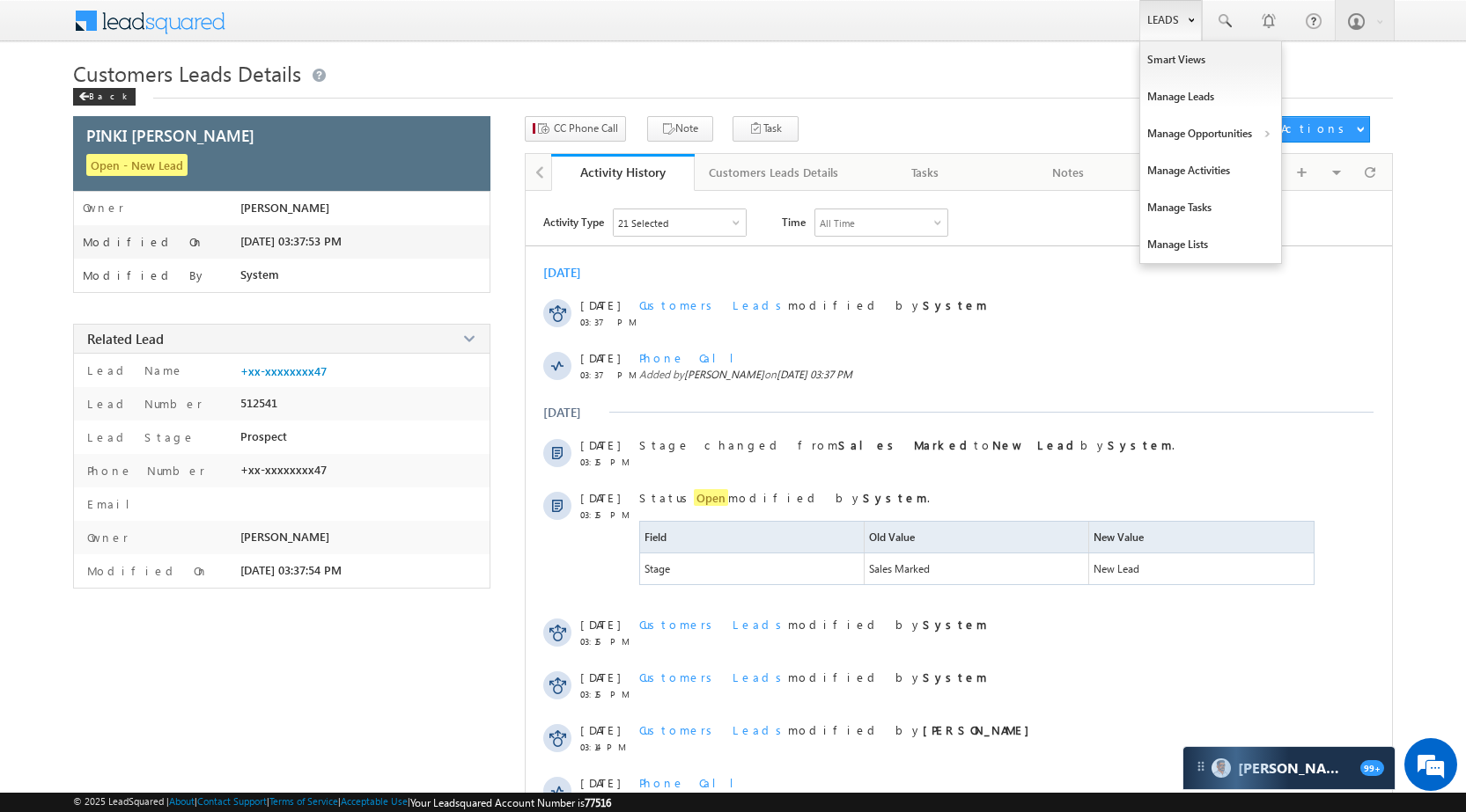
click at [1165, 8] on link "Leads" at bounding box center [1171, 20] width 62 height 40
click at [1181, 129] on link "Manage Opportunities" at bounding box center [1211, 133] width 141 height 37
click at [1140, 11] on link "Leads" at bounding box center [1171, 20] width 62 height 40
click at [1248, 135] on link "Manage Opportunities" at bounding box center [1211, 133] width 141 height 37
click at [1160, 6] on link "Leads" at bounding box center [1171, 20] width 62 height 40
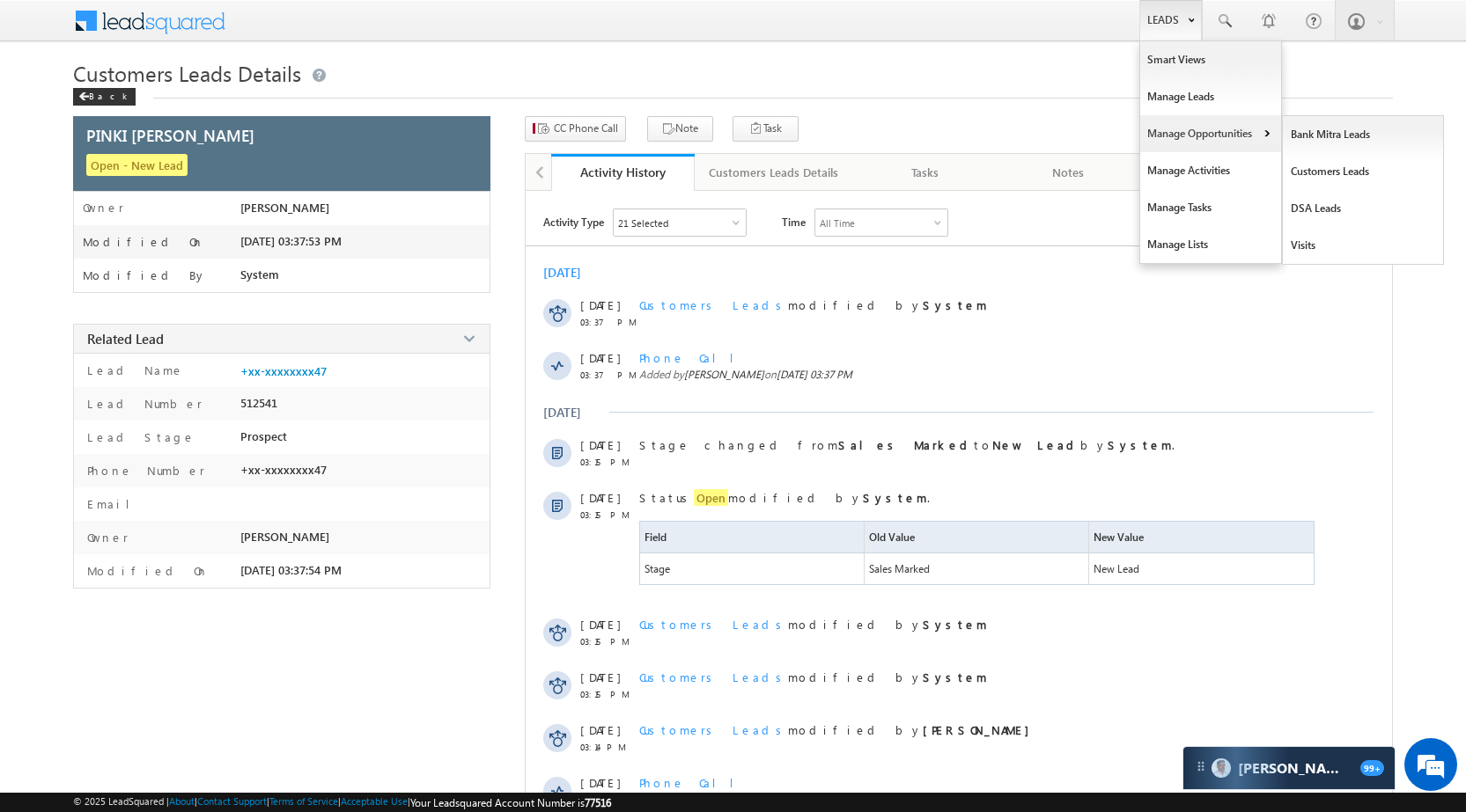
click at [1196, 133] on link "Manage Opportunities" at bounding box center [1211, 133] width 141 height 37
click at [1307, 170] on link "Customers Leads" at bounding box center [1363, 171] width 161 height 37
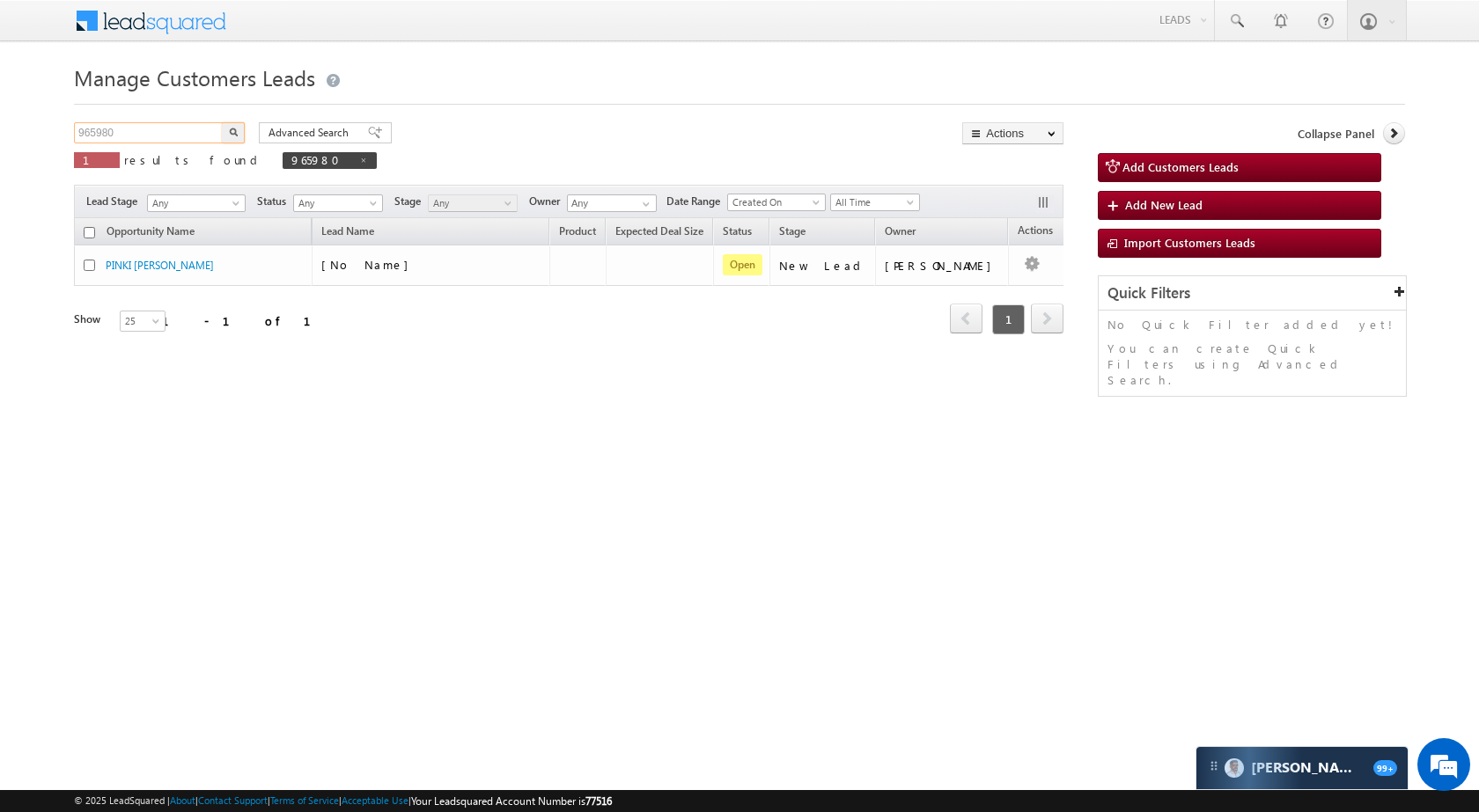
click at [175, 143] on input "965980" at bounding box center [149, 133] width 151 height 21
click at [173, 141] on input "965980" at bounding box center [149, 133] width 151 height 21
paste input "42"
click at [220, 131] on input "965942" at bounding box center [149, 133] width 151 height 21
click at [234, 131] on img "button" at bounding box center [234, 132] width 9 height 9
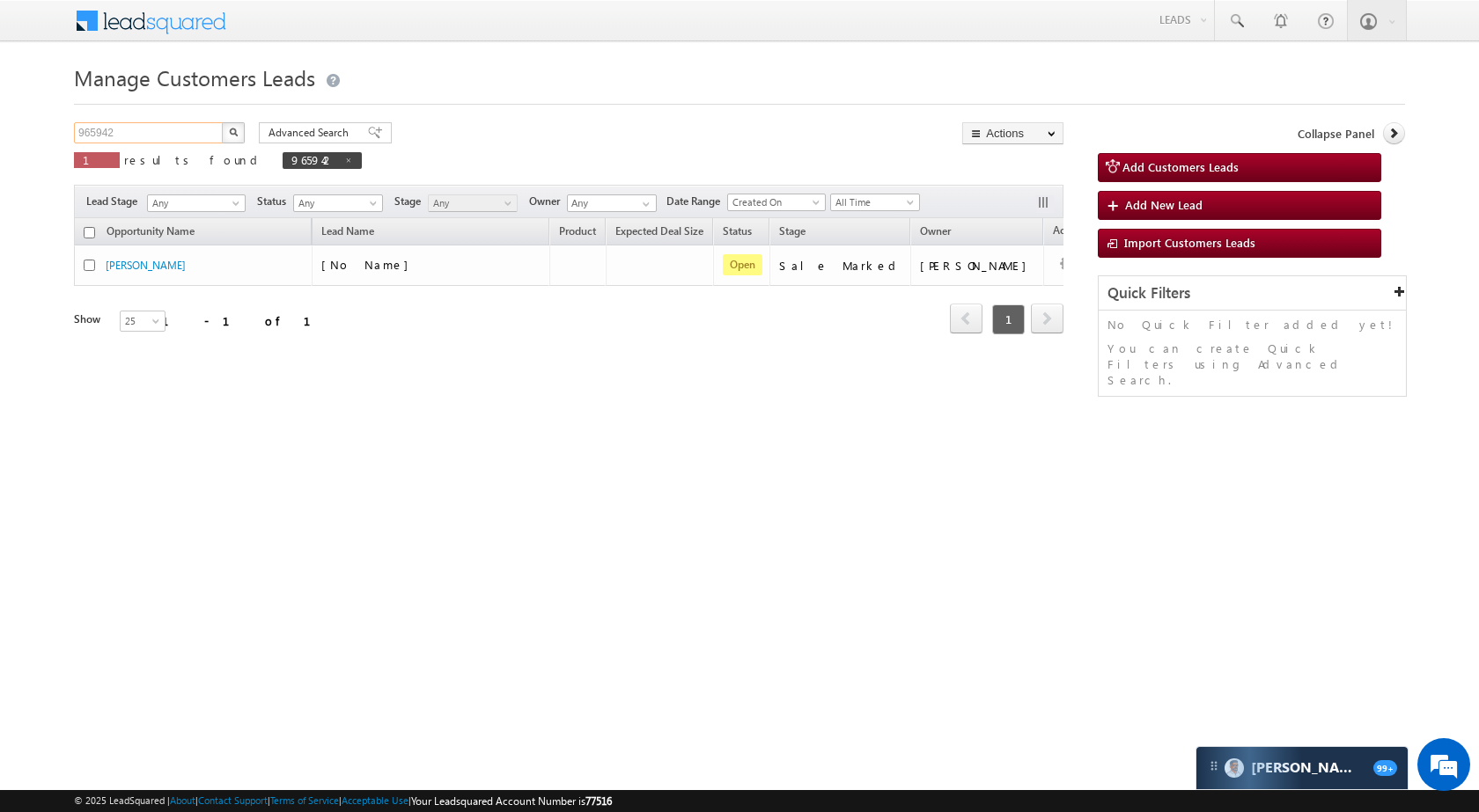
click at [185, 132] on input "965942" at bounding box center [149, 133] width 151 height 21
paste input "88"
click at [228, 127] on button "button" at bounding box center [234, 133] width 23 height 21
click at [144, 135] on input "965988" at bounding box center [149, 133] width 151 height 21
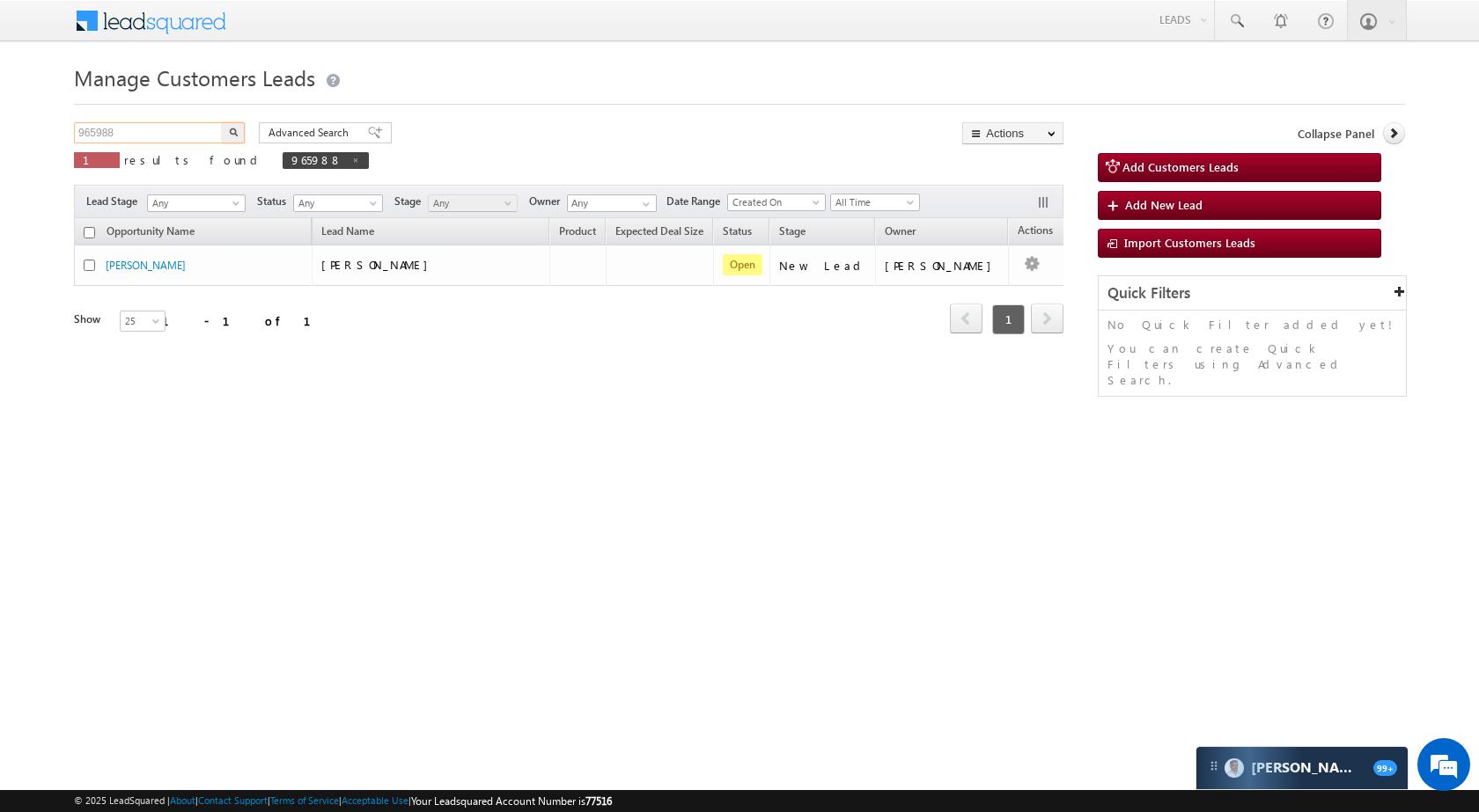
click at [144, 135] on input "965988" at bounding box center [149, 133] width 151 height 21
paste input "63"
click at [234, 128] on img "button" at bounding box center [234, 132] width 9 height 9
click at [189, 131] on input "965963" at bounding box center [149, 133] width 151 height 21
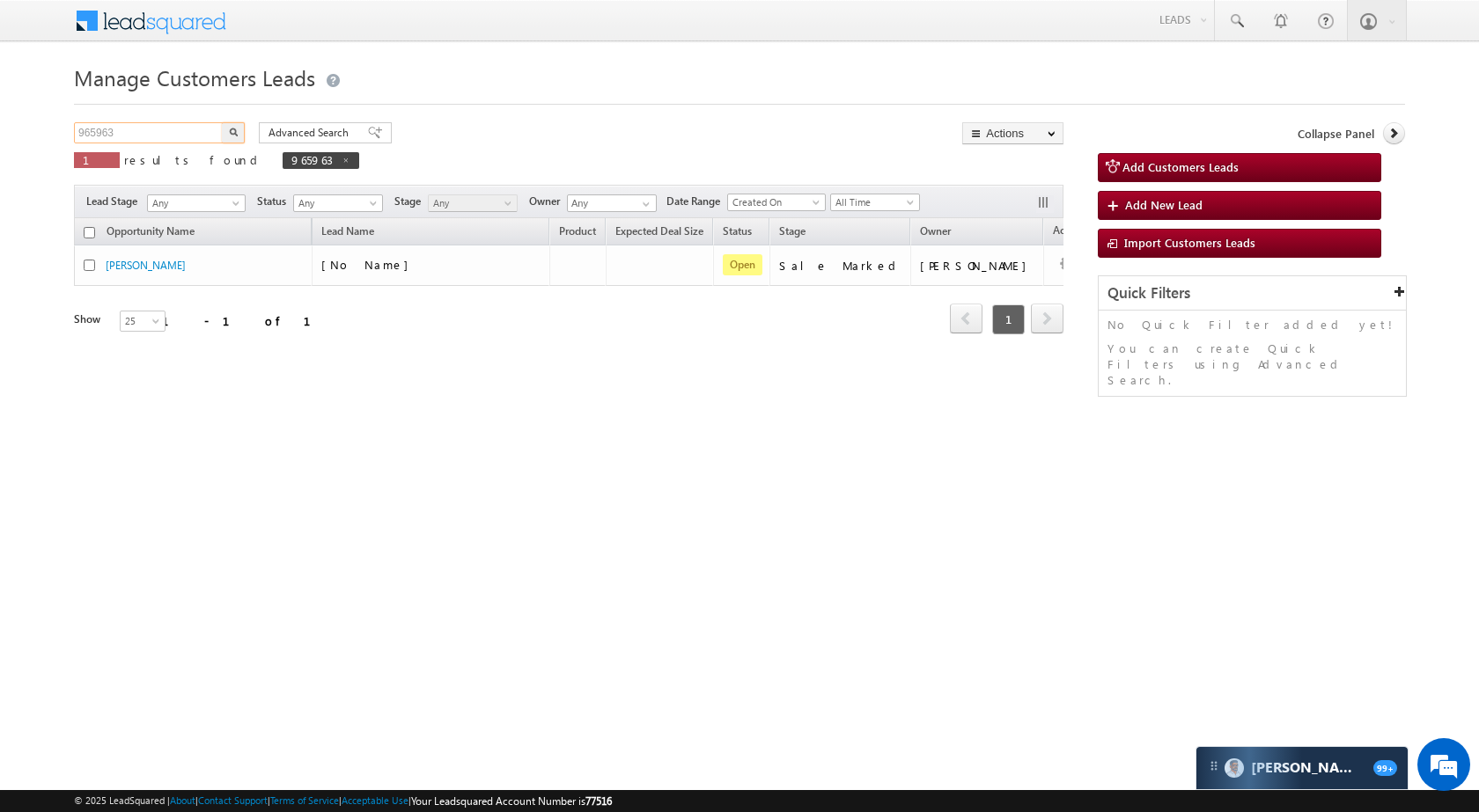
paste input "27"
click at [235, 131] on img "button" at bounding box center [234, 132] width 9 height 9
click at [152, 135] on input "965927" at bounding box center [149, 133] width 151 height 21
click at [237, 139] on button "button" at bounding box center [234, 133] width 23 height 21
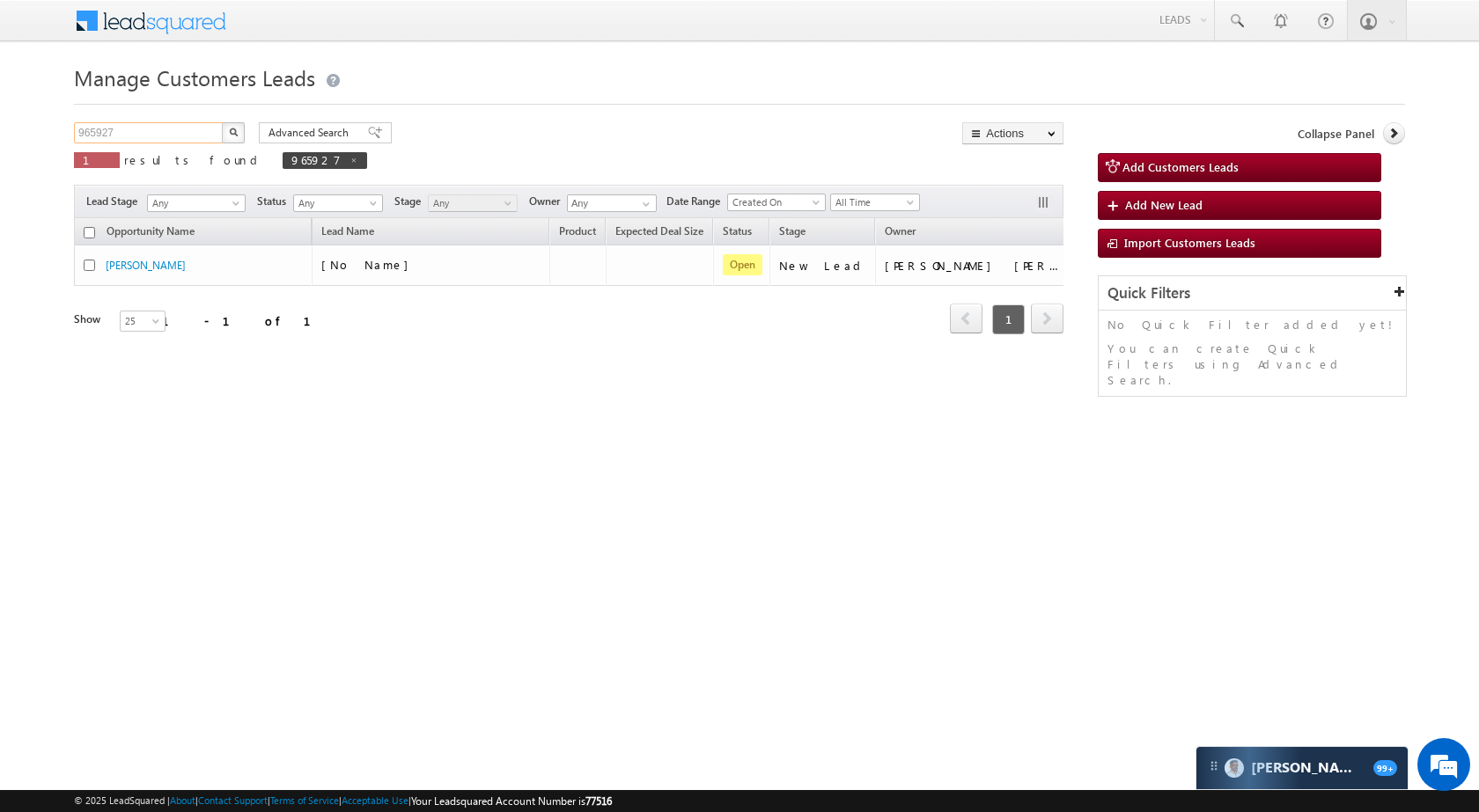
click at [137, 142] on input "965927" at bounding box center [149, 133] width 151 height 21
paste input "6674"
click at [223, 133] on button "button" at bounding box center [234, 133] width 23 height 21
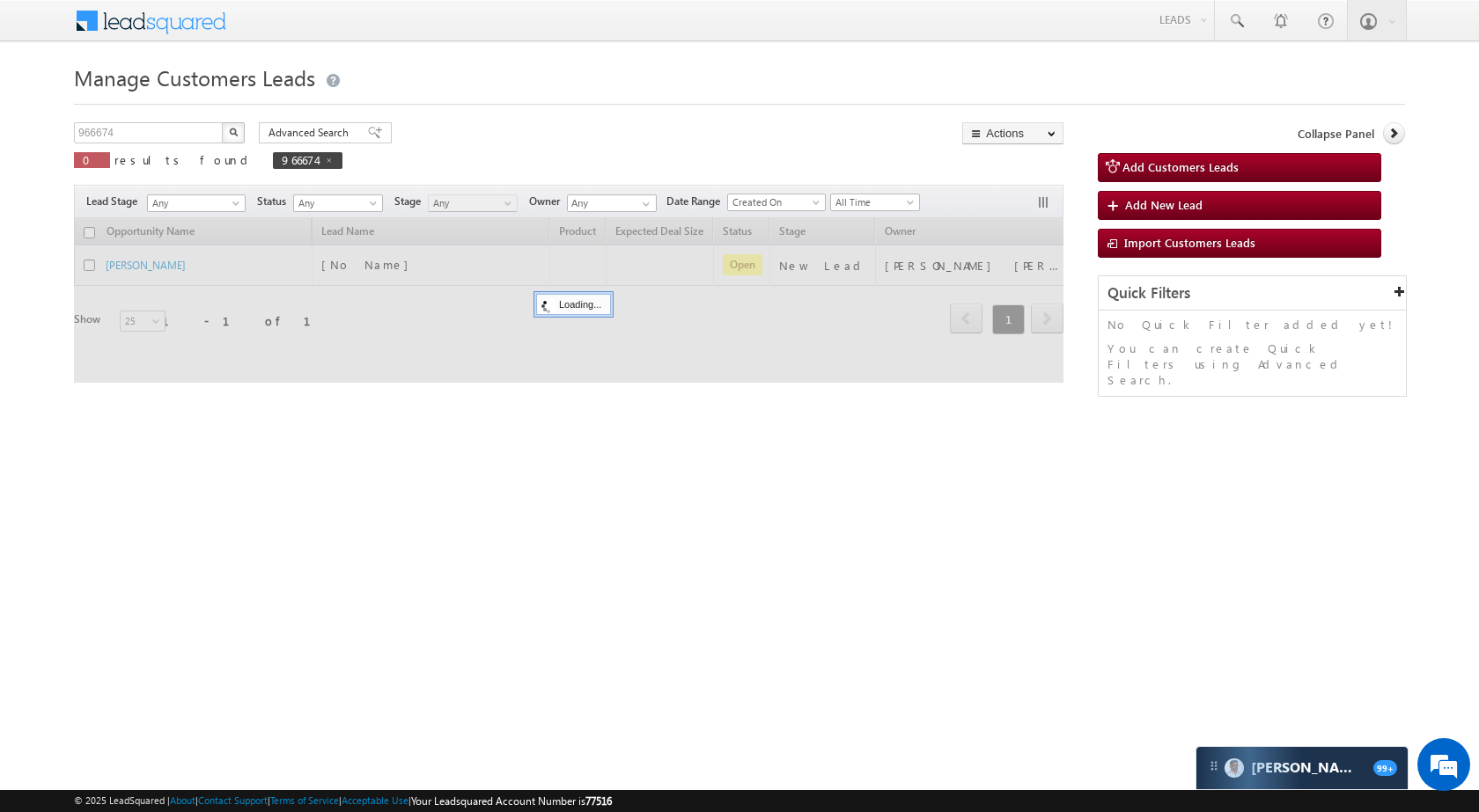
click at [225, 131] on button "button" at bounding box center [234, 133] width 23 height 21
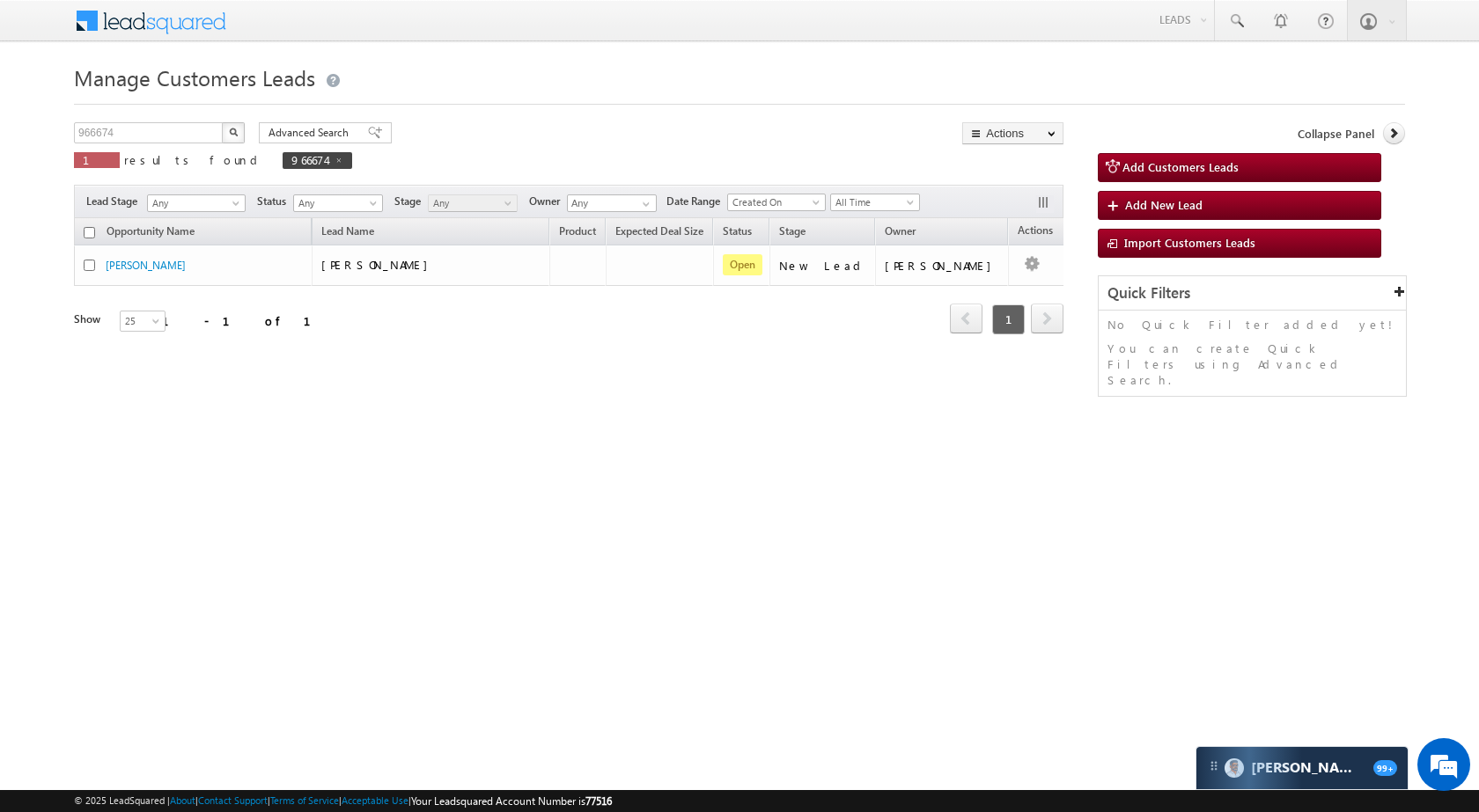
click at [236, 127] on button "button" at bounding box center [234, 133] width 23 height 21
click at [196, 140] on input "966674" at bounding box center [149, 133] width 151 height 21
paste input "5897"
click at [239, 139] on button "button" at bounding box center [234, 133] width 23 height 21
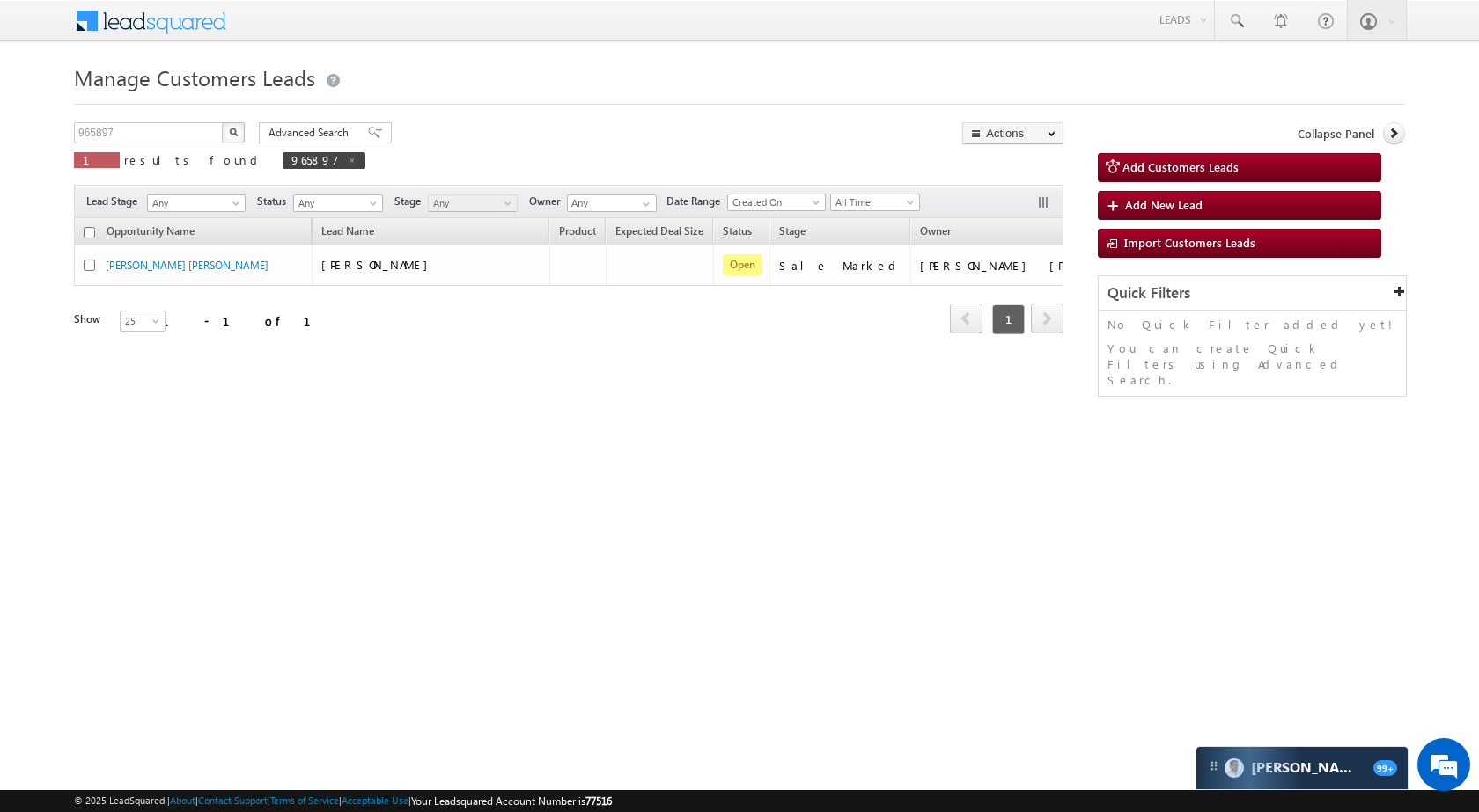
click at [152, 145] on div "965897 X 1 results found 965897" at bounding box center [219, 147] width 292 height 50
click at [156, 135] on input "965897" at bounding box center [149, 133] width 151 height 21
paste input "2"
type input "965892"
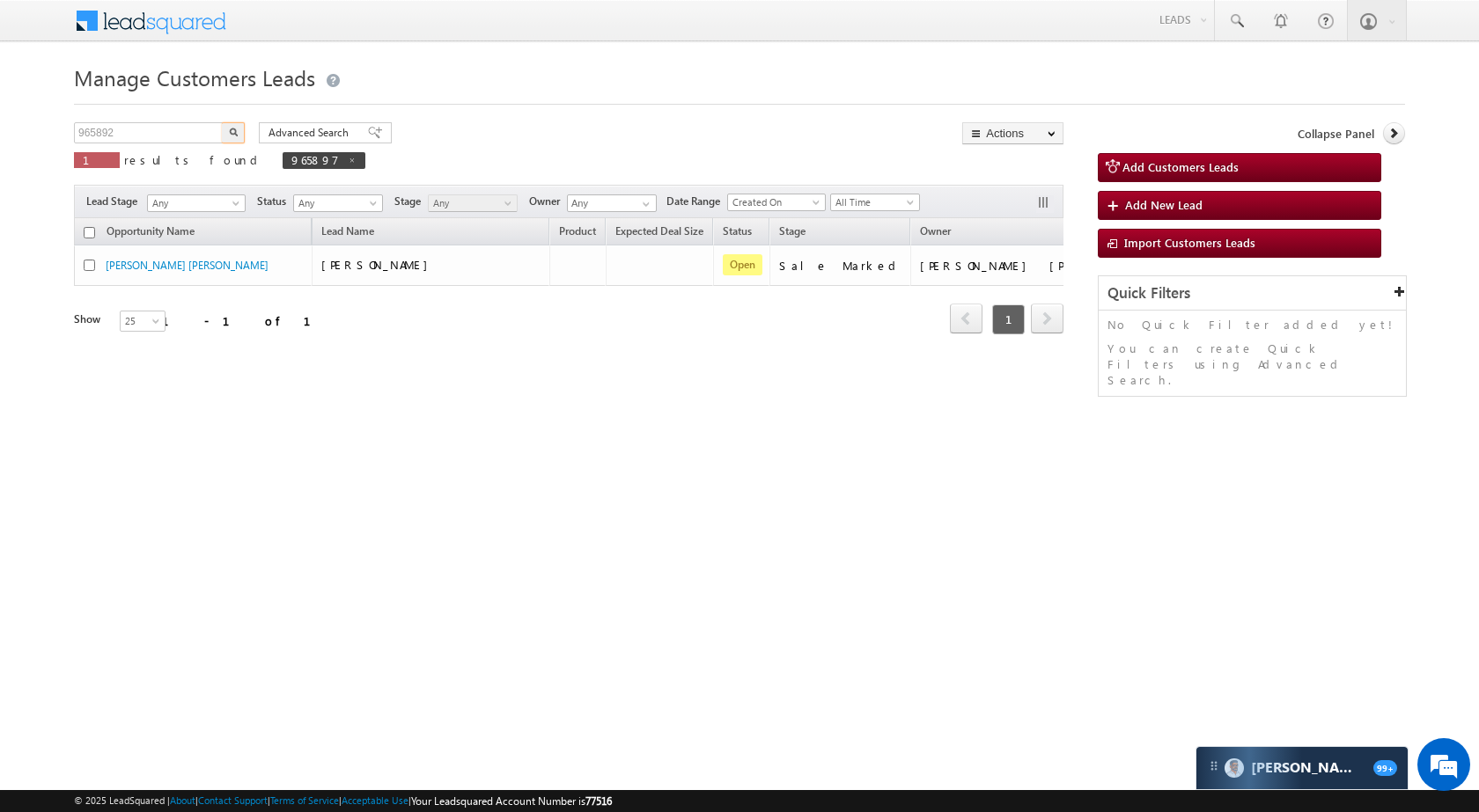
click at [233, 134] on img "button" at bounding box center [234, 132] width 9 height 9
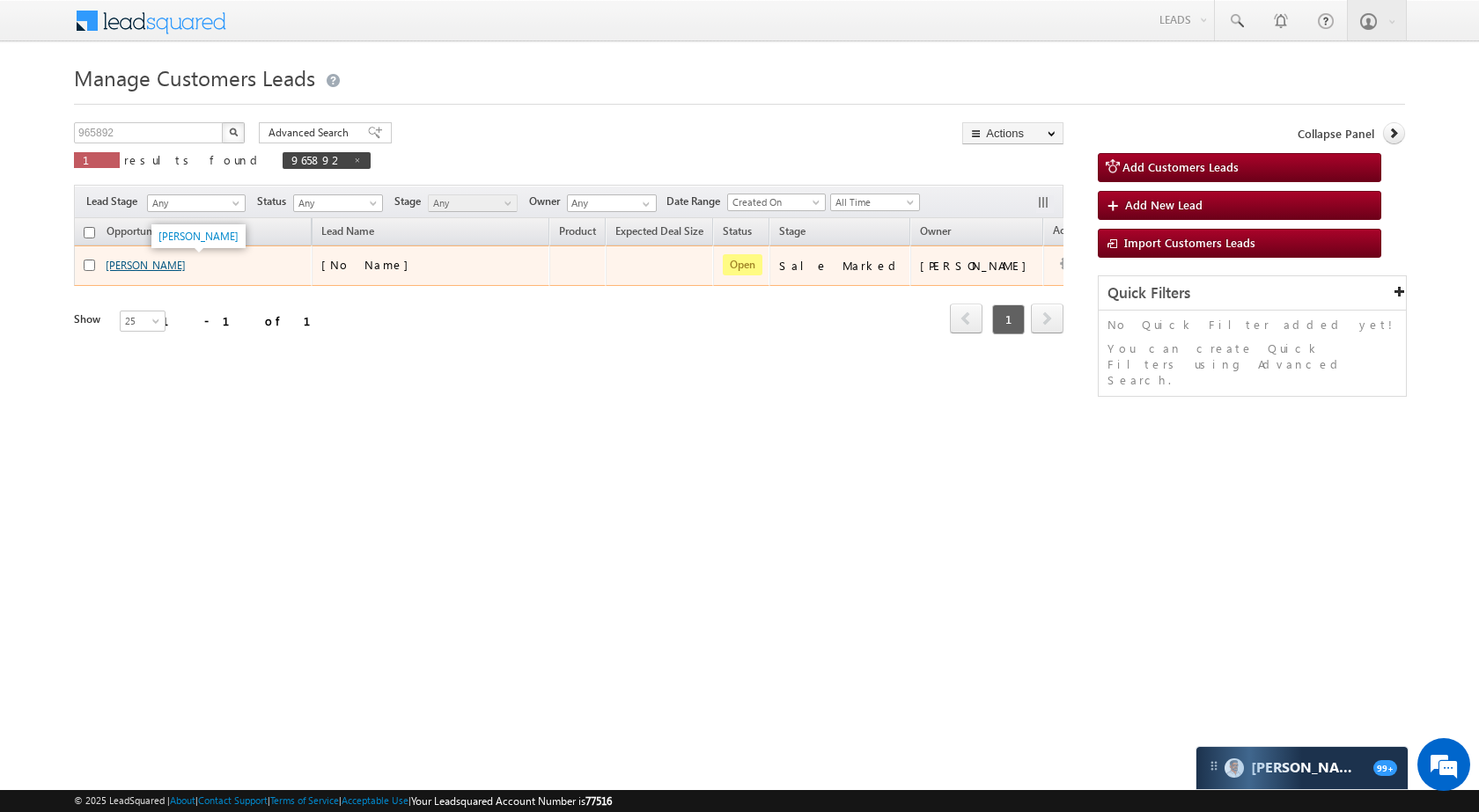
click at [152, 258] on link "[PERSON_NAME]" at bounding box center [145, 265] width 80 height 13
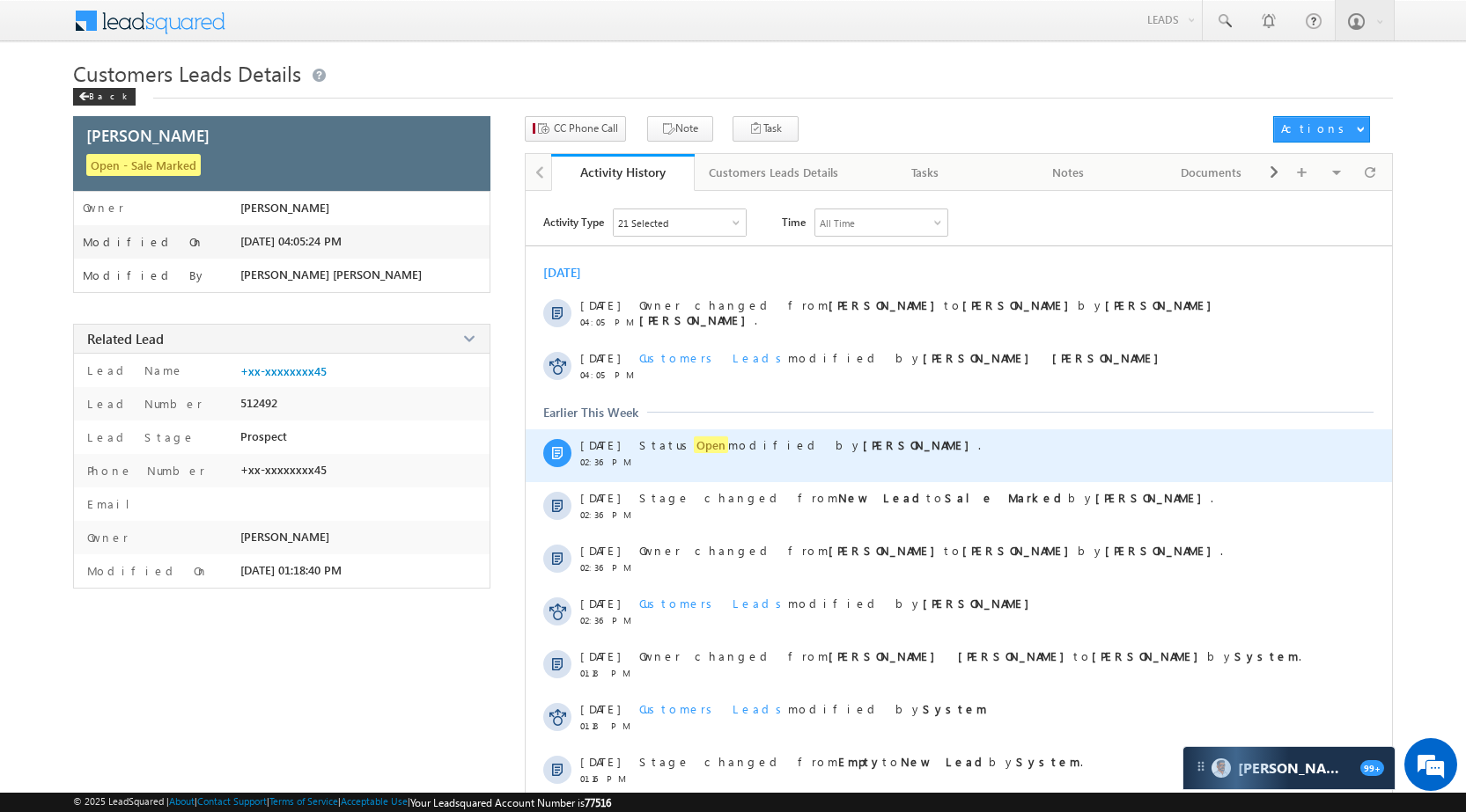
click at [694, 439] on span "Open" at bounding box center [711, 445] width 35 height 17
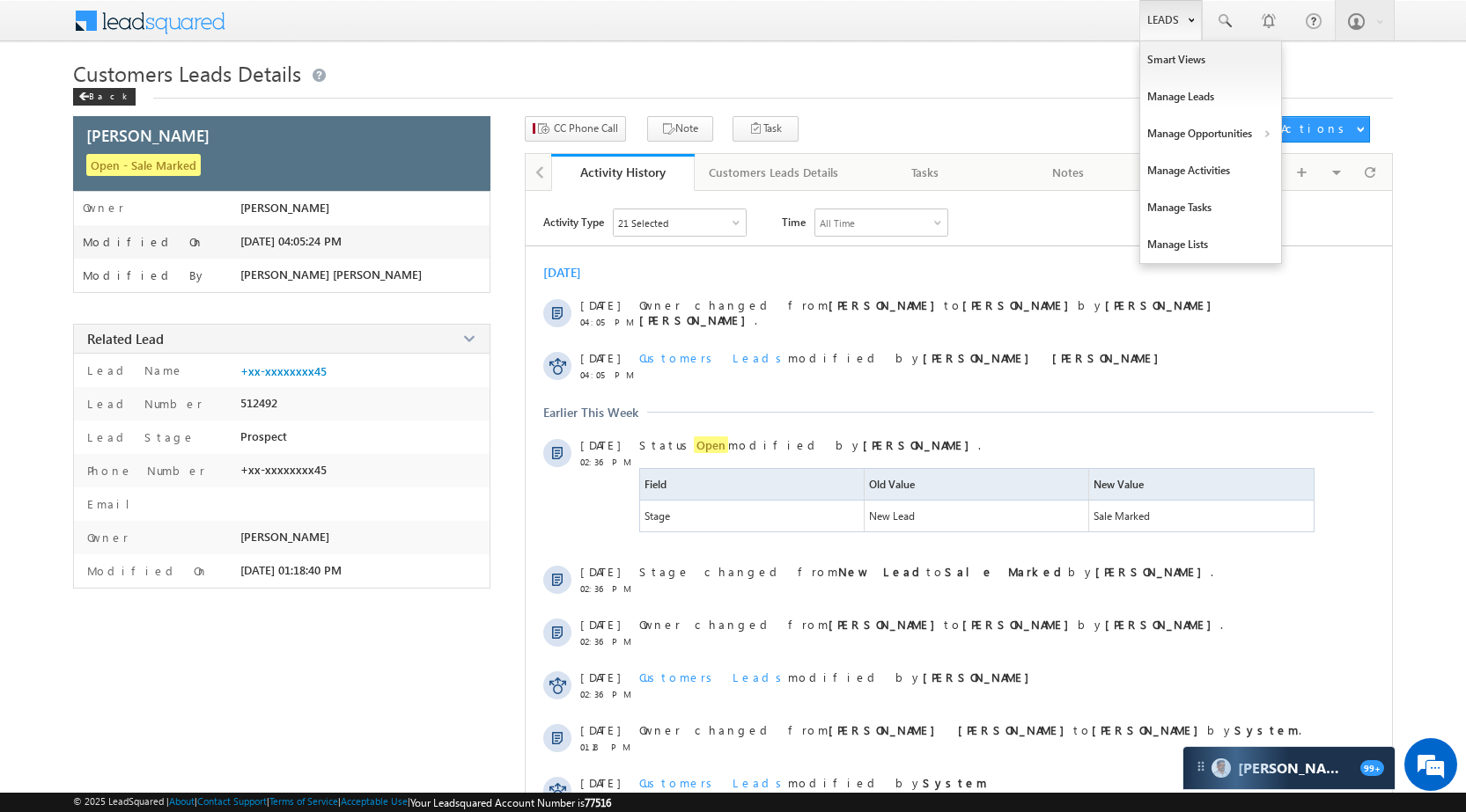
click at [1153, 16] on link "Leads" at bounding box center [1171, 20] width 62 height 40
click at [1203, 127] on link "Manage Opportunities" at bounding box center [1211, 133] width 141 height 37
click at [1312, 170] on link "Customers Leads" at bounding box center [1363, 171] width 161 height 37
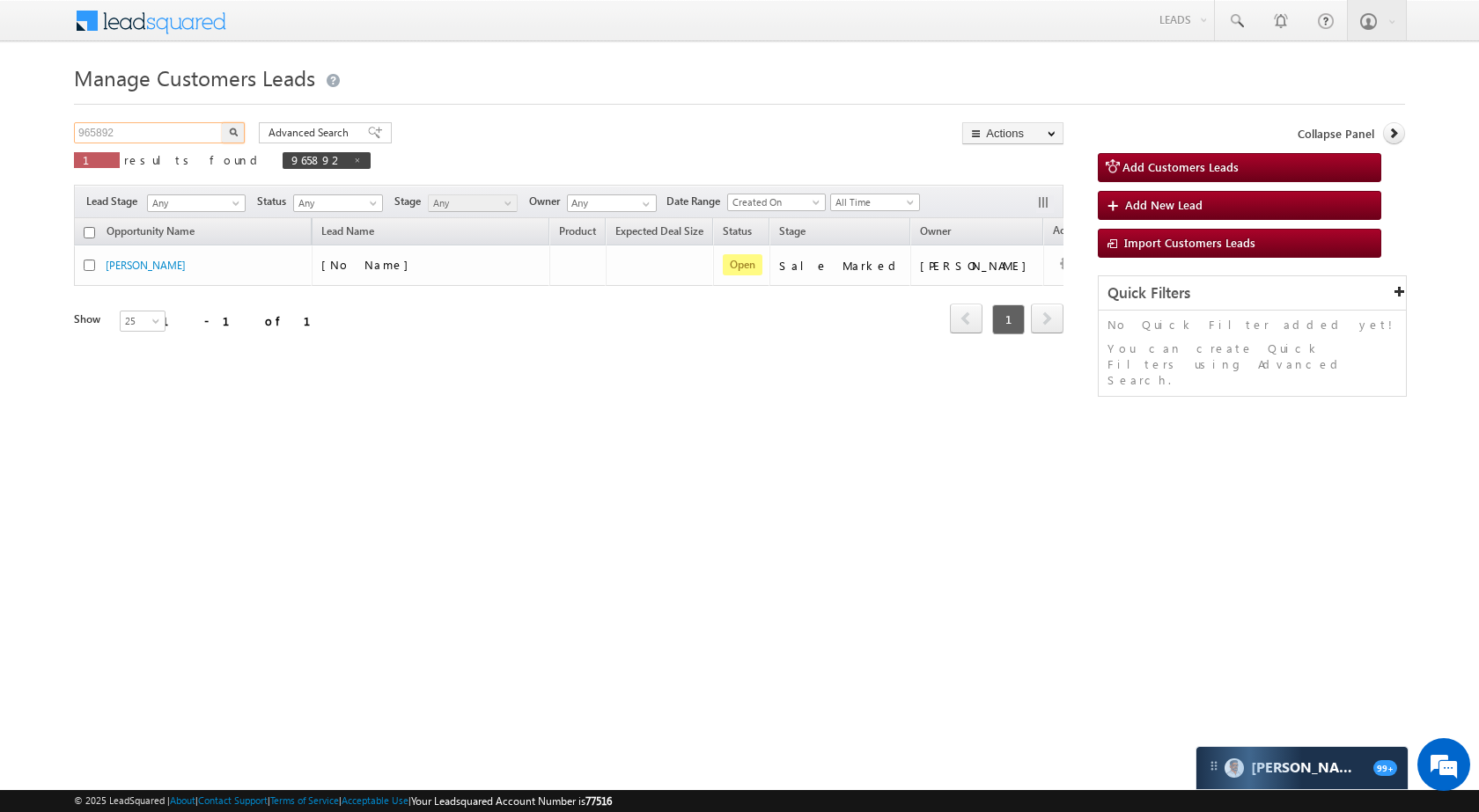
click at [186, 140] on input "965892" at bounding box center [149, 133] width 151 height 21
paste input "531"
click at [234, 133] on img "button" at bounding box center [234, 132] width 9 height 9
click at [135, 149] on p "1 results found 965531" at bounding box center [226, 160] width 304 height 25
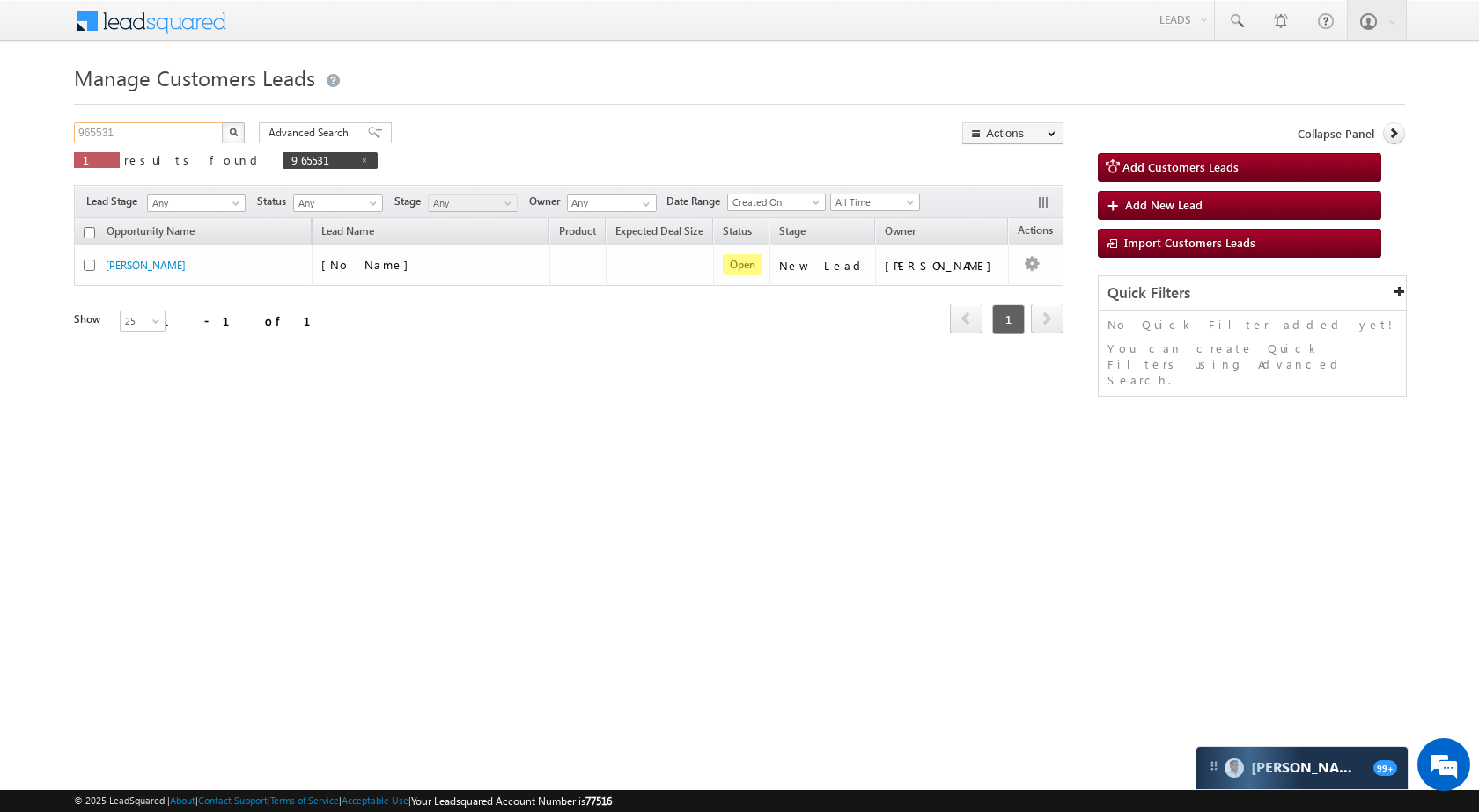
click at [144, 137] on input "965531" at bounding box center [149, 133] width 151 height 21
paste input "879"
click at [220, 128] on input "965879" at bounding box center [149, 133] width 151 height 21
click at [232, 130] on img "button" at bounding box center [234, 132] width 9 height 9
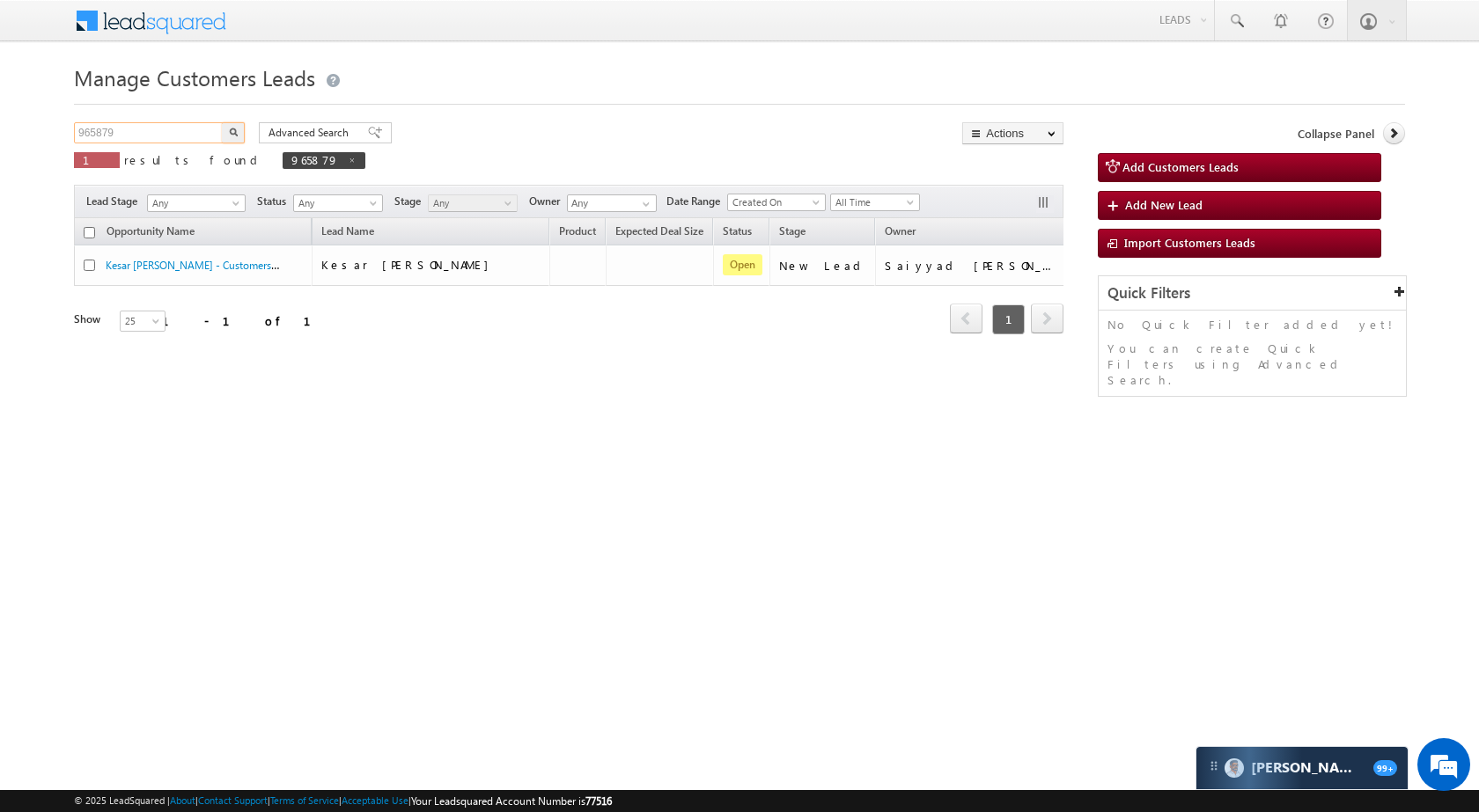
click at [176, 142] on input "965879" at bounding box center [149, 133] width 151 height 21
paste input "3"
click at [234, 128] on img "button" at bounding box center [234, 132] width 9 height 9
click at [152, 127] on input "965873" at bounding box center [149, 133] width 151 height 21
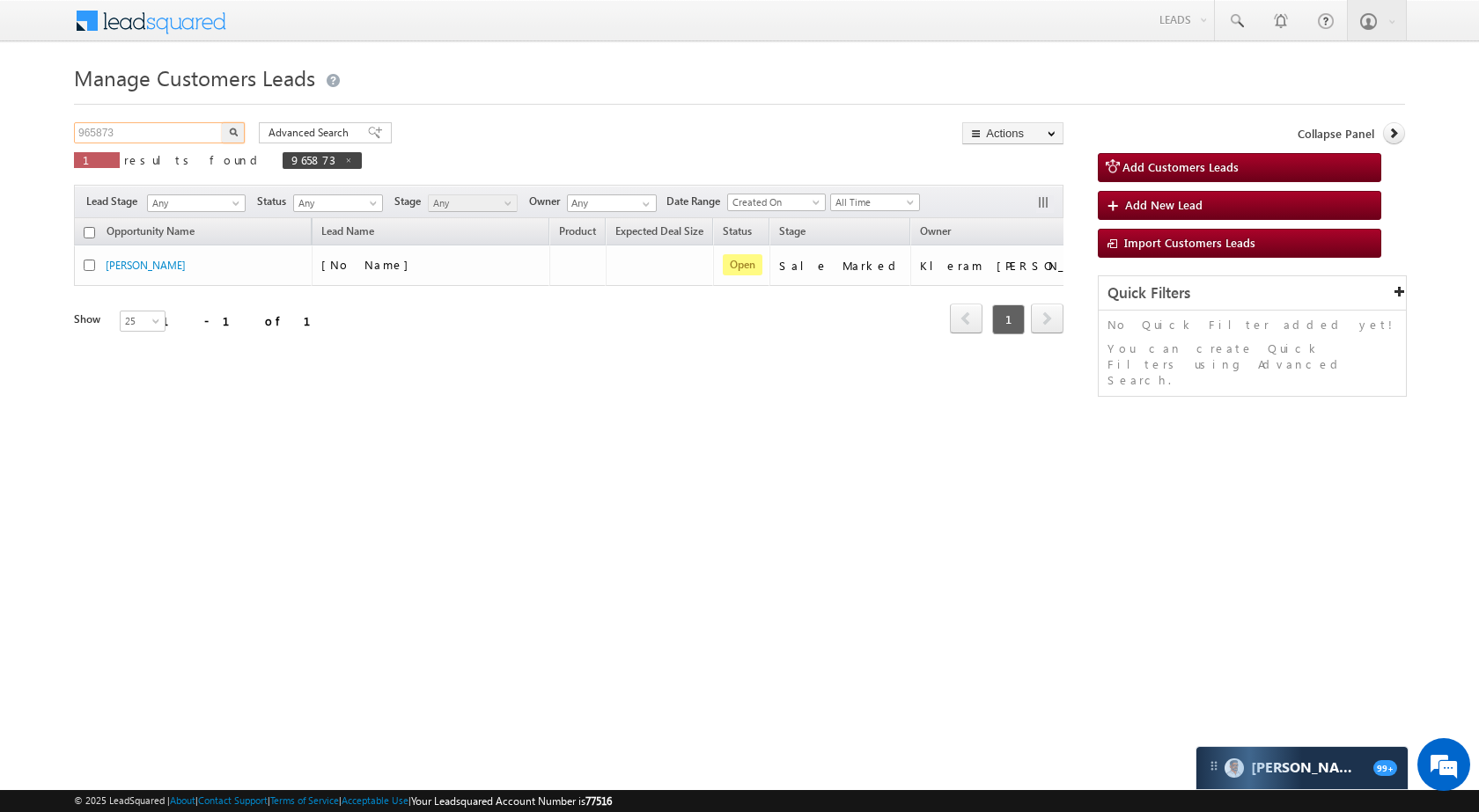
click at [152, 127] on input "965873" at bounding box center [149, 133] width 151 height 21
paste input "51836"
click at [223, 141] on button "button" at bounding box center [234, 133] width 23 height 21
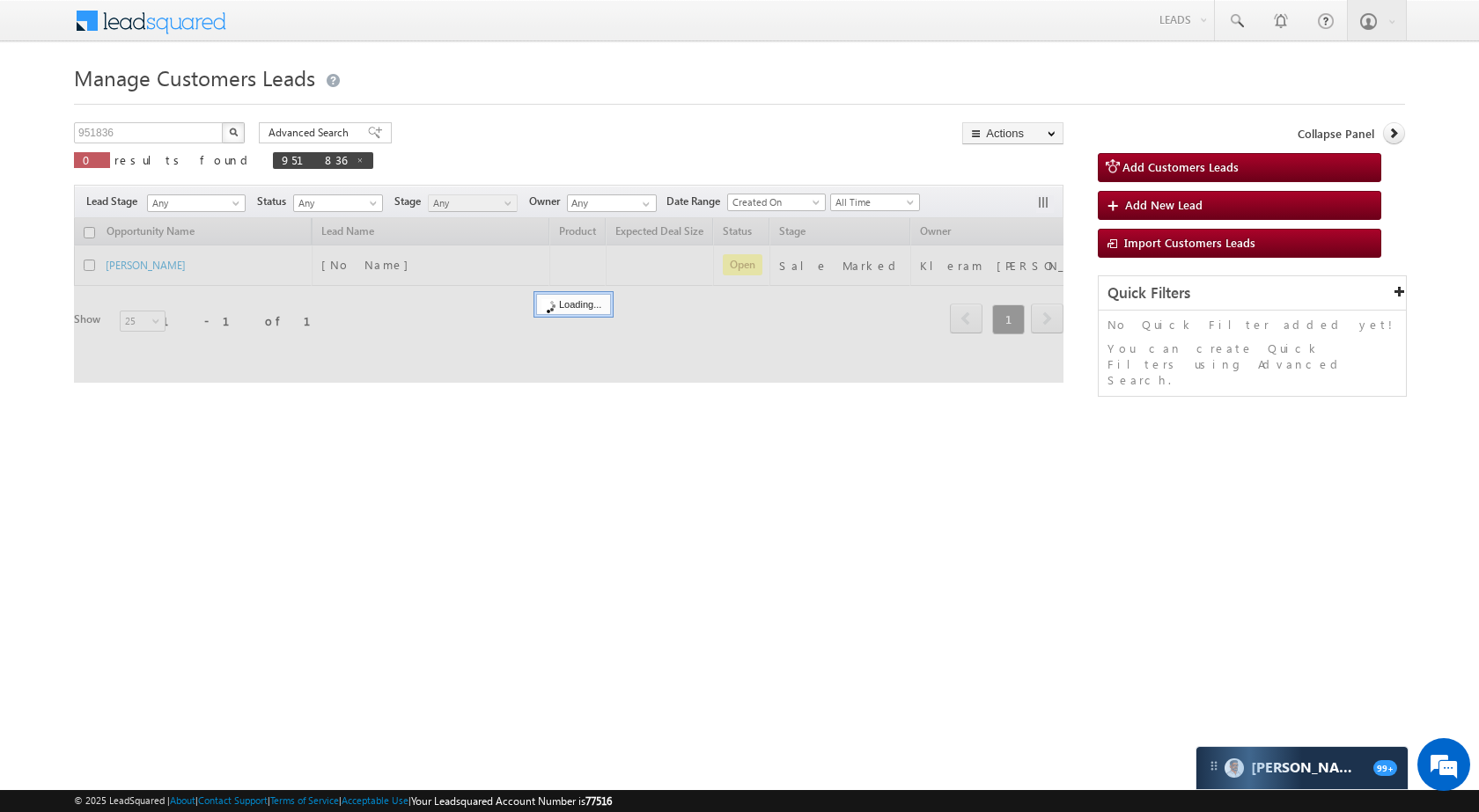
click at [229, 130] on img "button" at bounding box center [234, 132] width 9 height 9
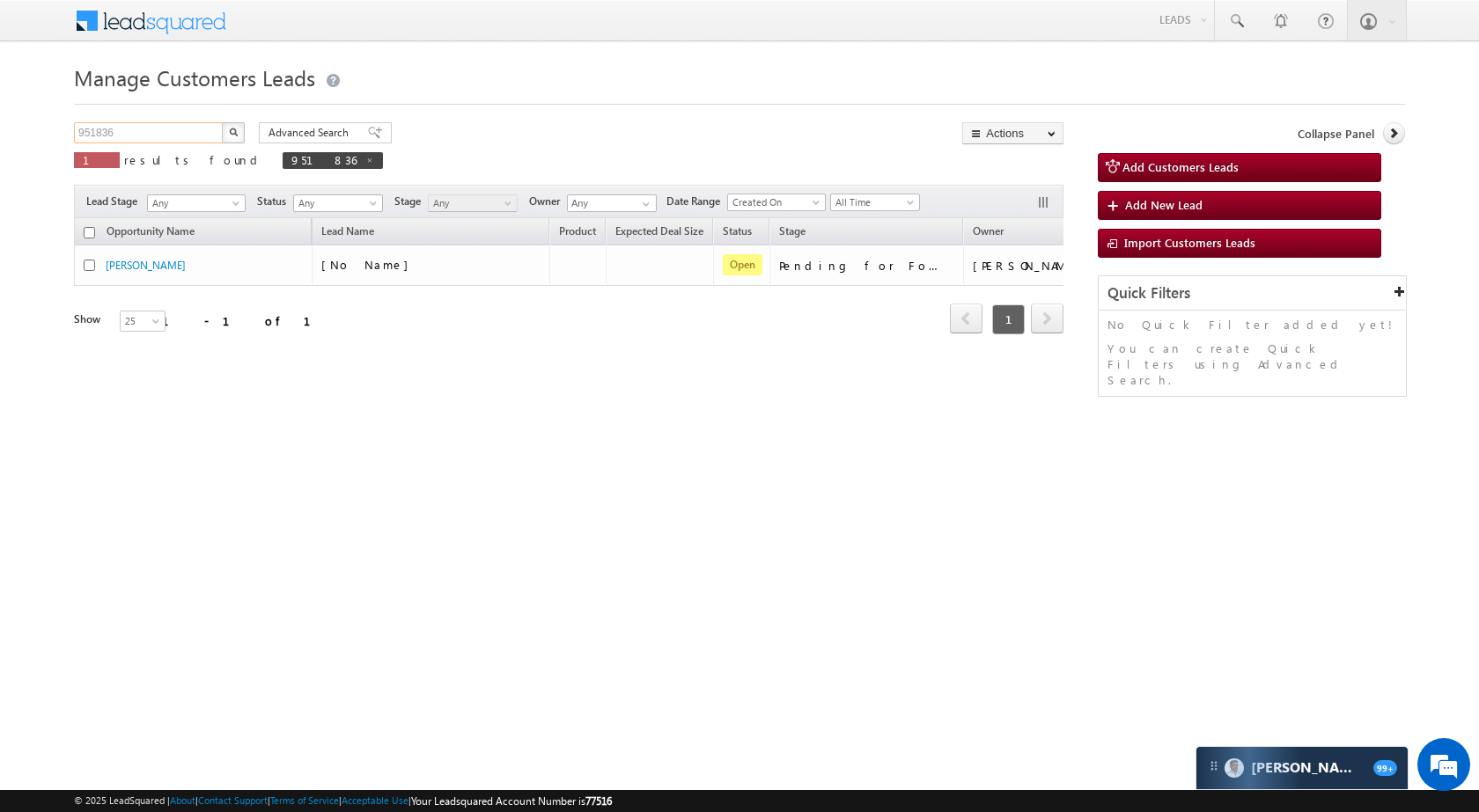
click at [177, 132] on input "951836" at bounding box center [149, 133] width 151 height 21
paste input "62667"
type input "962667"
click at [231, 135] on img "button" at bounding box center [234, 132] width 9 height 9
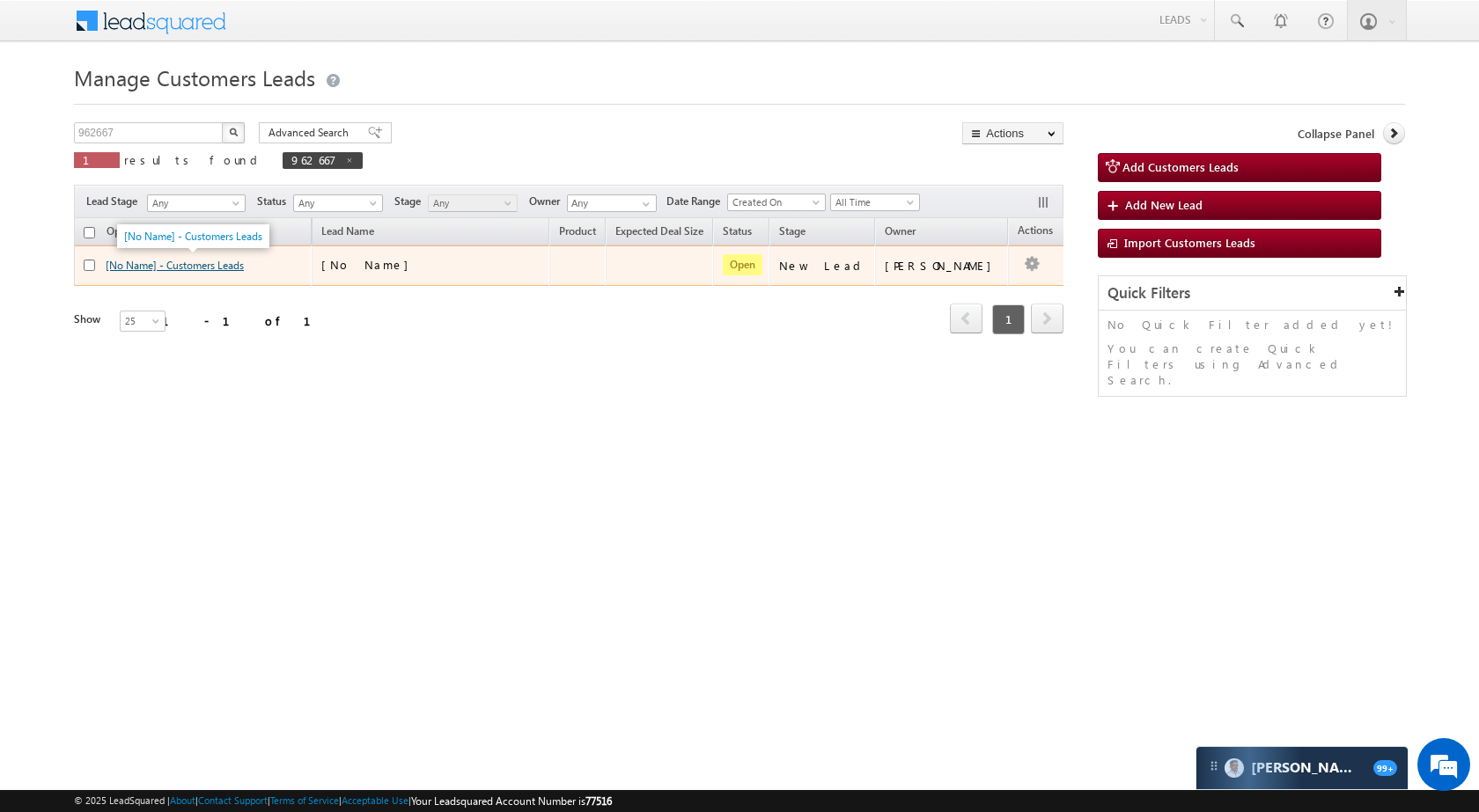
click at [168, 269] on link "[No Name] - Customers Leads" at bounding box center [174, 265] width 138 height 13
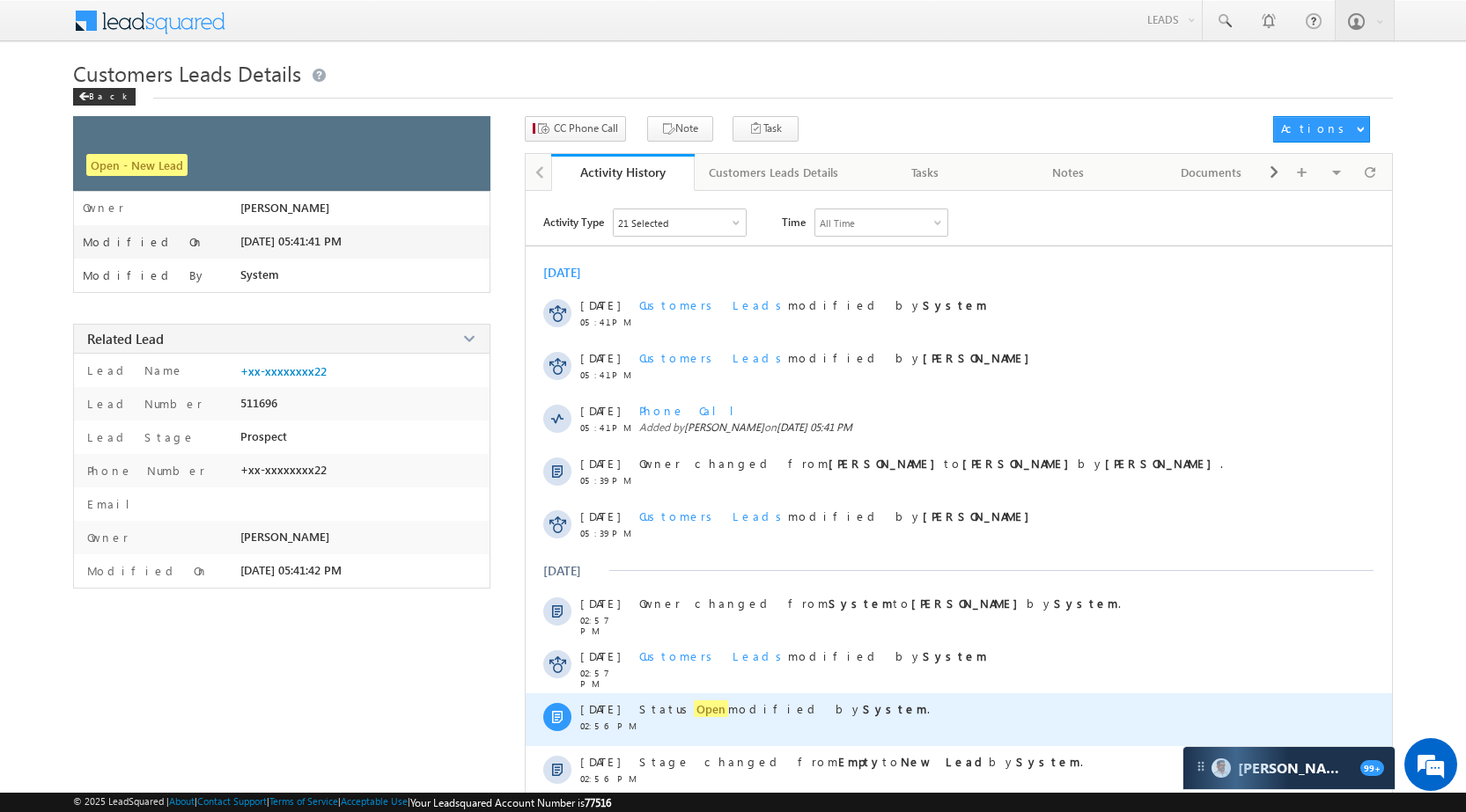
click at [671, 705] on span "Status Open modified by System ." at bounding box center [785, 709] width 291 height 17
click at [702, 705] on span "Open" at bounding box center [711, 709] width 35 height 17
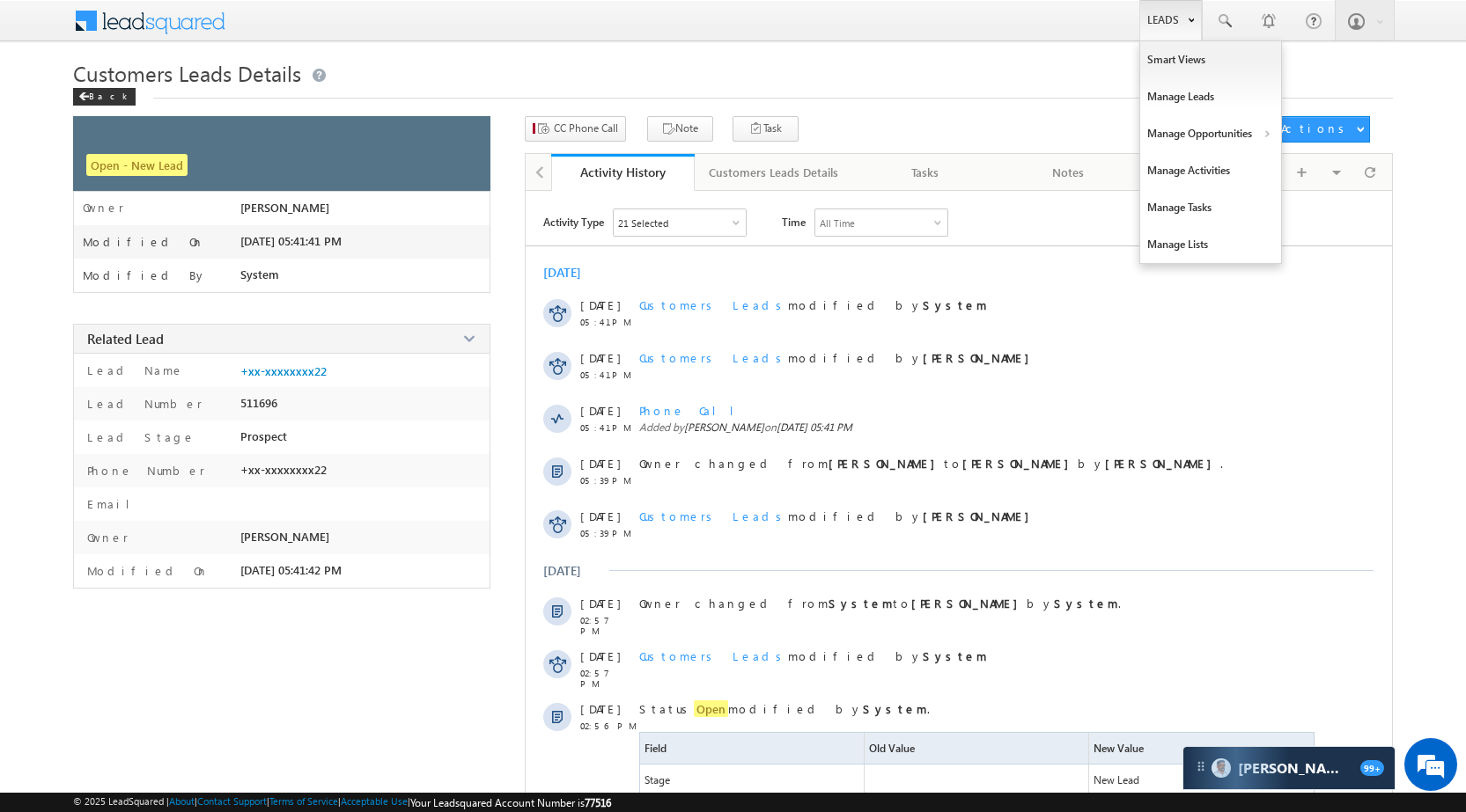
click at [1162, 18] on link "Leads" at bounding box center [1171, 20] width 62 height 40
click at [1215, 125] on link "Manage Opportunities" at bounding box center [1211, 133] width 141 height 37
click at [1139, 15] on li "Leads Smart Views Manage Leads Manage Opportunities Bank Mitra Leads Customers …" at bounding box center [1170, 20] width 63 height 40
click at [1206, 121] on link "Manage Opportunities" at bounding box center [1211, 133] width 141 height 37
click at [1340, 167] on link "Customers Leads" at bounding box center [1363, 171] width 161 height 37
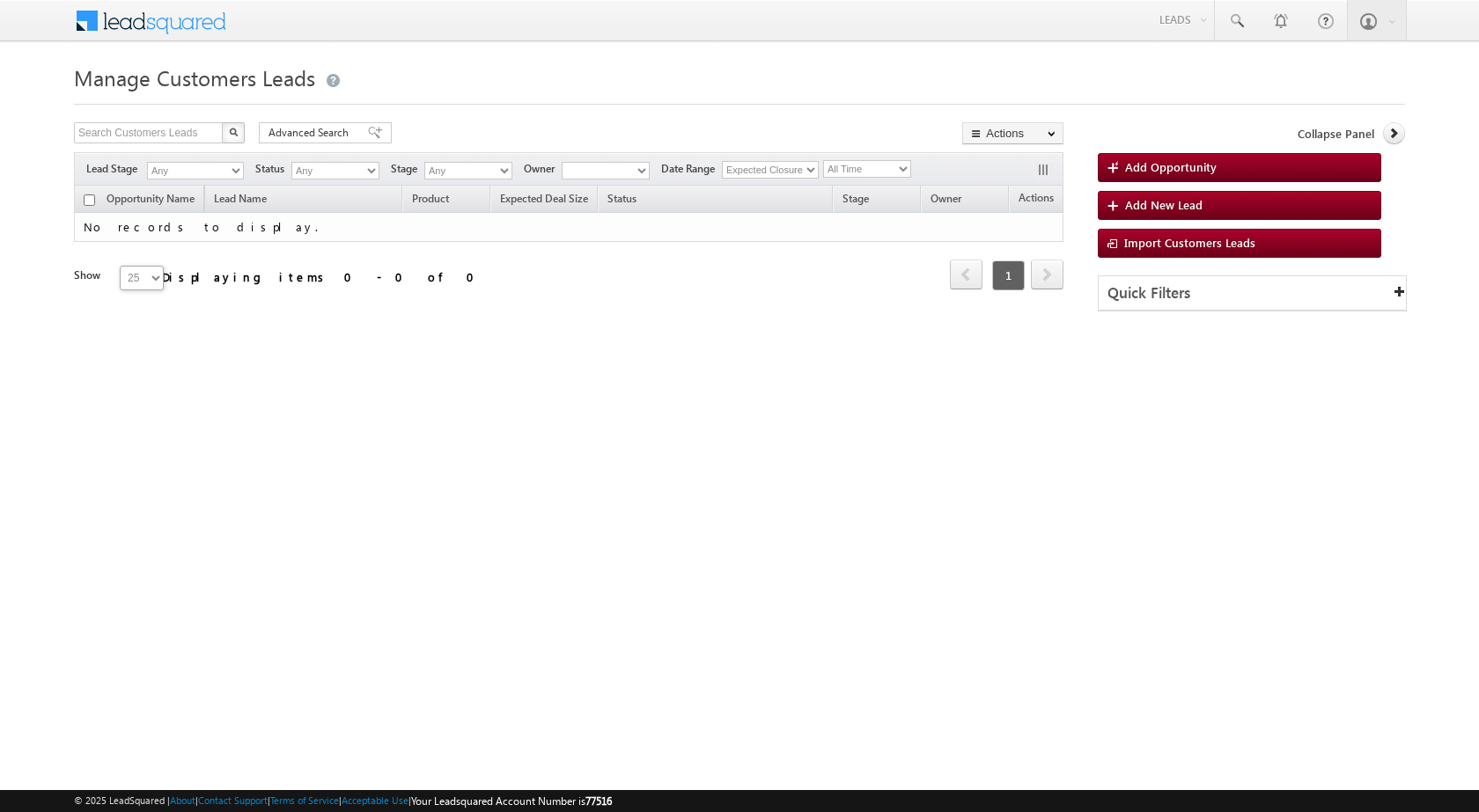
type input "962667"
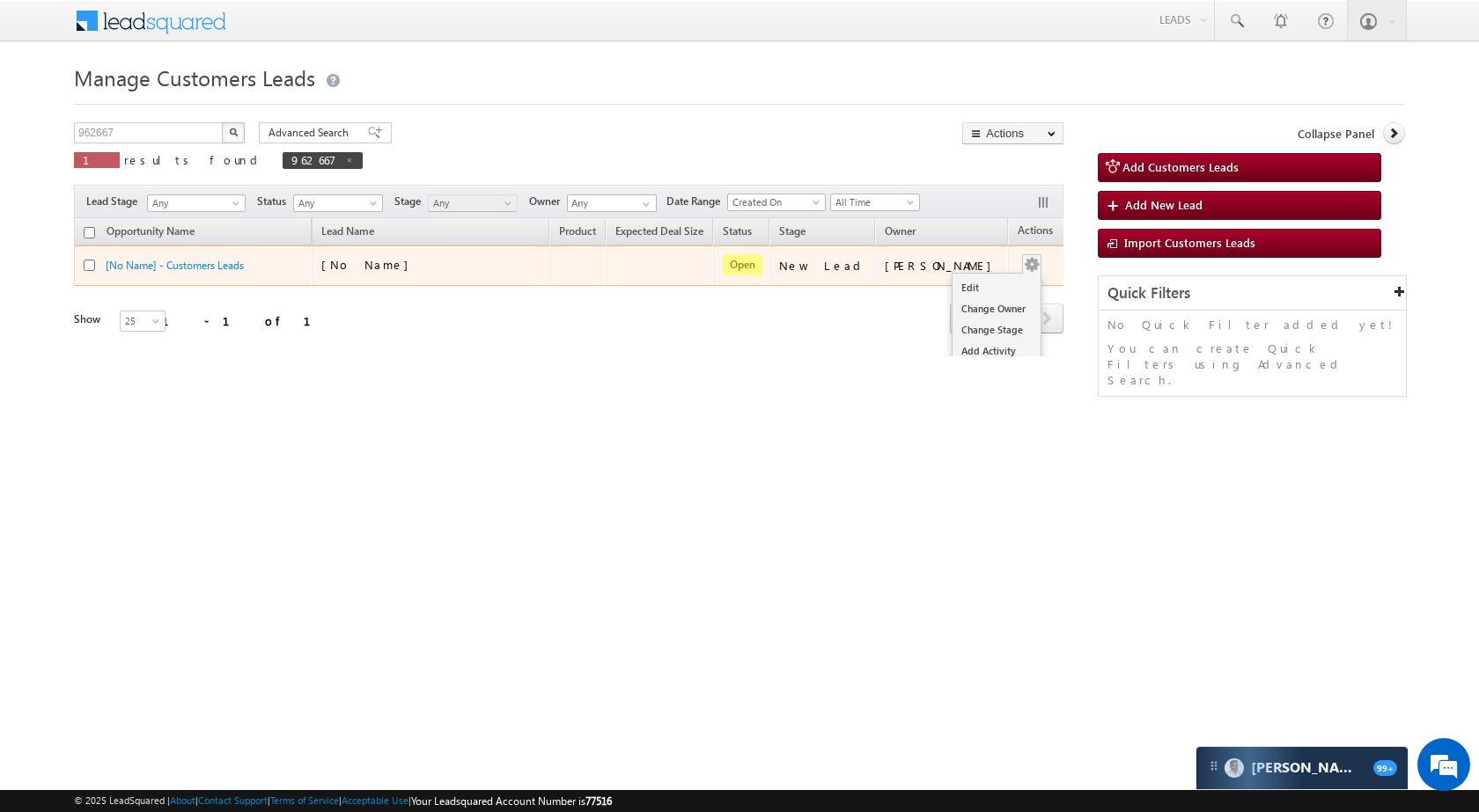
click at [1021, 258] on td "Edit Change Owner Change Stage Add Activity Add Task Delete" at bounding box center [1045, 266] width 73 height 40
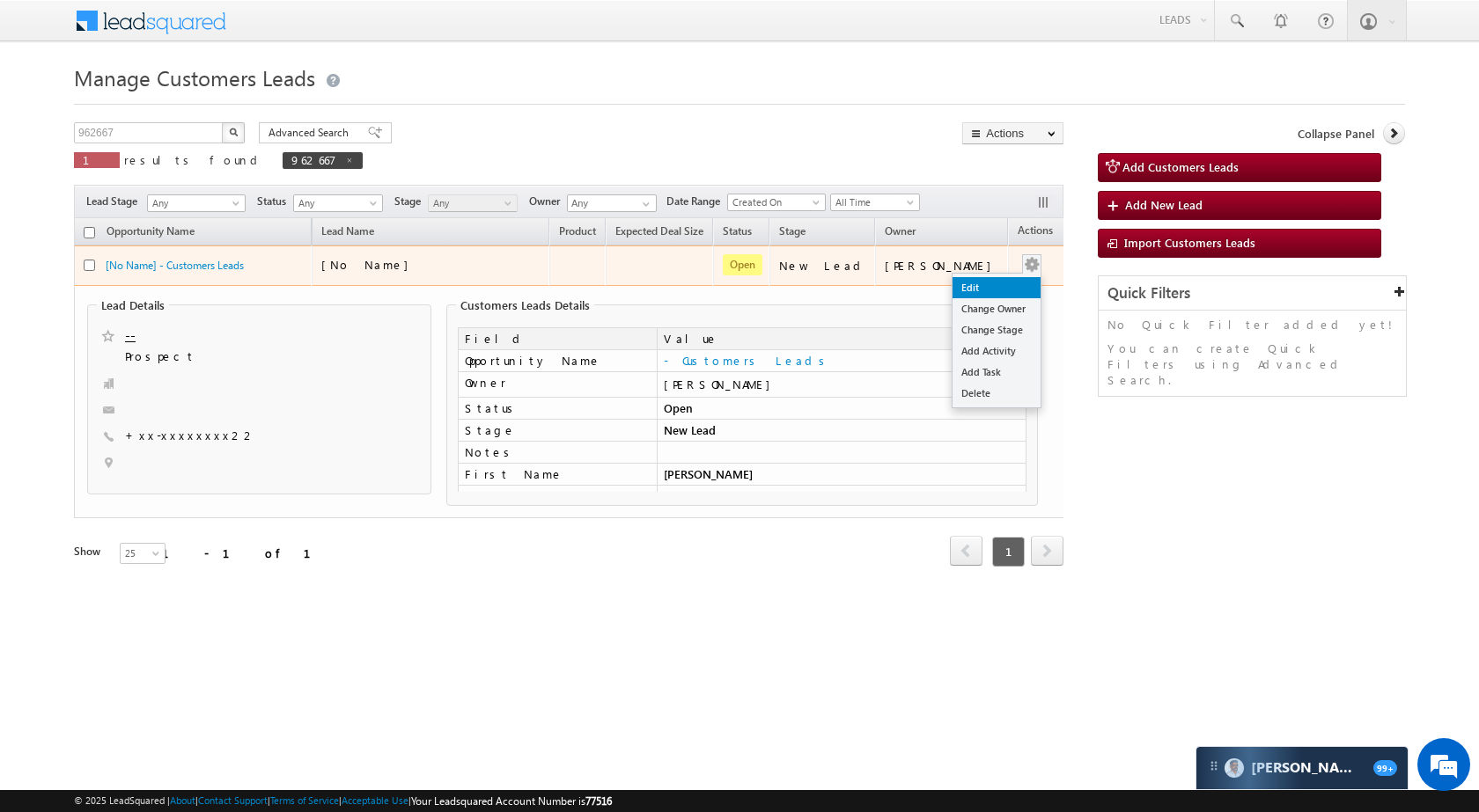
click at [983, 286] on link "Edit" at bounding box center [996, 288] width 88 height 21
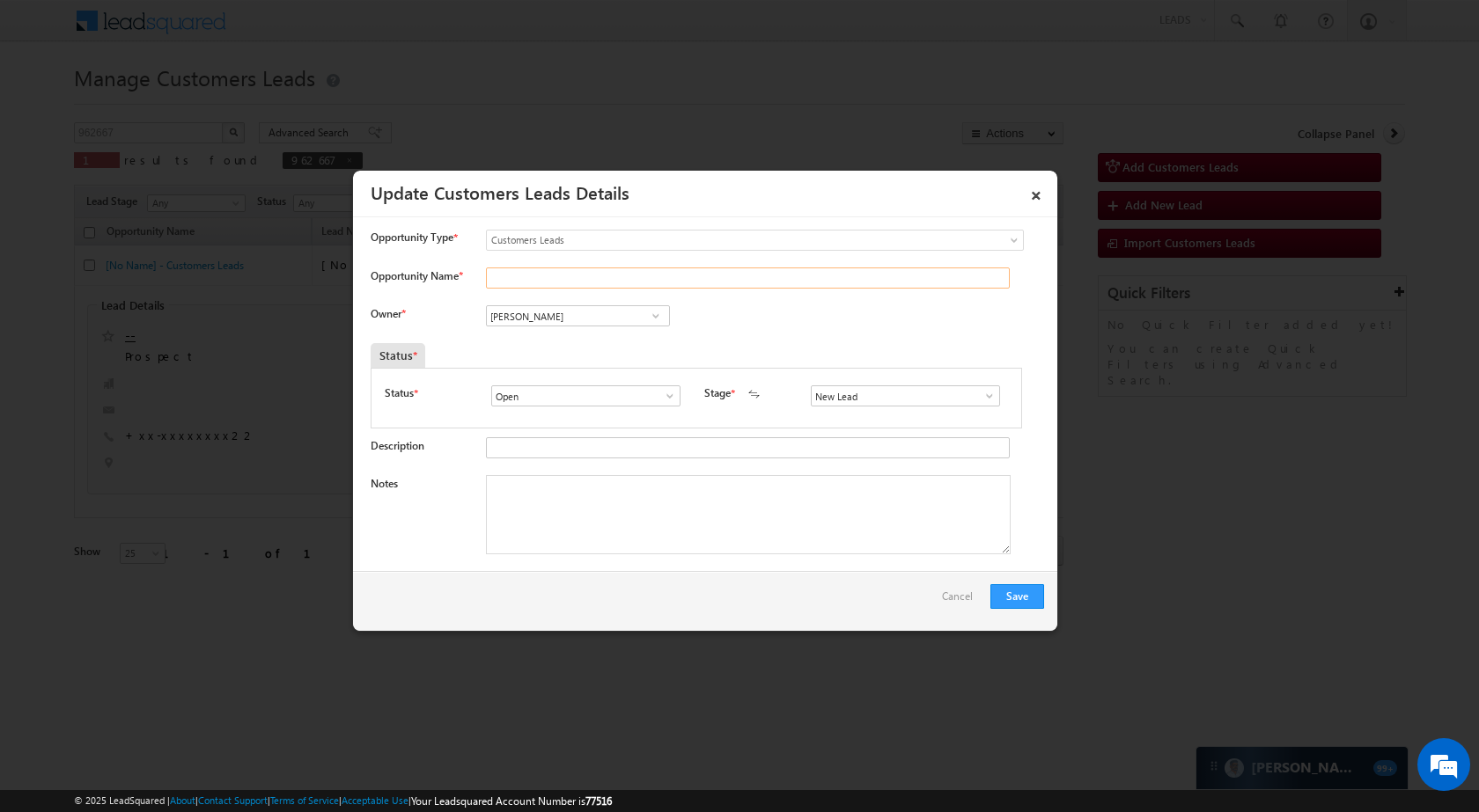
click at [562, 277] on input "Opportunity Name *" at bounding box center [748, 278] width 524 height 21
paste input "ANIL MISHRA"
type input "ANIL MISHRA"
click at [979, 388] on link at bounding box center [984, 396] width 22 height 18
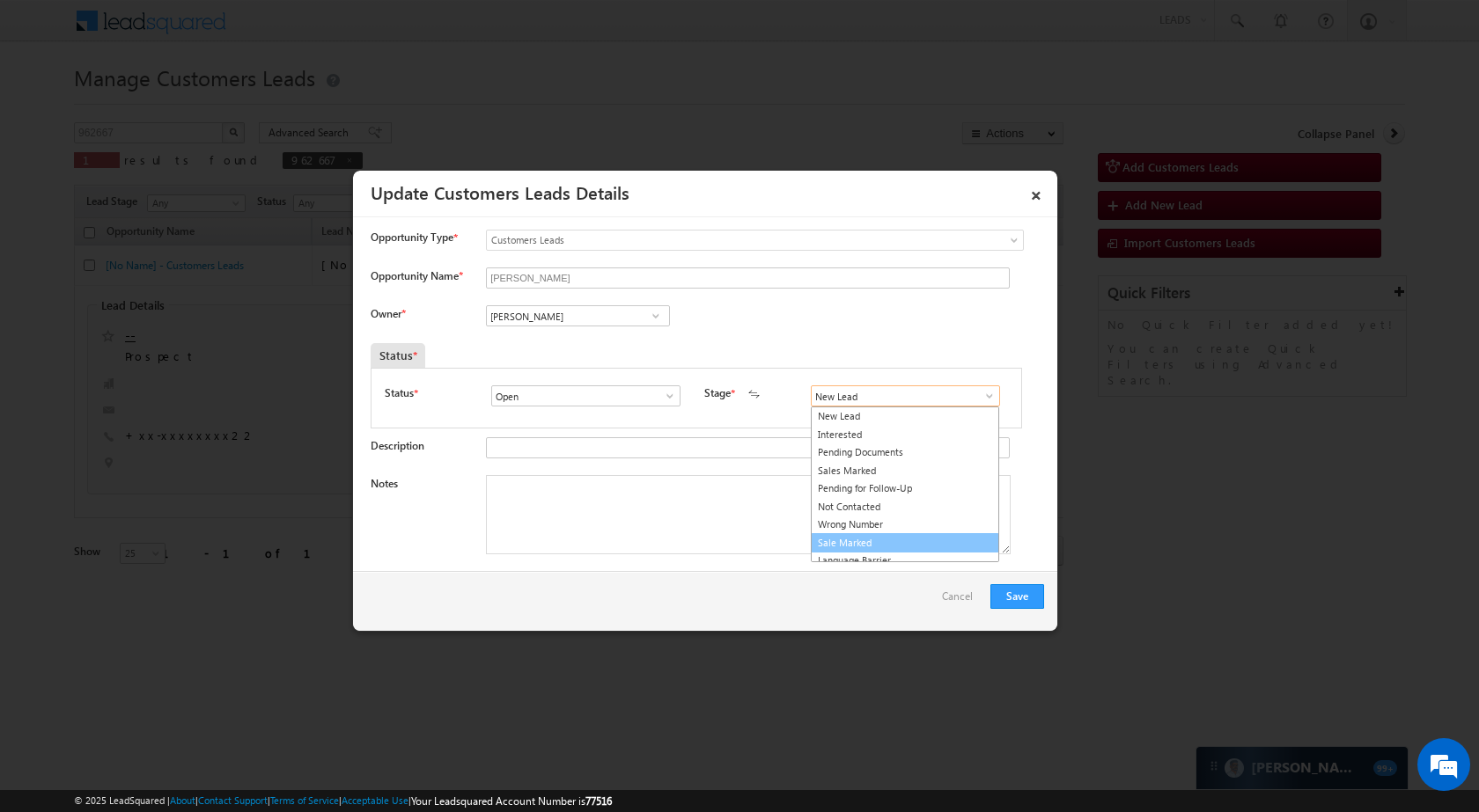
click at [887, 536] on link "Sale Marked" at bounding box center [904, 543] width 188 height 21
type input "Sale Marked"
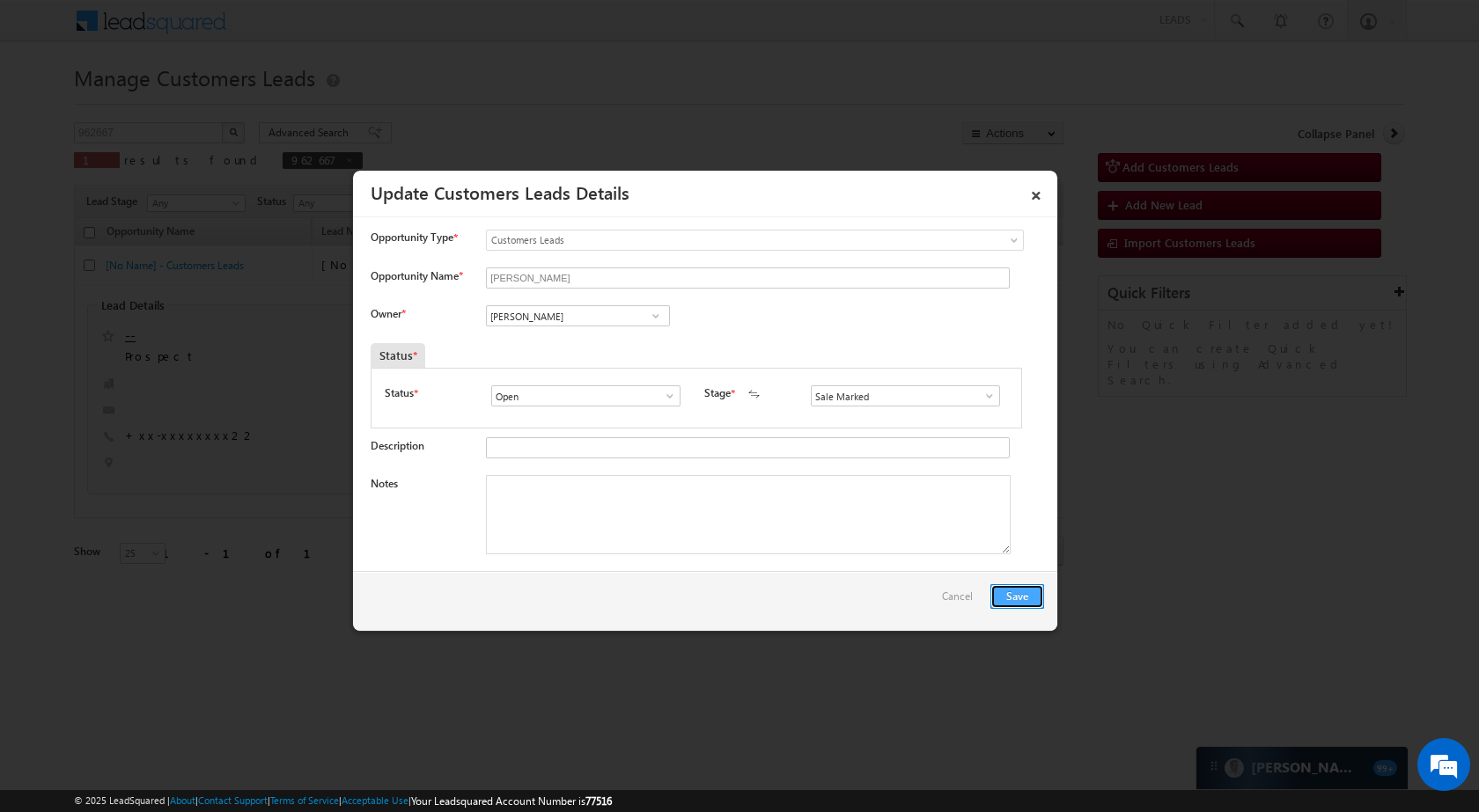
click at [1007, 590] on button "Save" at bounding box center [1017, 597] width 53 height 25
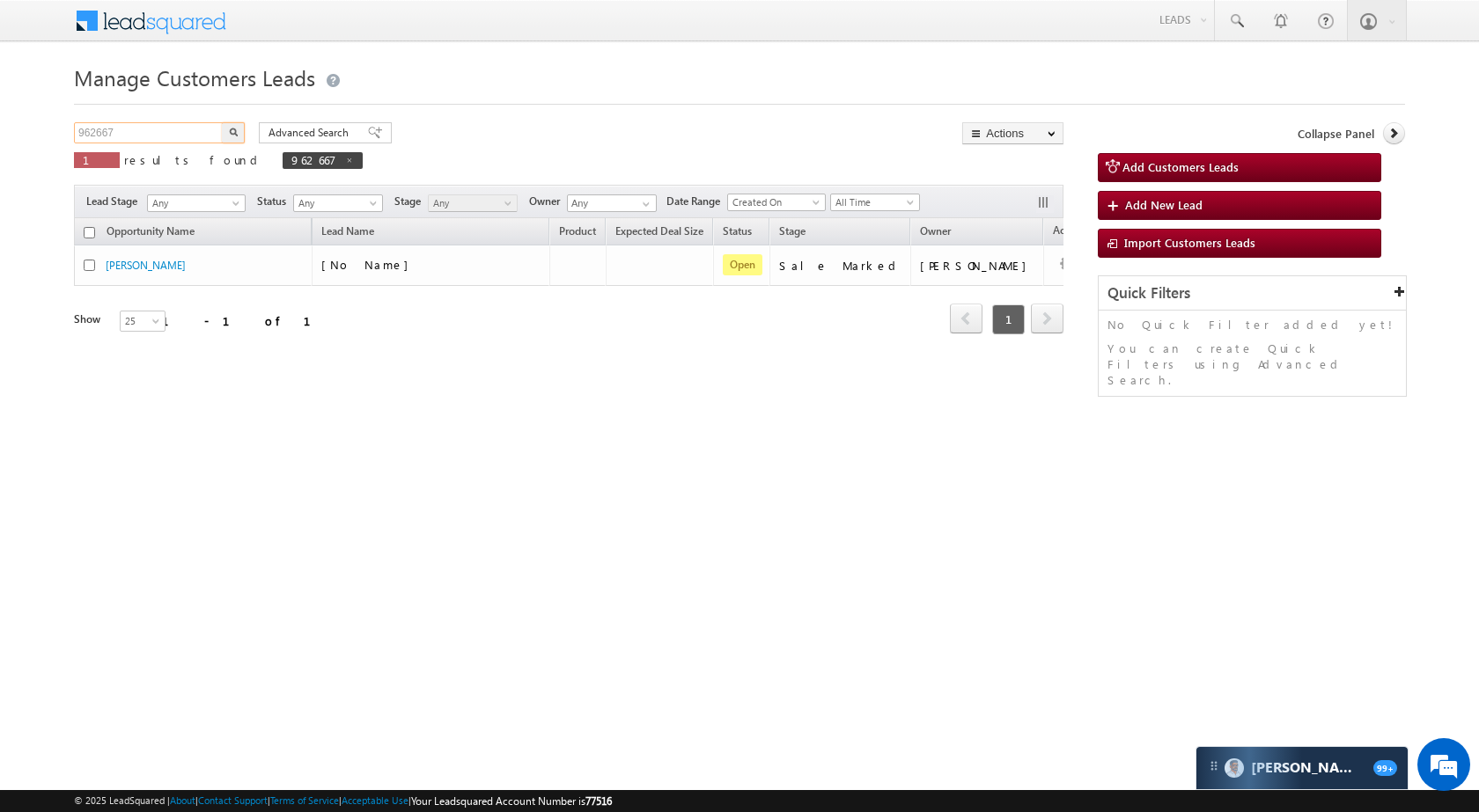
click at [145, 127] on input "962667" at bounding box center [149, 133] width 151 height 21
paste input "128"
click at [239, 132] on button "button" at bounding box center [234, 133] width 23 height 21
click at [199, 123] on input "961287" at bounding box center [149, 133] width 151 height 21
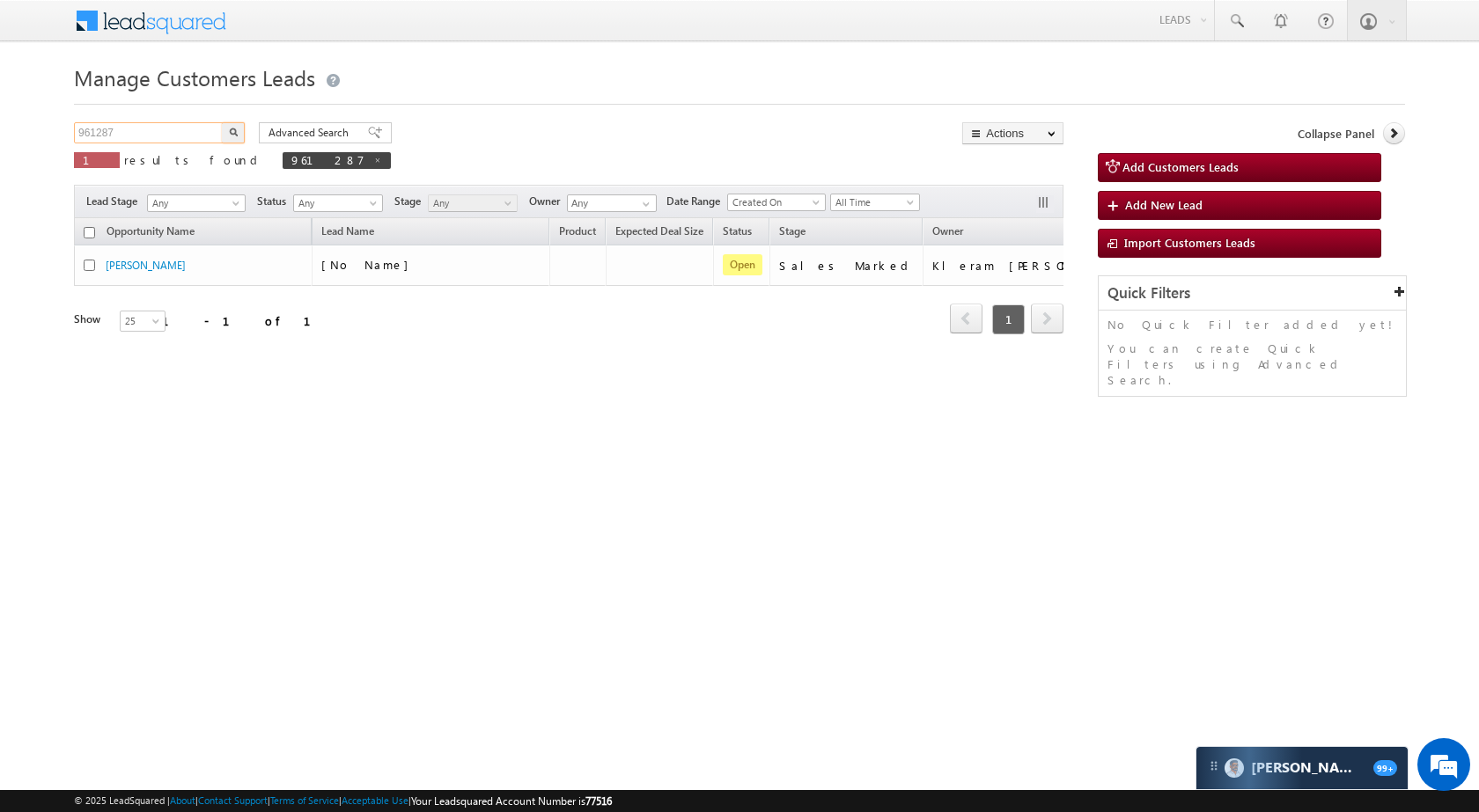
click at [199, 123] on input "961287" at bounding box center [149, 133] width 151 height 21
paste input "9"
click at [233, 133] on img "button" at bounding box center [234, 132] width 9 height 9
click at [163, 119] on div "Manage Customers Leads 961297 X 1 results found 961297 Advanced Search Advanced…" at bounding box center [739, 279] width 1331 height 440
click at [160, 127] on input "961297" at bounding box center [149, 133] width 151 height 21
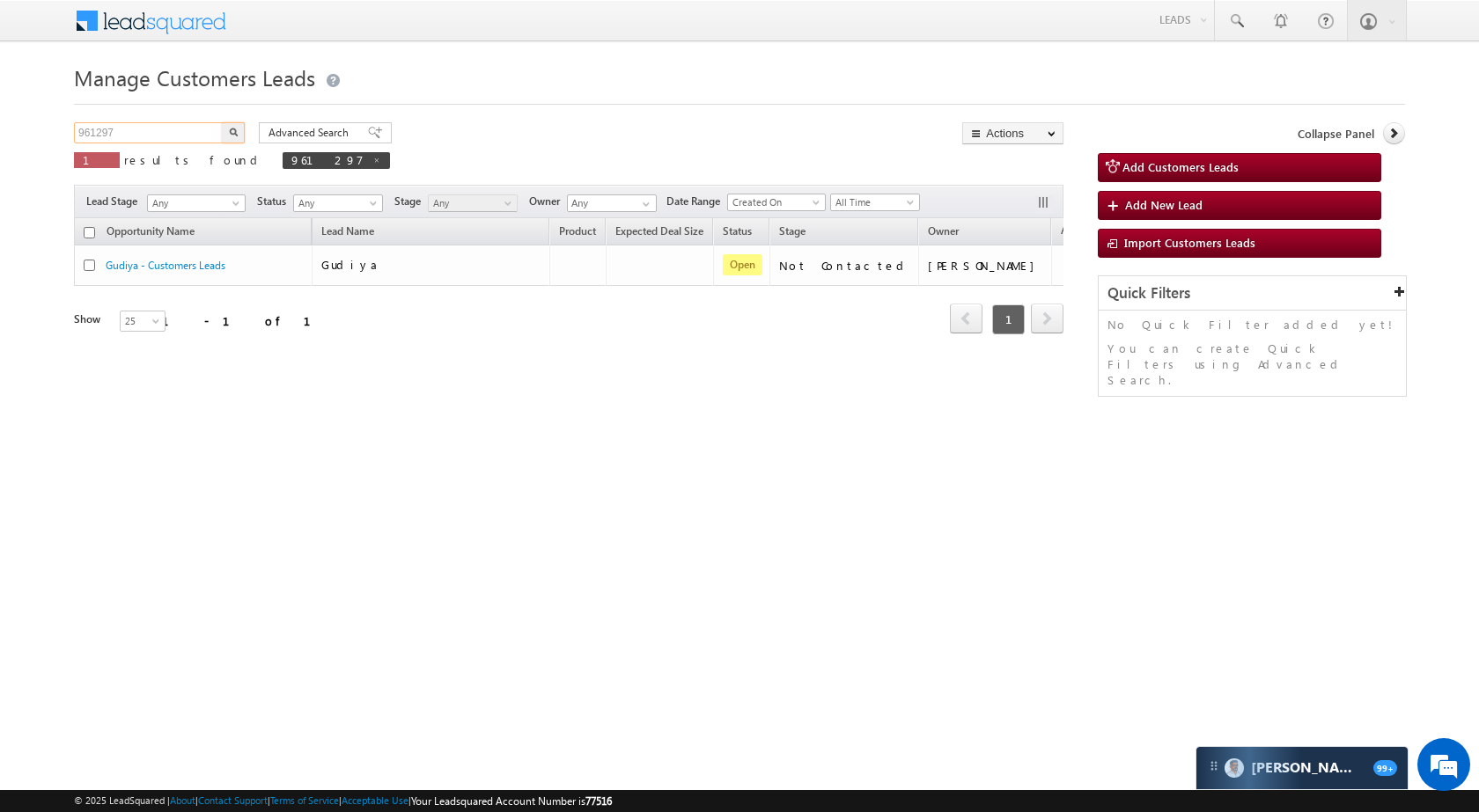
click at [160, 127] on input "961297" at bounding box center [149, 133] width 151 height 21
paste input "59716"
click at [240, 127] on button "button" at bounding box center [234, 133] width 23 height 21
click at [123, 126] on input "959716" at bounding box center [149, 133] width 151 height 21
click at [123, 127] on input "959716" at bounding box center [149, 133] width 151 height 21
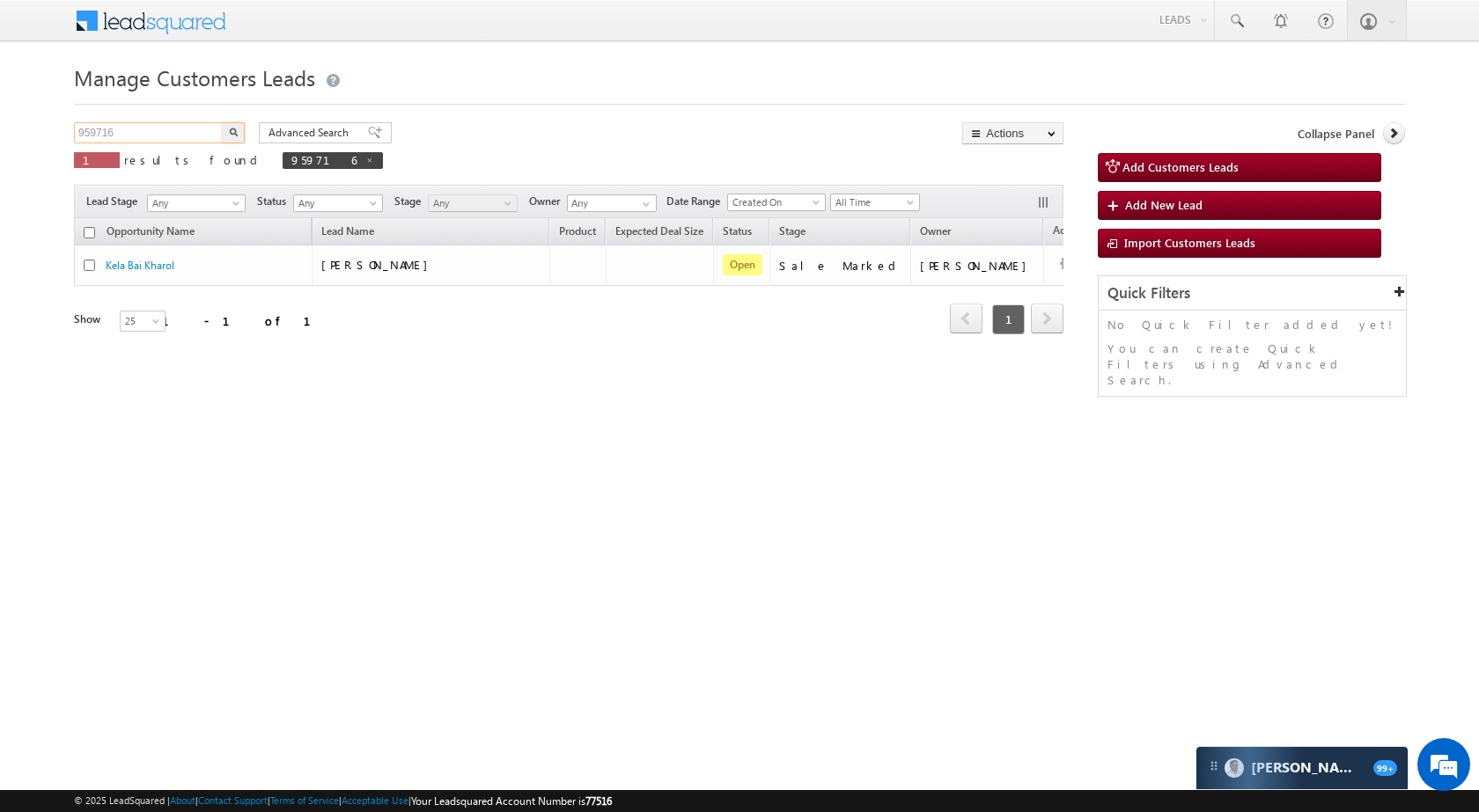
paste input "2185"
click at [220, 127] on input "952185" at bounding box center [149, 133] width 151 height 21
click at [226, 127] on button "button" at bounding box center [234, 133] width 23 height 21
click at [186, 136] on input "952185" at bounding box center [149, 133] width 151 height 21
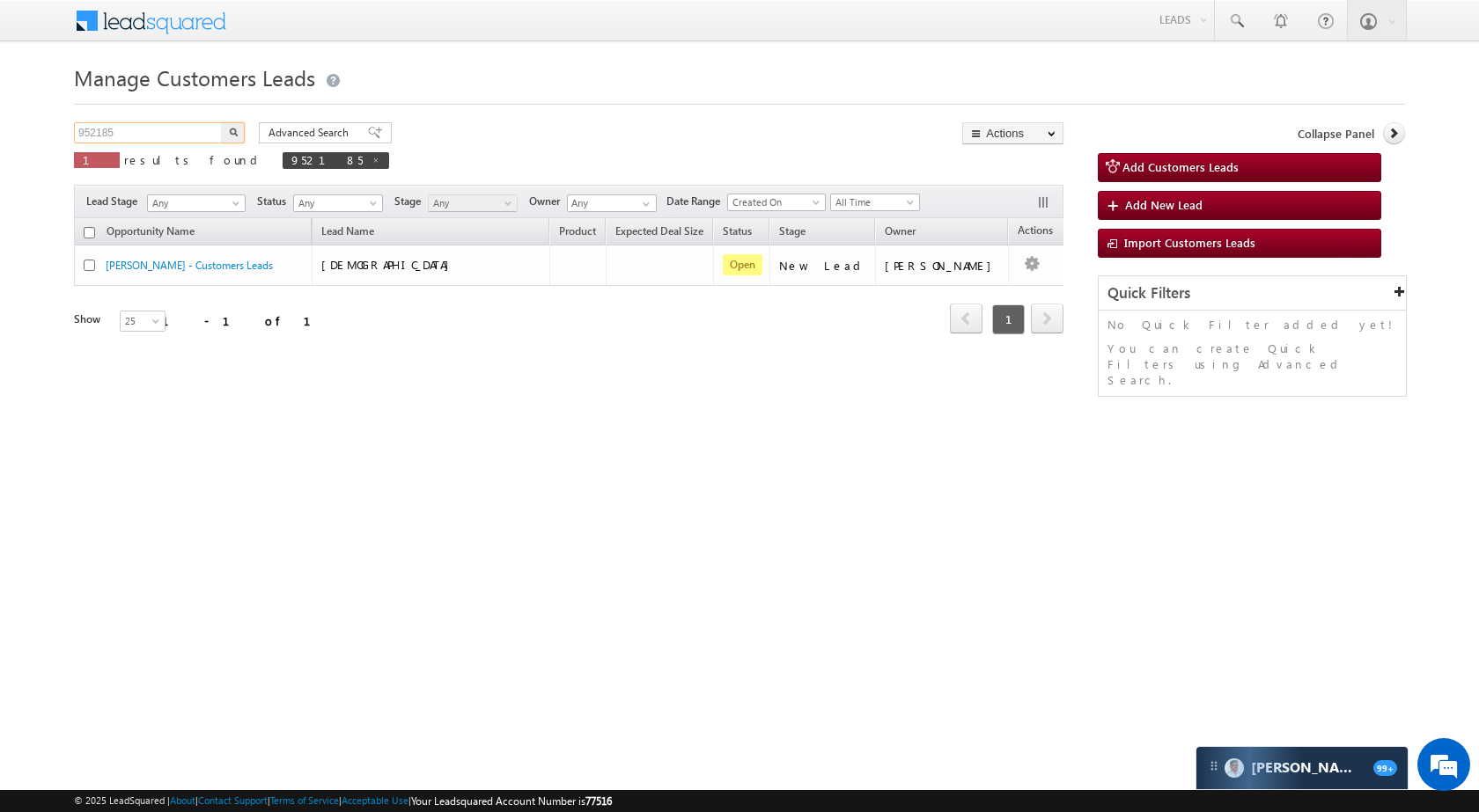
paste input "49330"
type input "949330"
click at [234, 135] on img "button" at bounding box center [234, 132] width 9 height 9
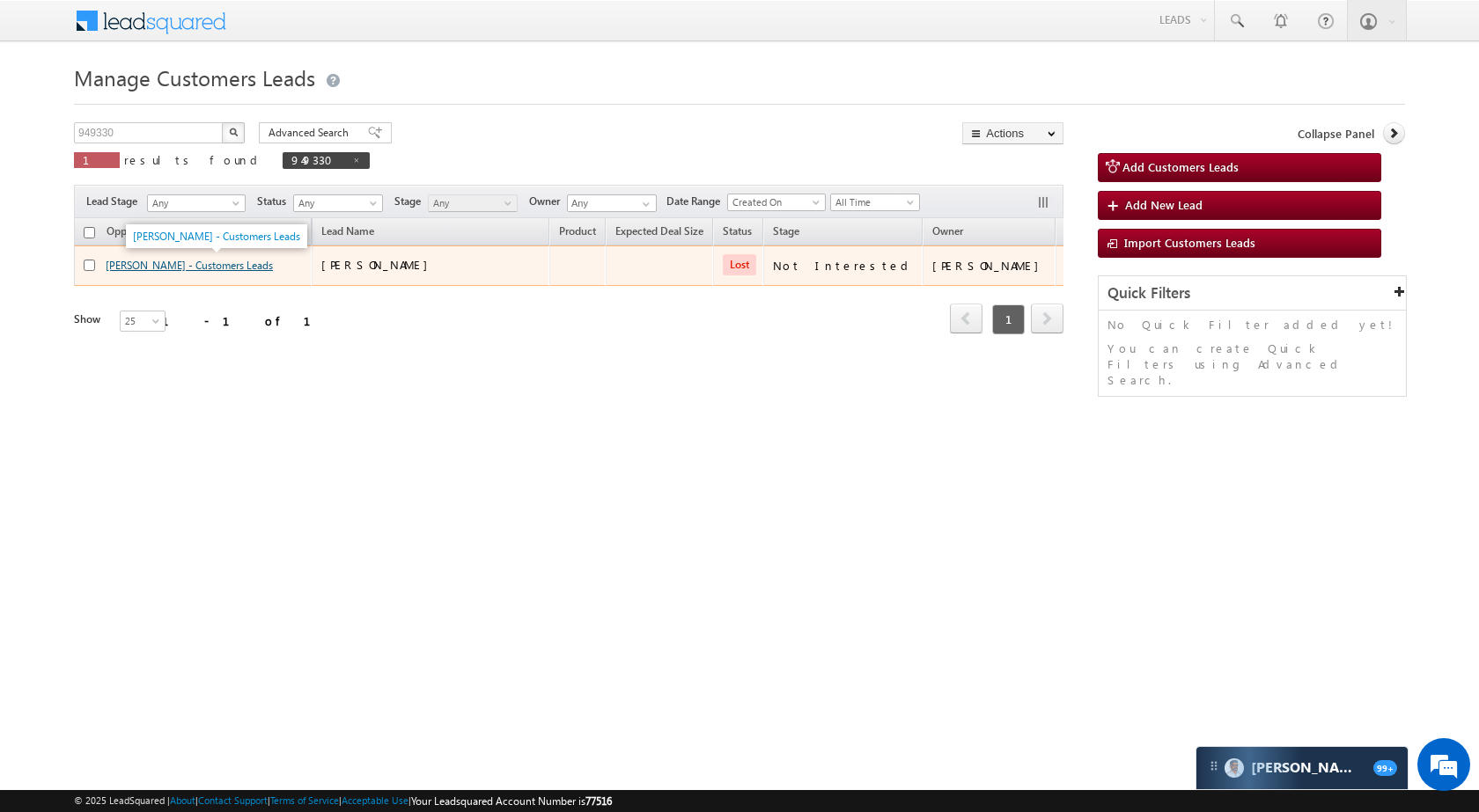
click at [181, 260] on link "SARITA - Customers Leads" at bounding box center [189, 265] width 168 height 13
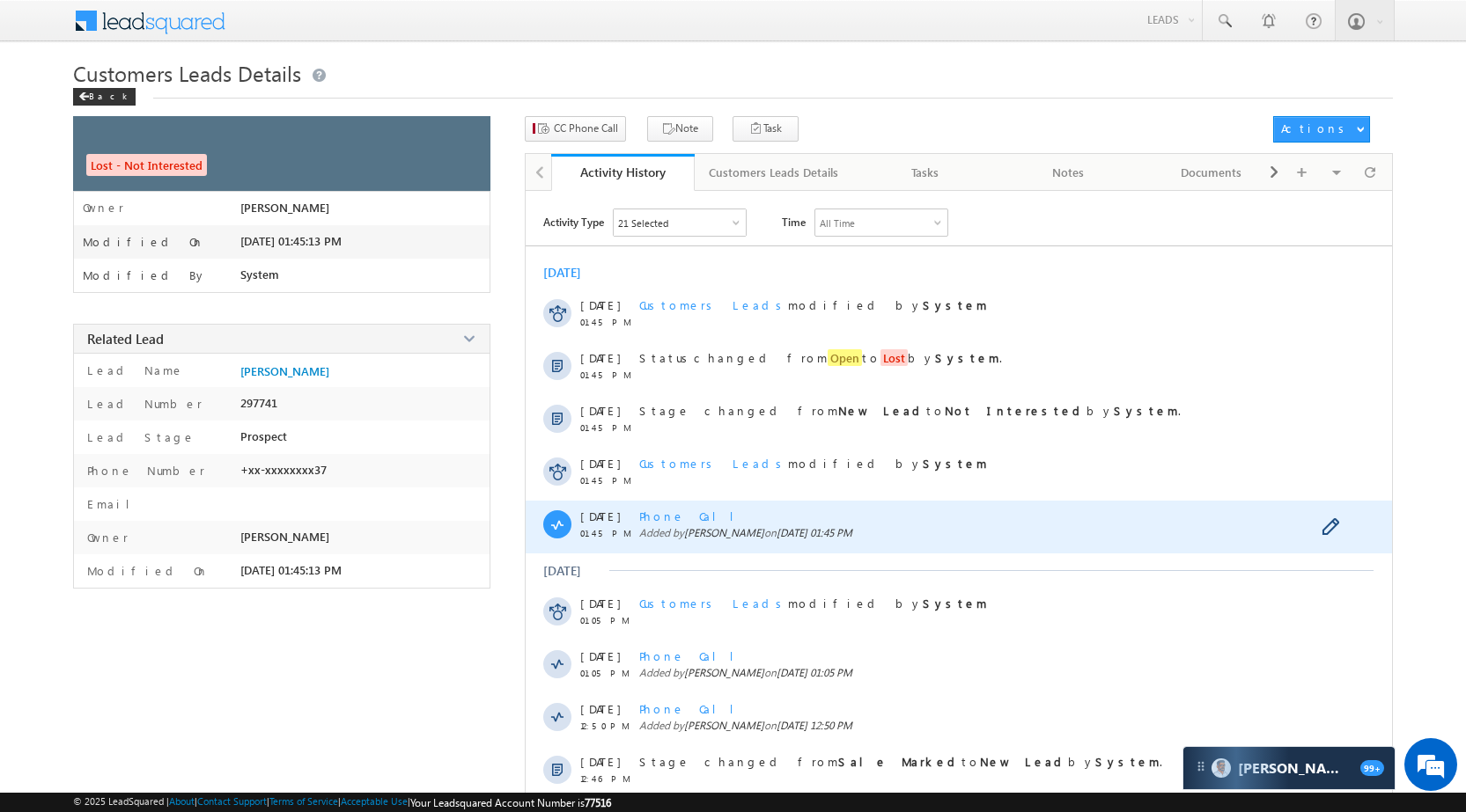
click at [672, 518] on span "Phone Call" at bounding box center [693, 516] width 108 height 15
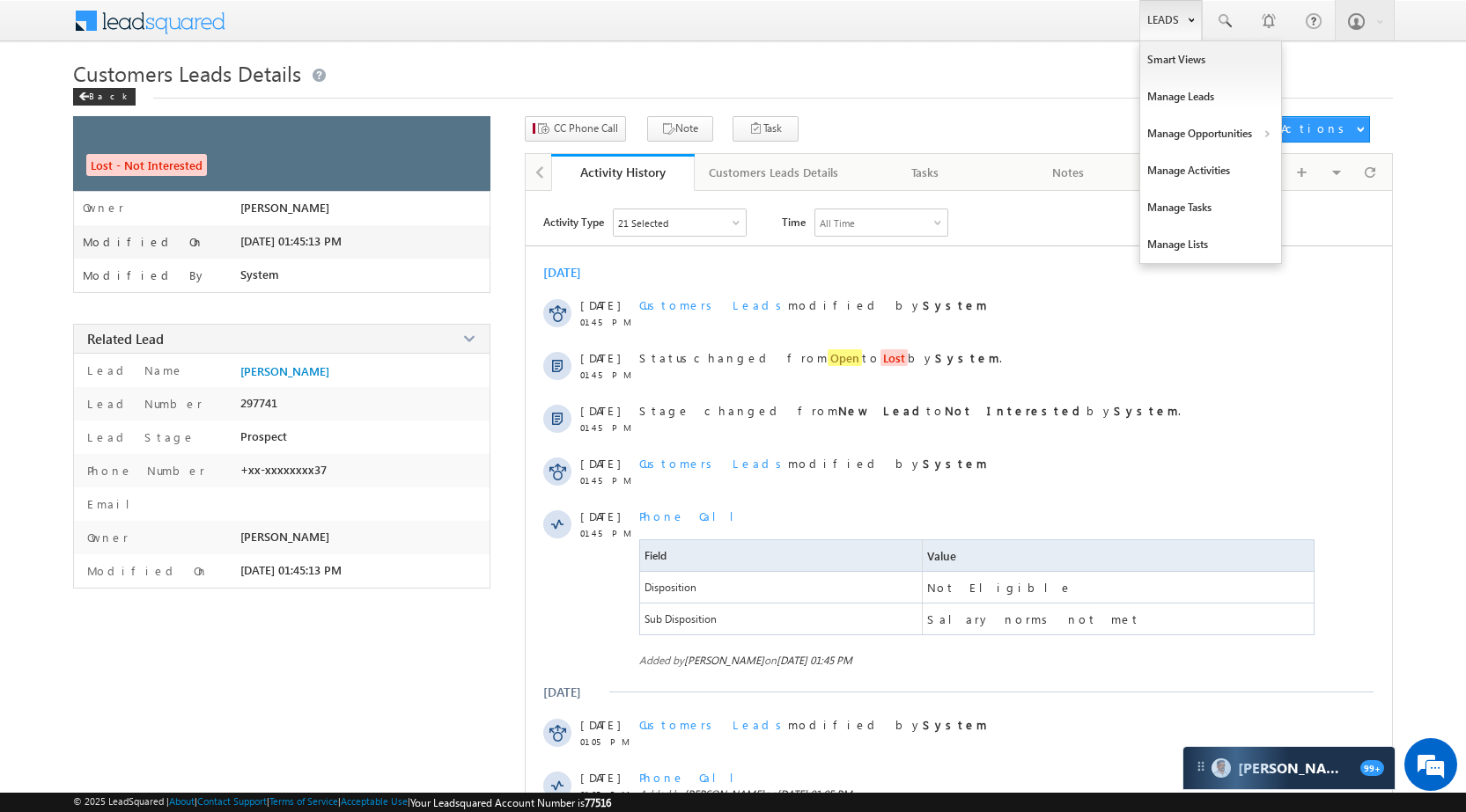
click at [1164, 21] on link "Leads" at bounding box center [1171, 20] width 62 height 40
click at [1207, 128] on link "Manage Opportunities" at bounding box center [1211, 133] width 141 height 37
click at [1213, 135] on link "Manage Opportunities" at bounding box center [1211, 133] width 141 height 37
click at [1328, 174] on link "Customers Leads" at bounding box center [1363, 171] width 161 height 37
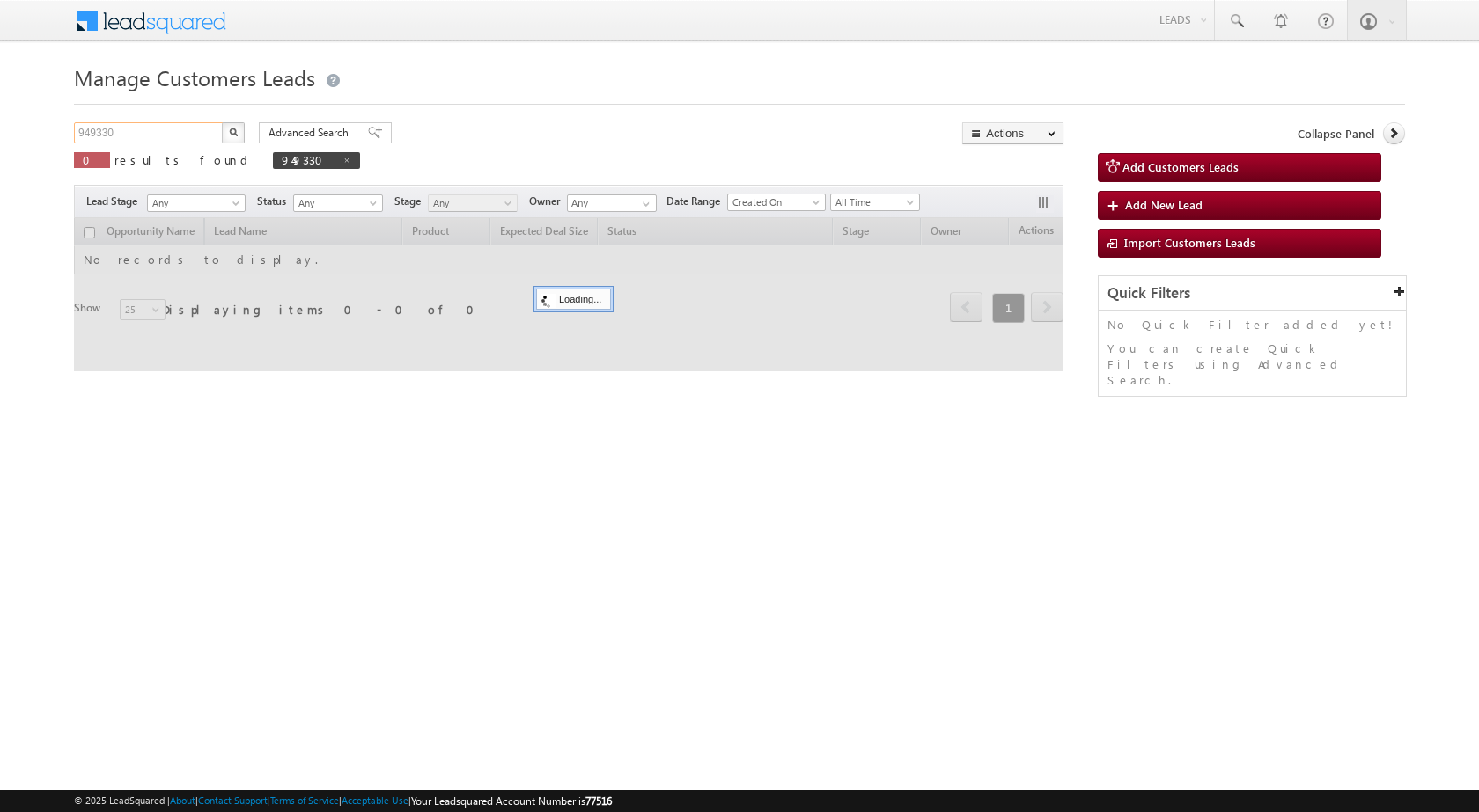
click at [162, 127] on input "949330" at bounding box center [149, 133] width 151 height 21
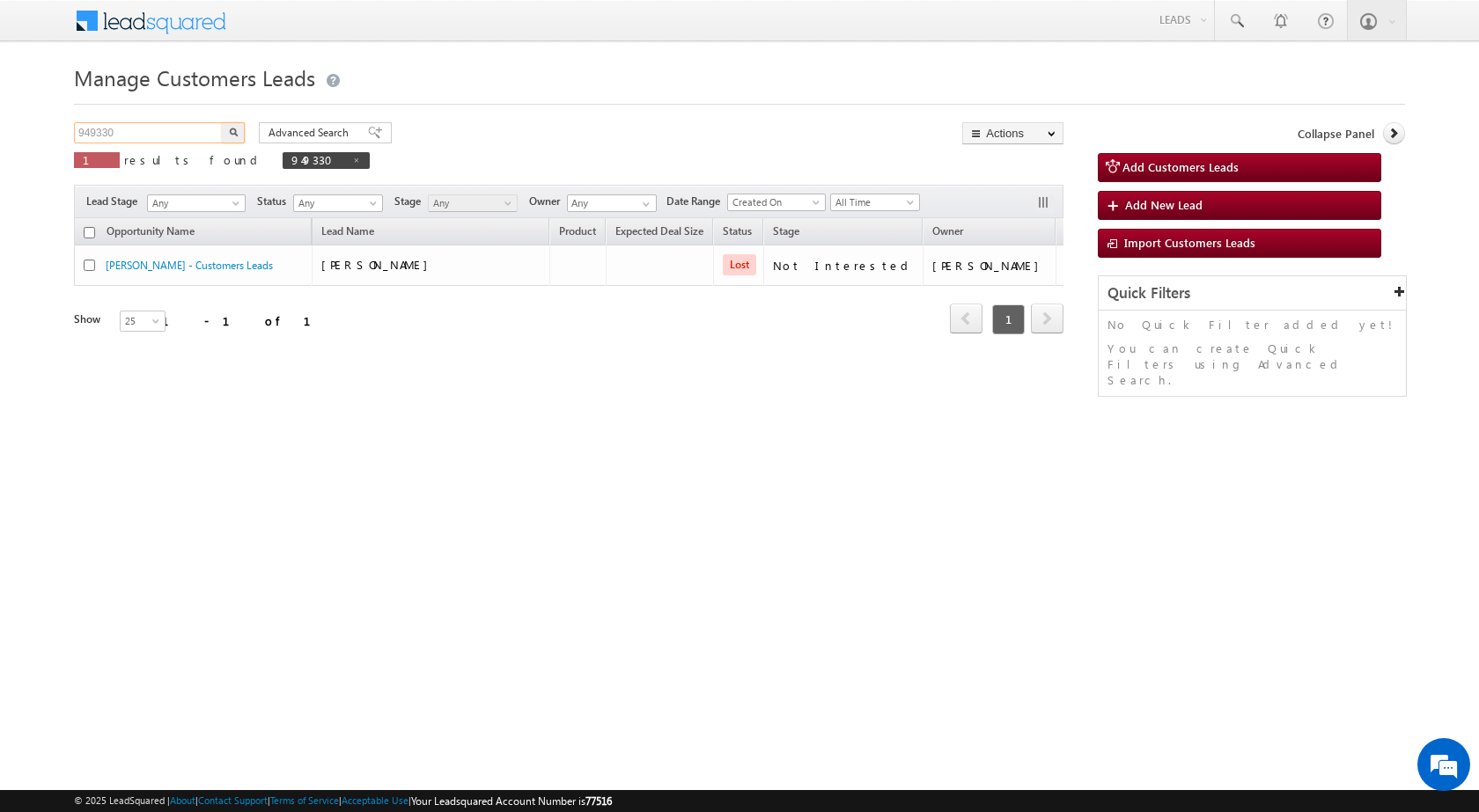
click at [162, 127] on input "949330" at bounding box center [149, 133] width 151 height 21
paste input "36026"
click at [231, 131] on img "button" at bounding box center [234, 132] width 9 height 9
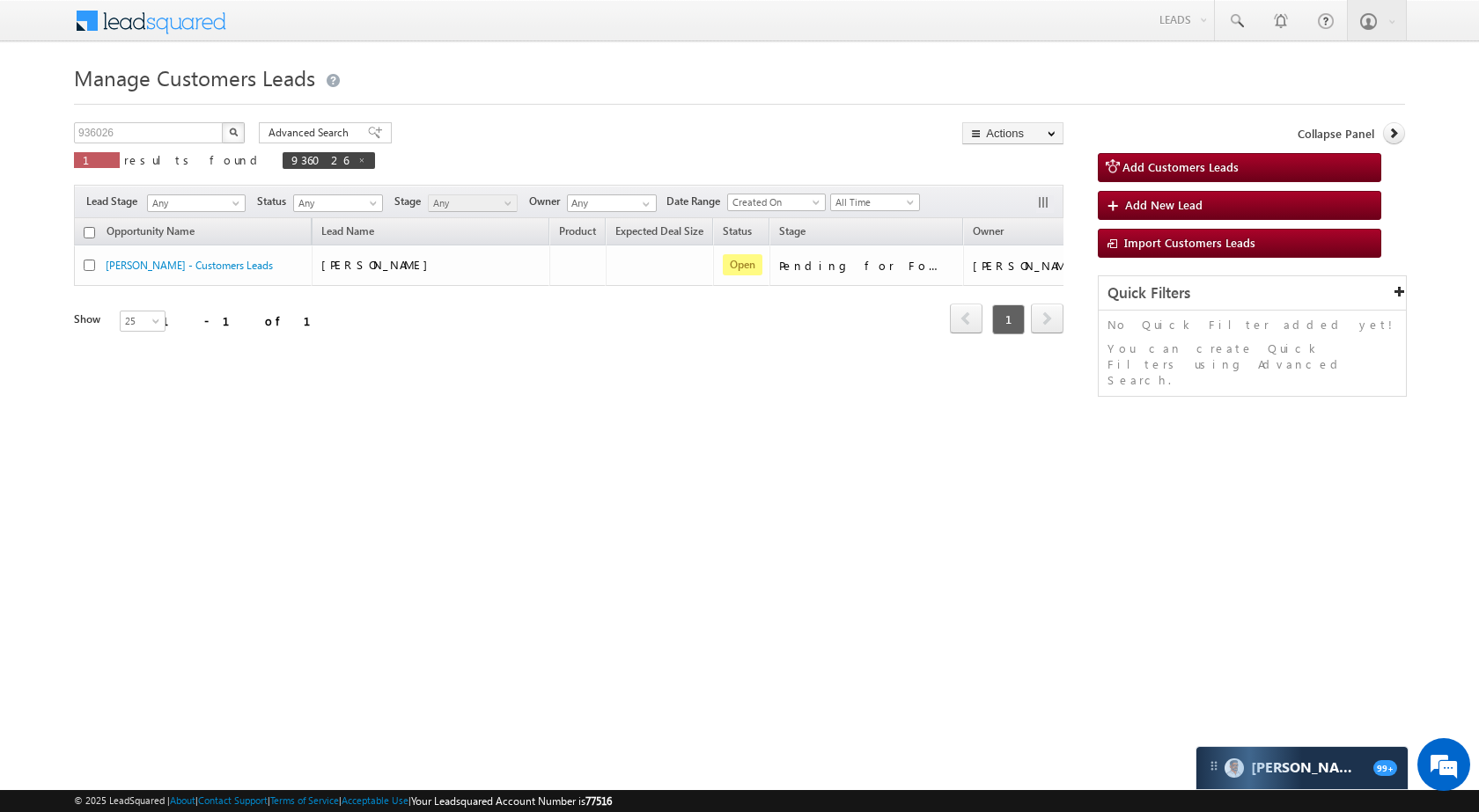
click at [201, 121] on div "Manage Customers Leads 936026 X 1 results found 936026 Advanced Search Advanced…" at bounding box center [739, 279] width 1331 height 440
drag, startPoint x: 201, startPoint y: 121, endPoint x: 184, endPoint y: 135, distance: 22.0
click at [192, 129] on div "Manage Customers Leads 936026 X 1 results found 936026 Advanced Search Advanced…" at bounding box center [739, 279] width 1331 height 440
click at [184, 135] on input "936026" at bounding box center [149, 133] width 151 height 21
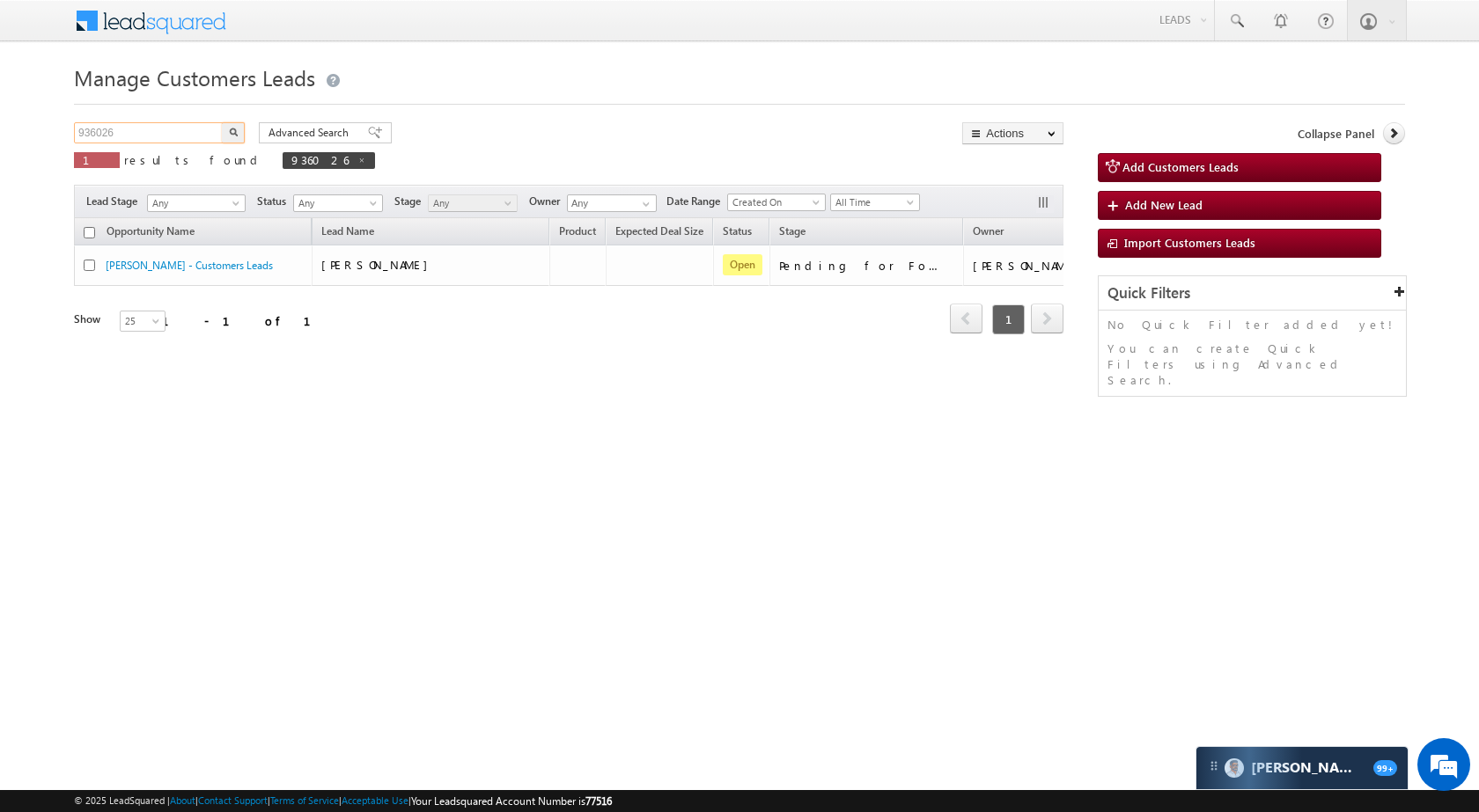
paste input "48860"
click at [239, 124] on button "button" at bounding box center [234, 133] width 23 height 21
click at [143, 156] on span "results found" at bounding box center [193, 160] width 140 height 15
click at [145, 144] on div "948860 X 1 results found 948860" at bounding box center [224, 147] width 300 height 50
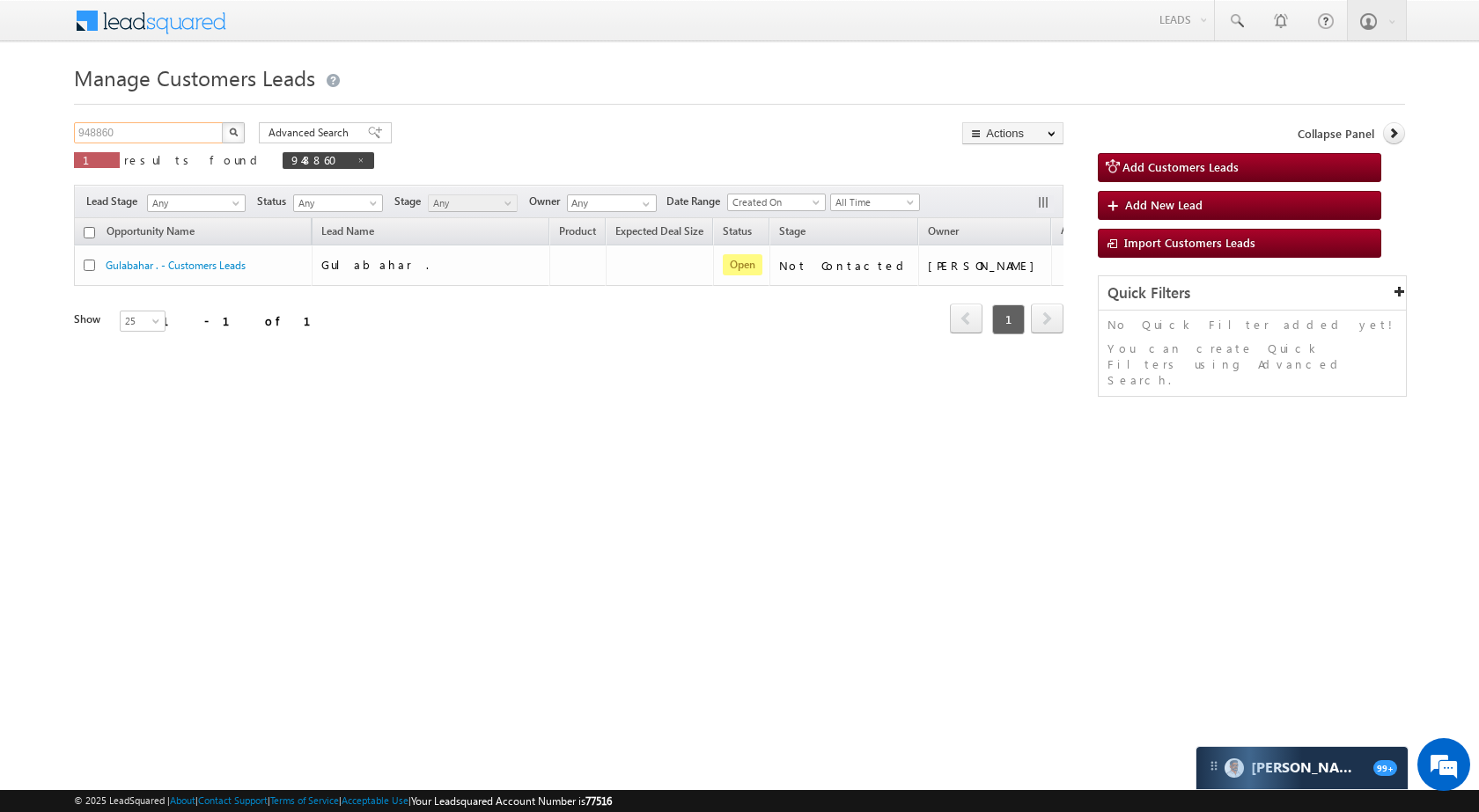
click at [144, 137] on input "948860" at bounding box center [149, 133] width 151 height 21
paste input "52112"
click at [223, 127] on button "button" at bounding box center [234, 133] width 23 height 21
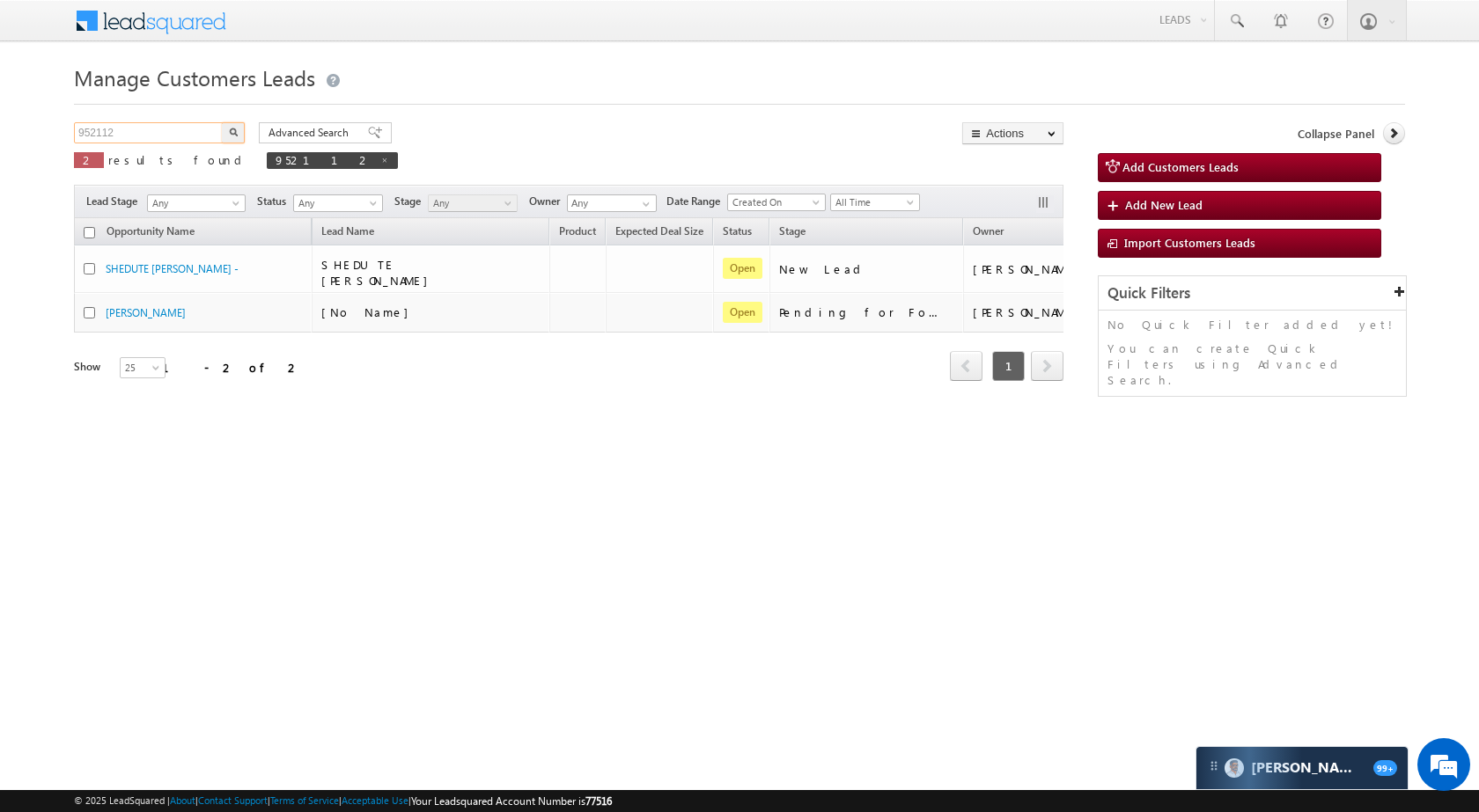
click at [170, 131] on input "952112" at bounding box center [149, 133] width 151 height 21
paste input "1804"
type input "951804"
click at [234, 128] on img "button" at bounding box center [234, 132] width 9 height 9
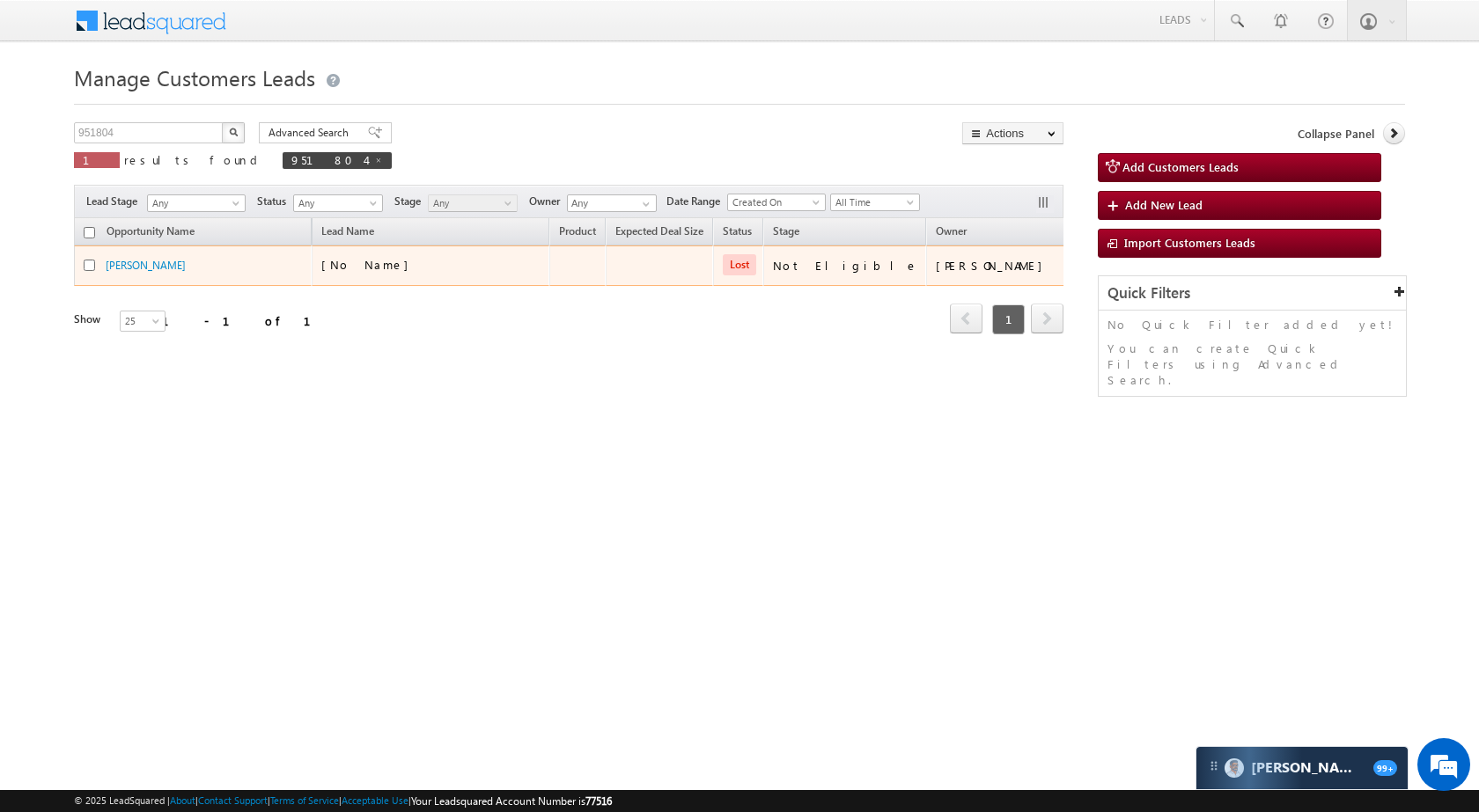
click at [175, 255] on td "[PERSON_NAME]" at bounding box center [193, 266] width 238 height 40
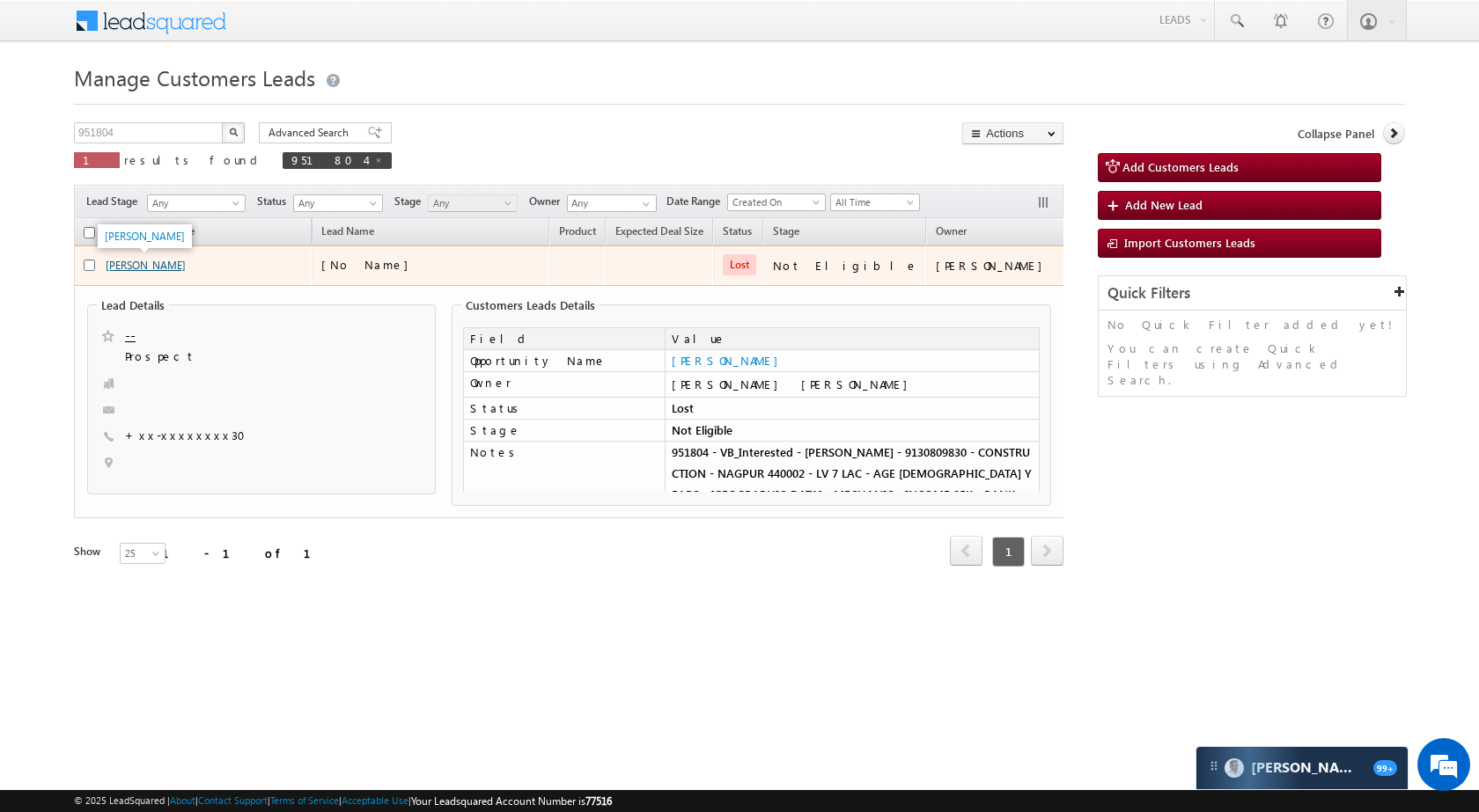
click at [129, 269] on link "[PERSON_NAME]" at bounding box center [145, 265] width 80 height 13
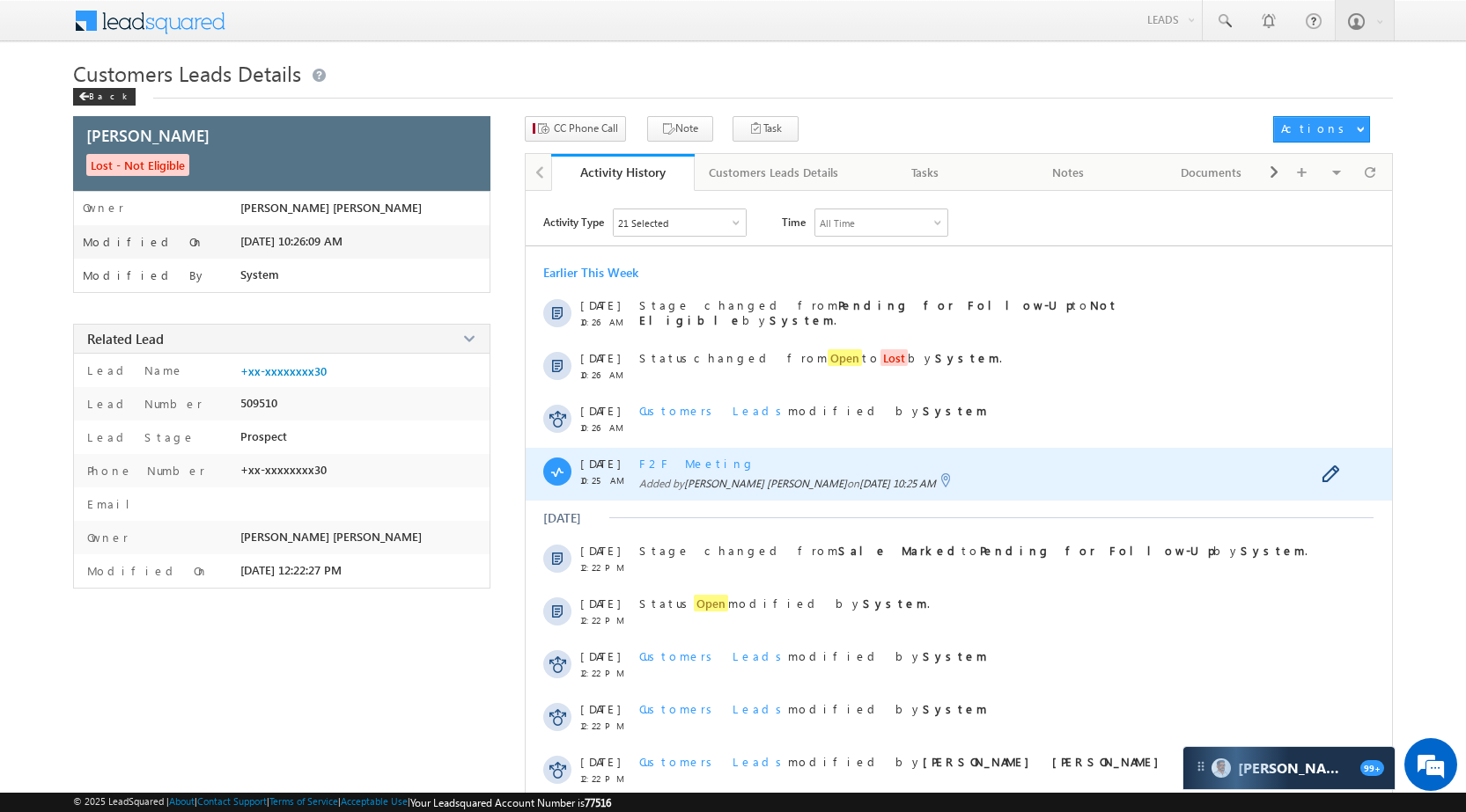
click at [673, 465] on span "F2F Meeting" at bounding box center [697, 463] width 116 height 15
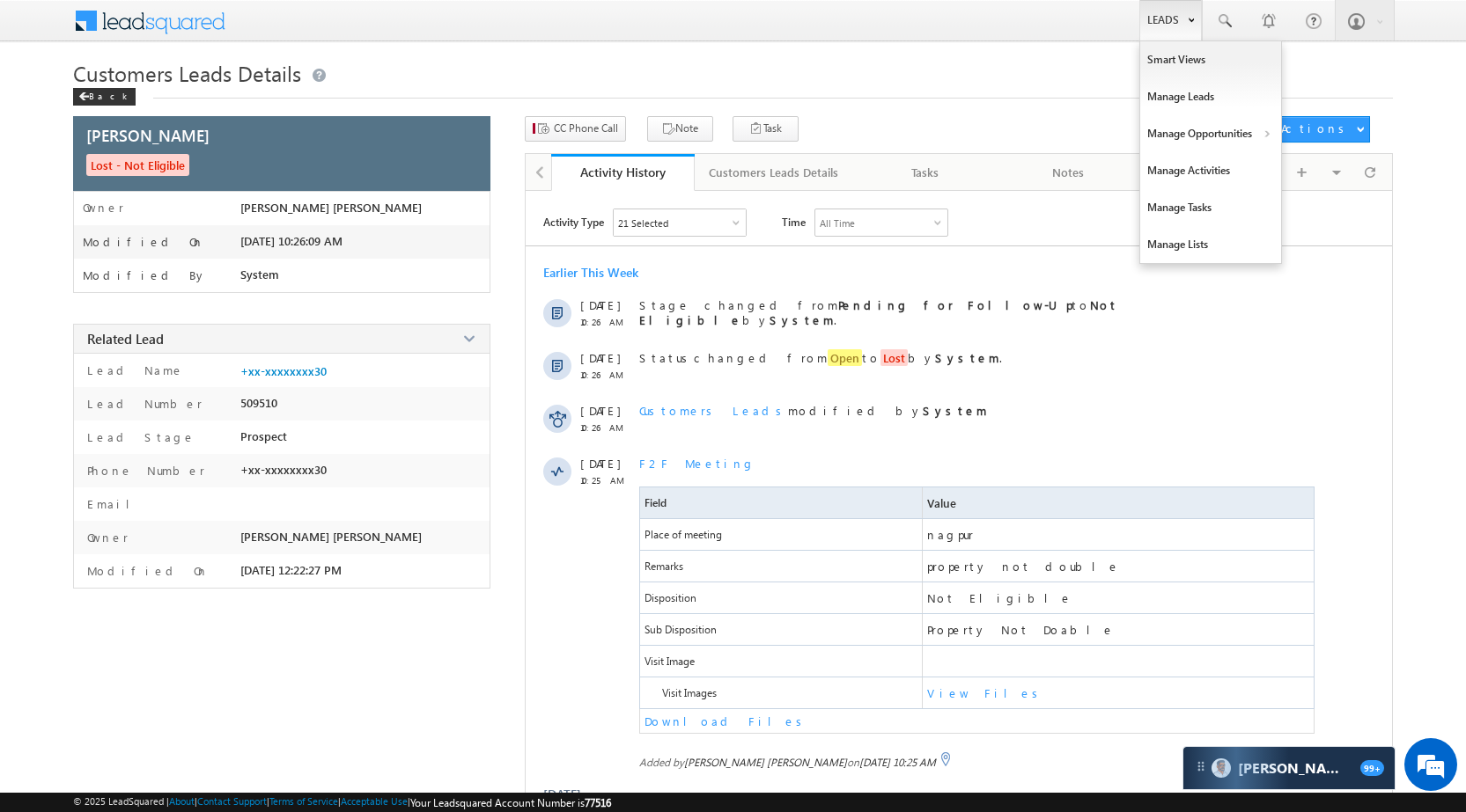
click at [1174, 13] on link "Leads" at bounding box center [1171, 20] width 62 height 40
click at [1234, 127] on link "Manage Opportunities" at bounding box center [1211, 133] width 141 height 37
click at [1299, 160] on link "Customers Leads" at bounding box center [1363, 171] width 161 height 37
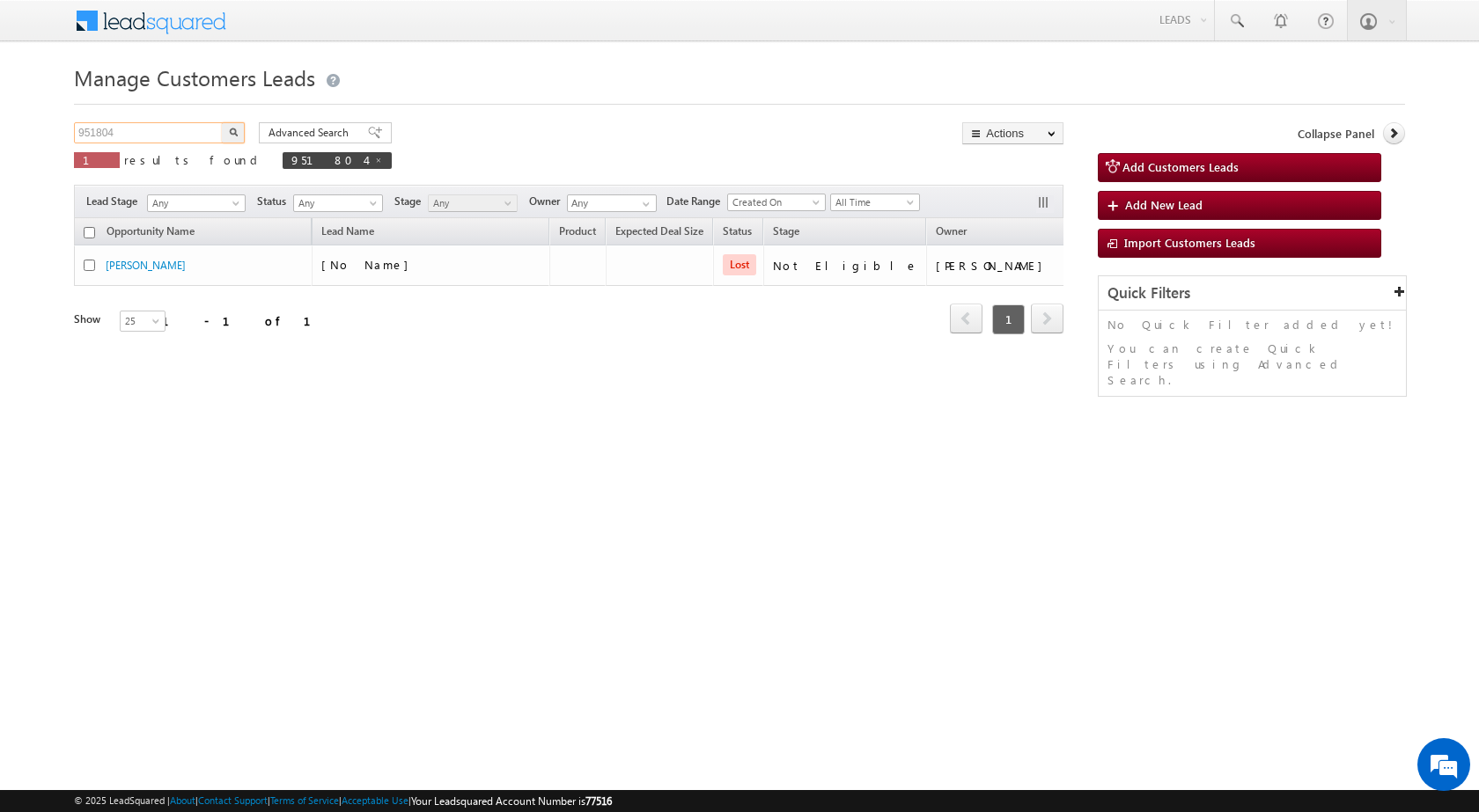
click at [163, 131] on input "951804" at bounding box center [149, 133] width 151 height 21
paste input "2188"
type input "952188"
click at [226, 131] on button "button" at bounding box center [234, 133] width 23 height 21
